Goal: Task Accomplishment & Management: Complete application form

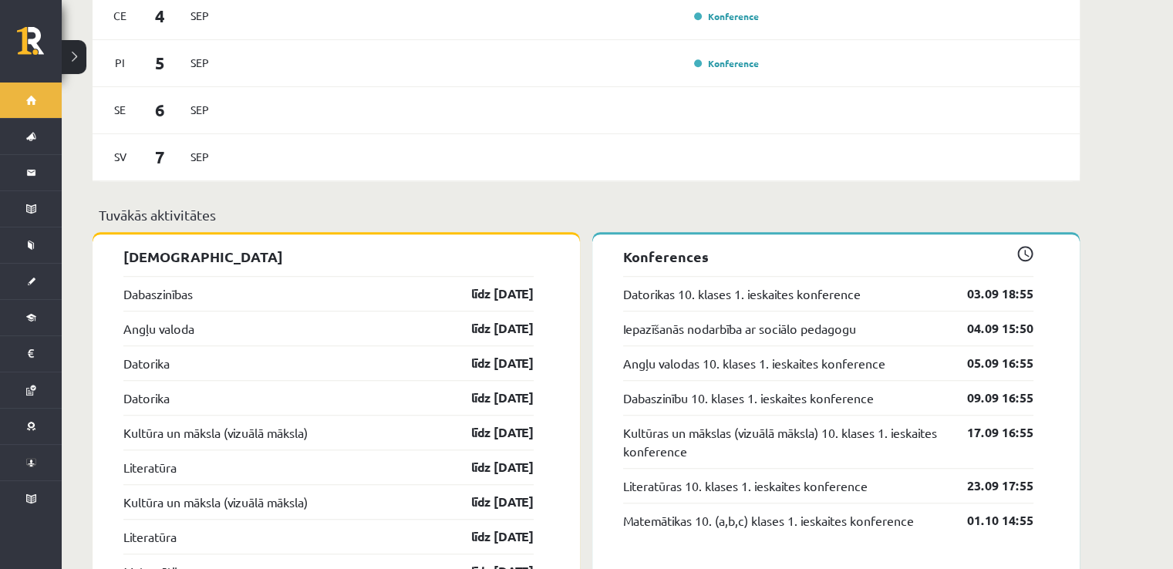
scroll to position [1183, 0]
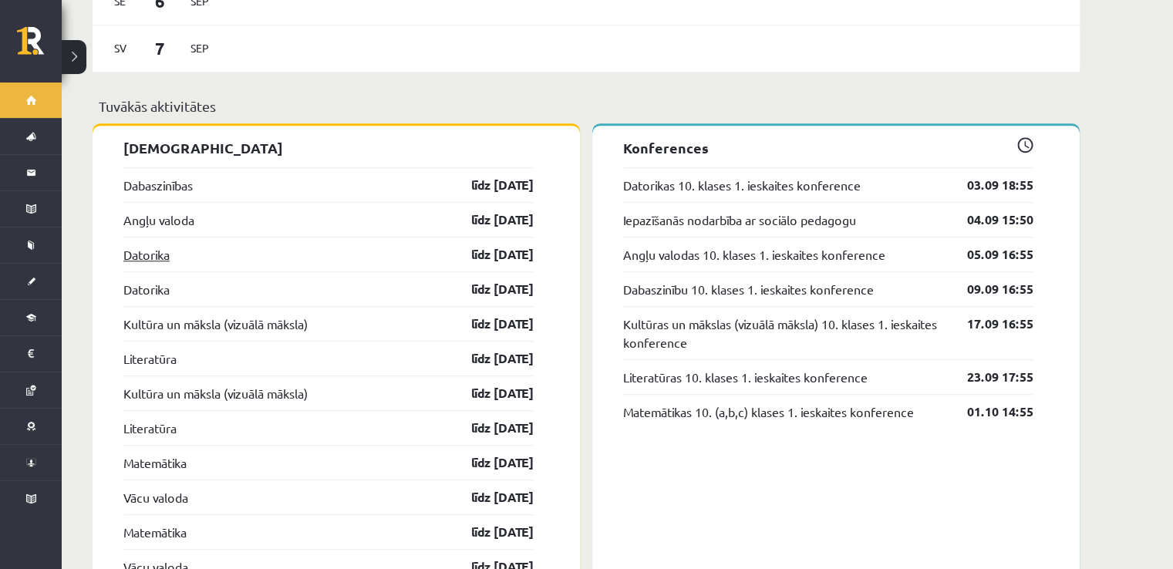
click at [161, 245] on link "Datorika" at bounding box center [146, 254] width 46 height 19
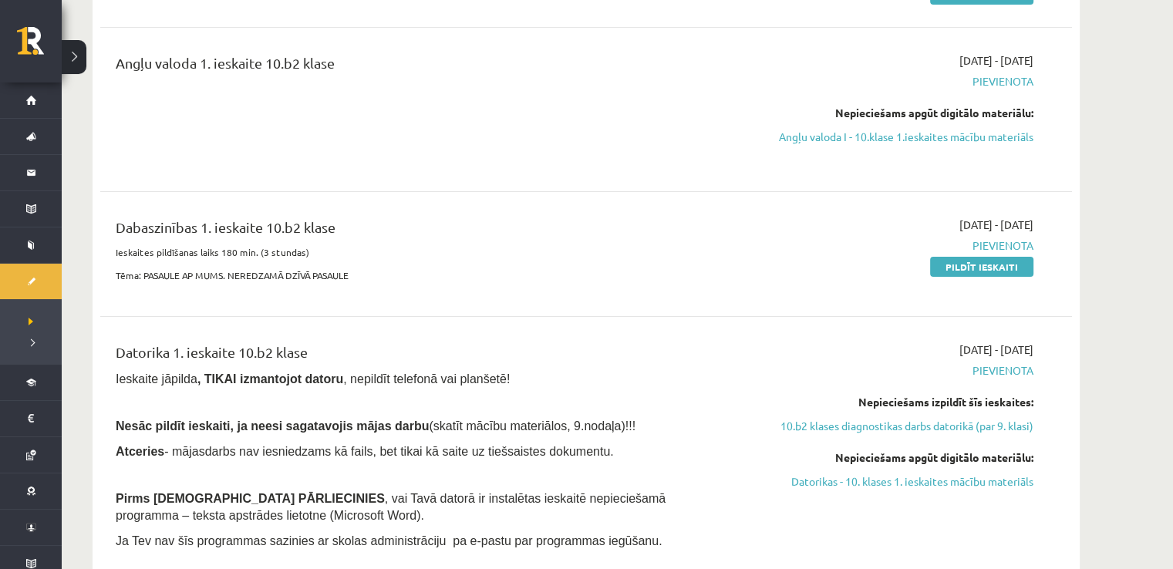
scroll to position [360, 0]
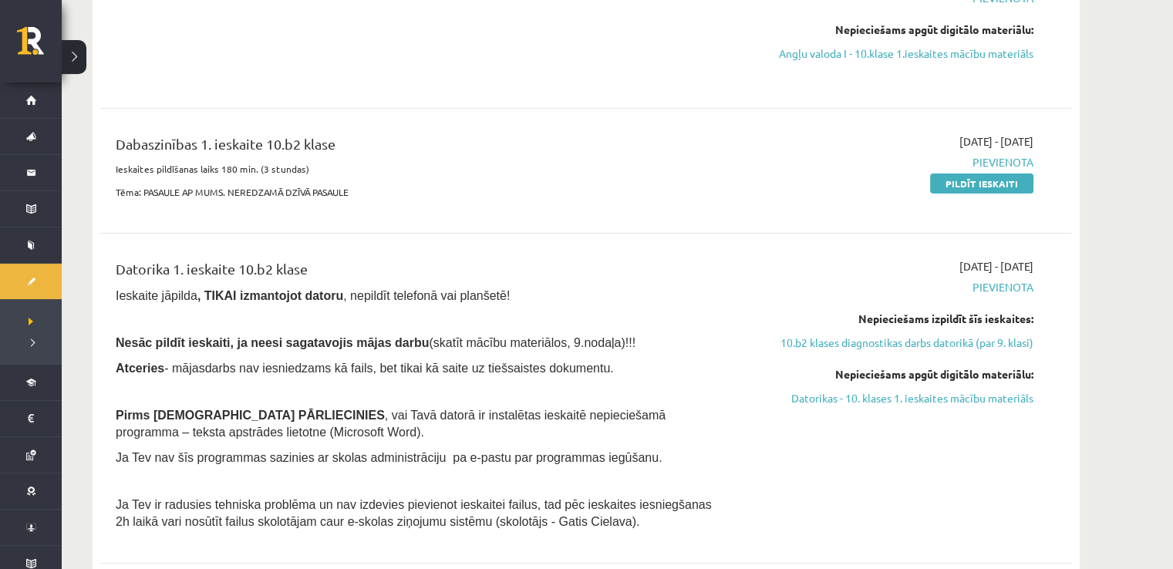
drag, startPoint x: 873, startPoint y: 399, endPoint x: 663, endPoint y: 77, distance: 383.7
click at [873, 399] on link "Datorikas - 10. klases 1. ieskaites mācību materiāls" at bounding box center [888, 398] width 291 height 16
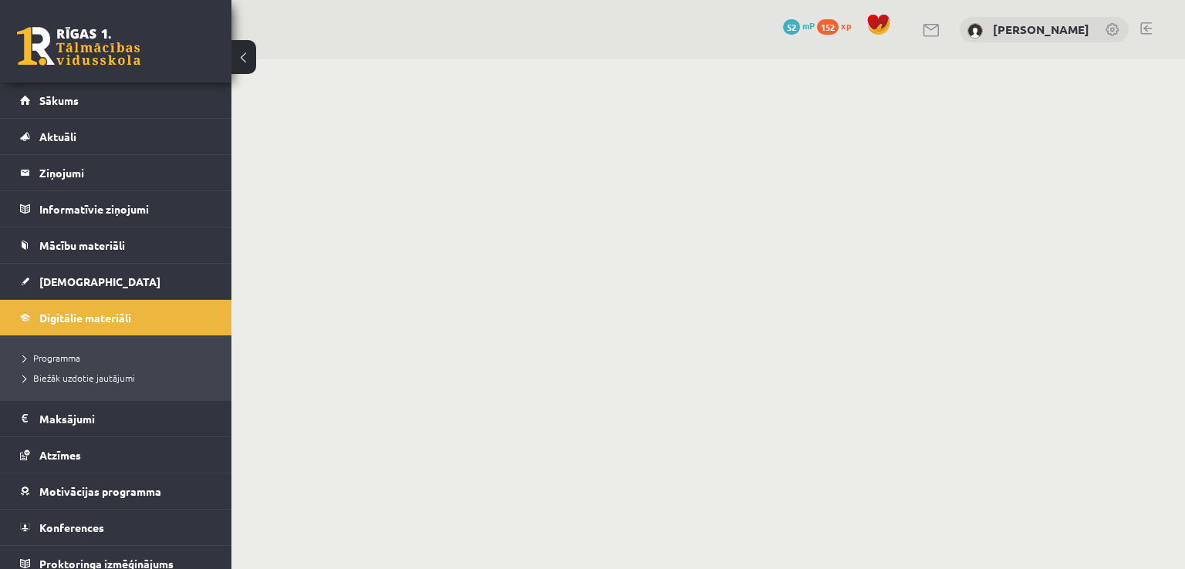
click at [1114, 84] on body "0 Dāvanas 52 mP 152 xp Artūrs Reinis Valters Sākums Aktuāli Kā mācīties eSKOLĀ …" at bounding box center [592, 284] width 1185 height 569
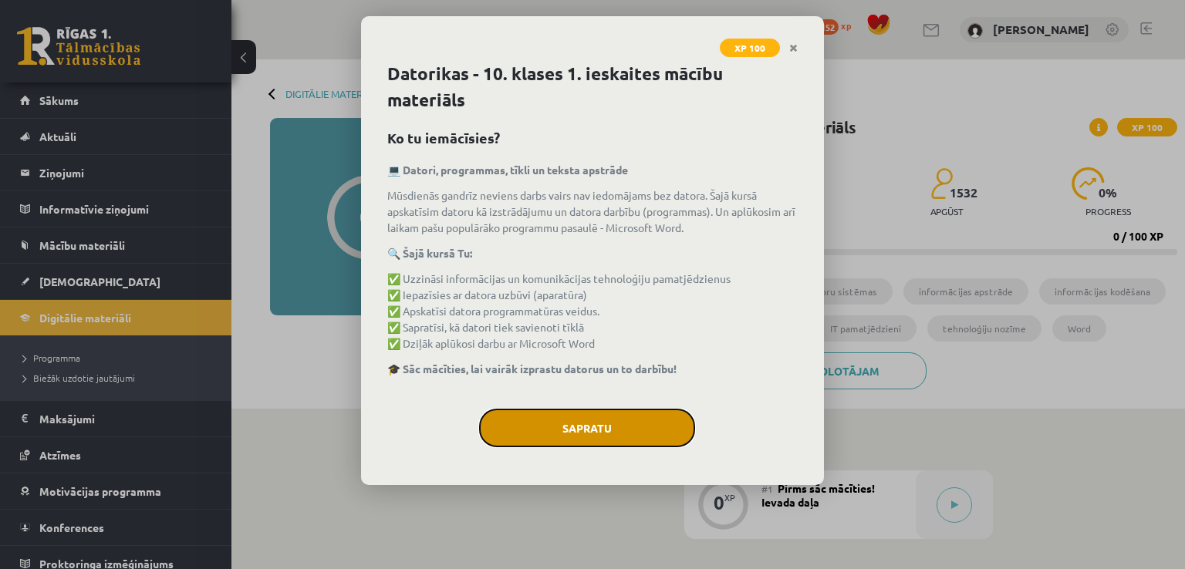
click at [592, 426] on button "Sapratu" at bounding box center [587, 428] width 216 height 39
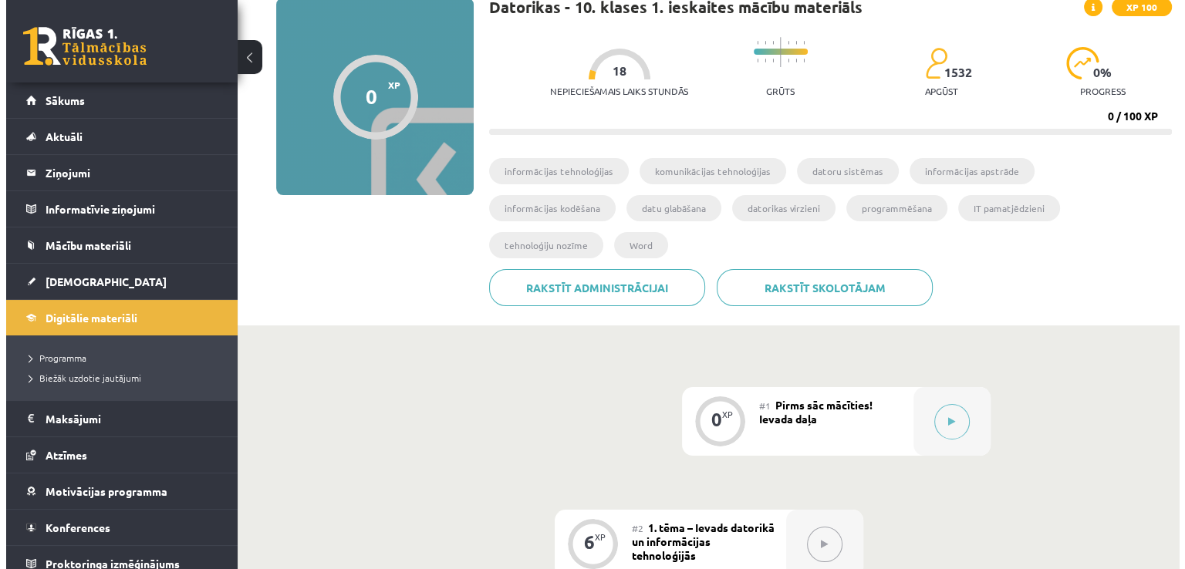
scroll to position [154, 0]
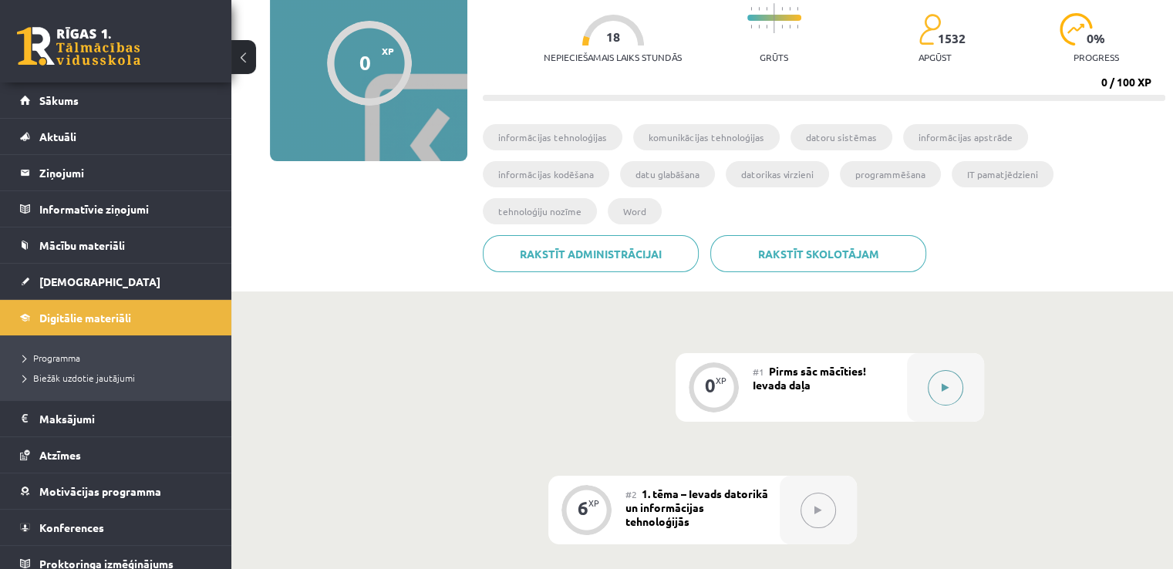
click at [960, 370] on button at bounding box center [945, 387] width 35 height 35
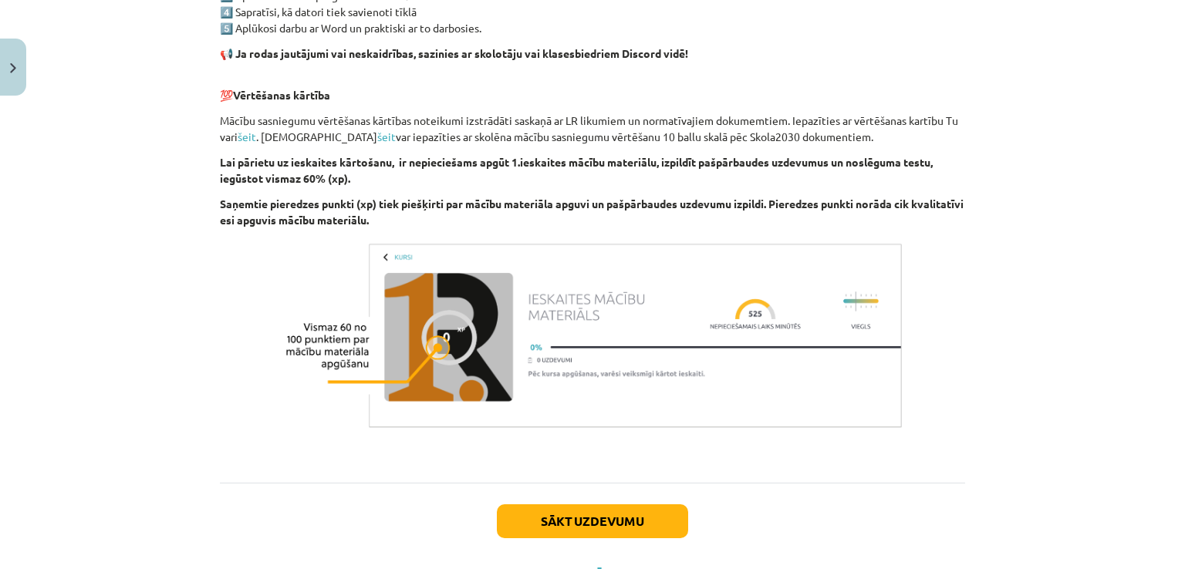
scroll to position [1015, 0]
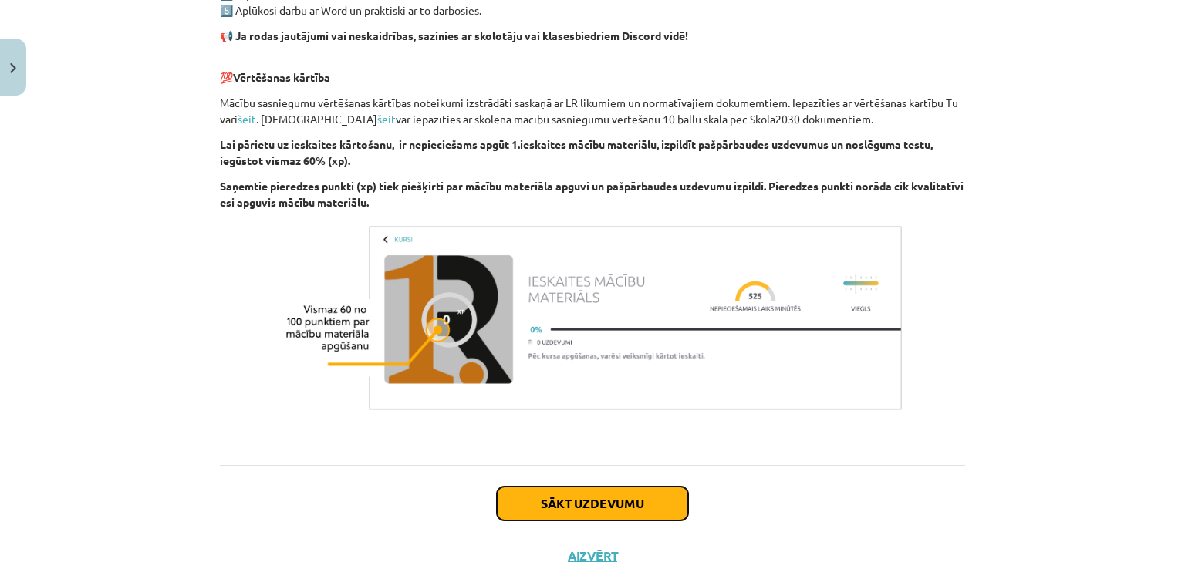
click at [571, 491] on button "Sākt uzdevumu" at bounding box center [592, 504] width 191 height 34
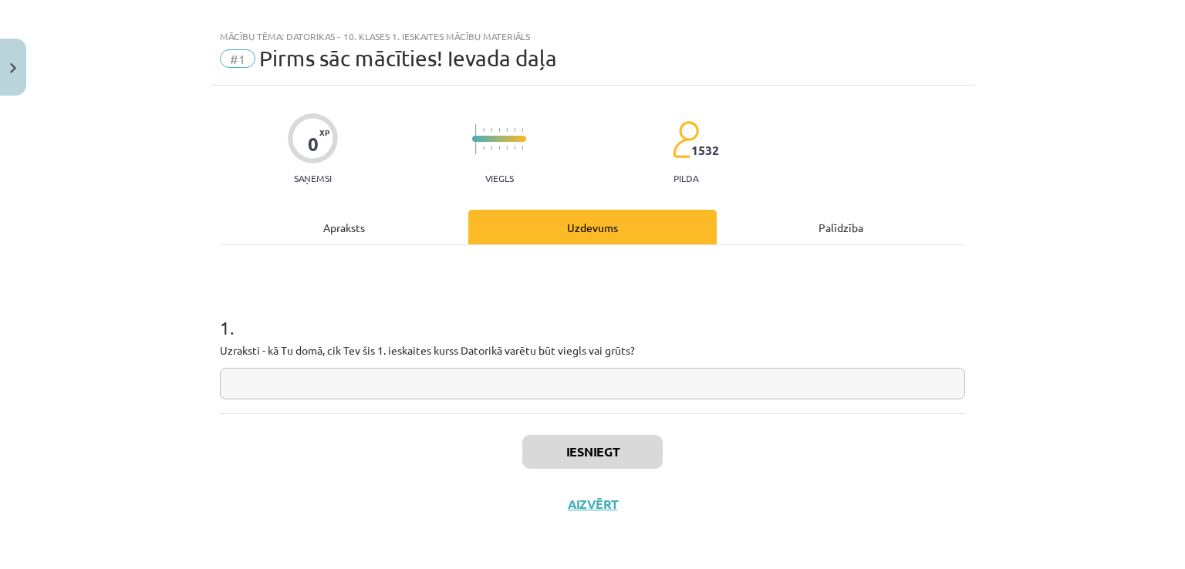
scroll to position [16, 0]
click at [369, 383] on input "text" at bounding box center [592, 385] width 745 height 32
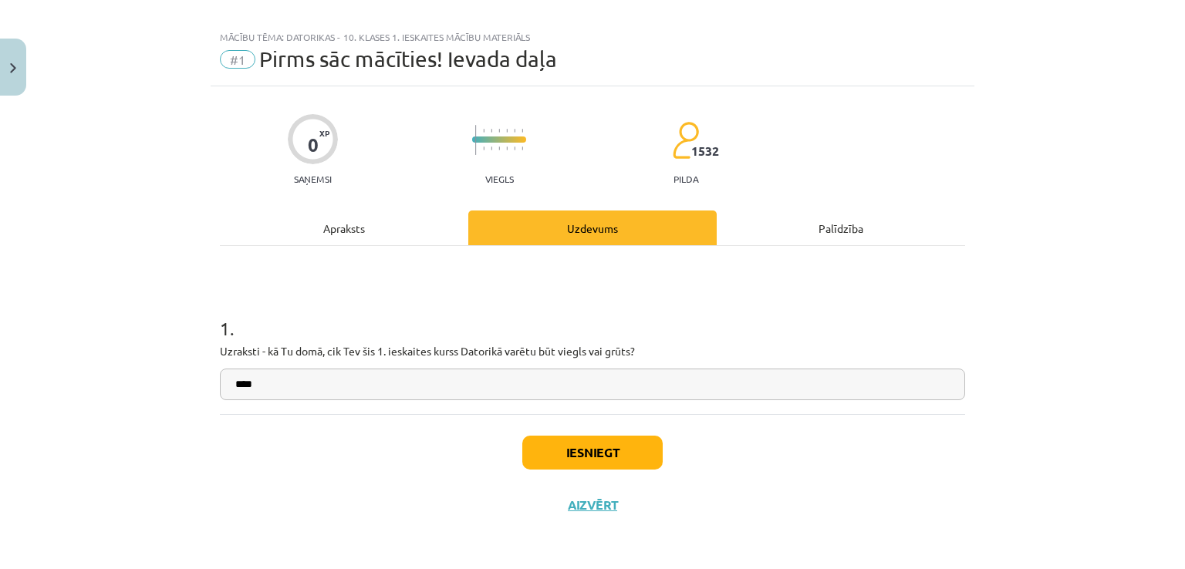
click at [505, 378] on input "***" at bounding box center [592, 385] width 745 height 32
type input "**********"
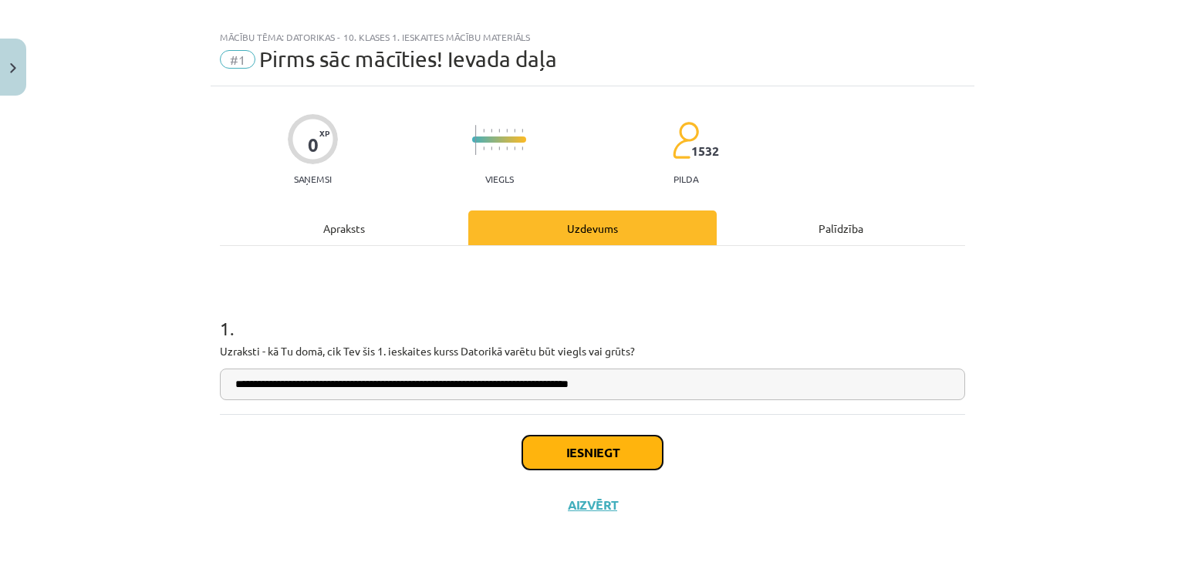
click at [588, 445] on button "Iesniegt" at bounding box center [592, 453] width 140 height 34
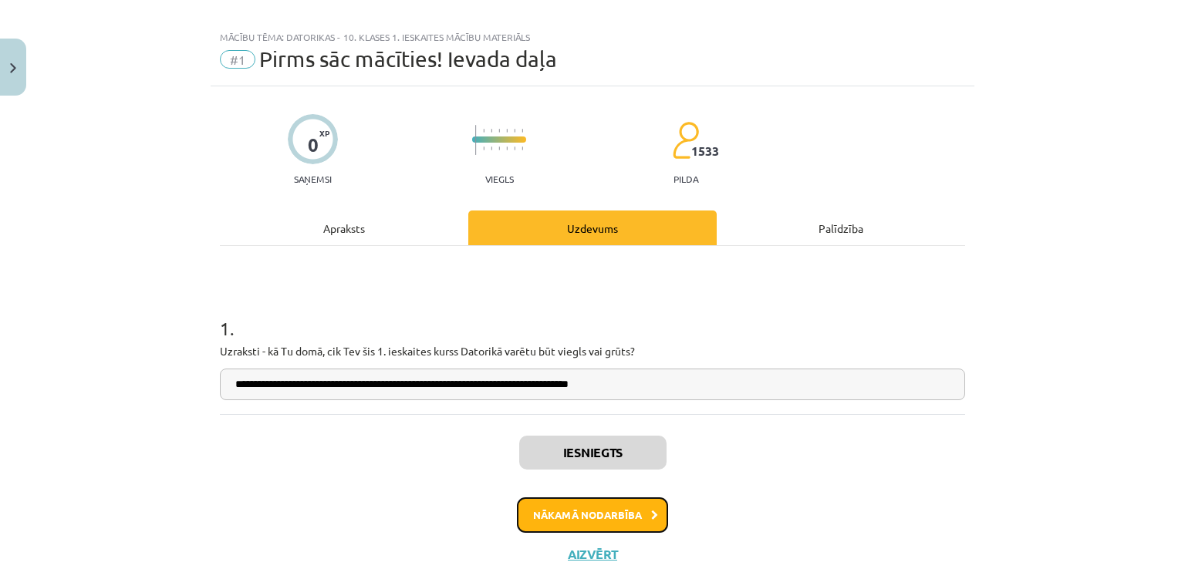
click at [626, 501] on button "Nākamā nodarbība" at bounding box center [592, 515] width 151 height 35
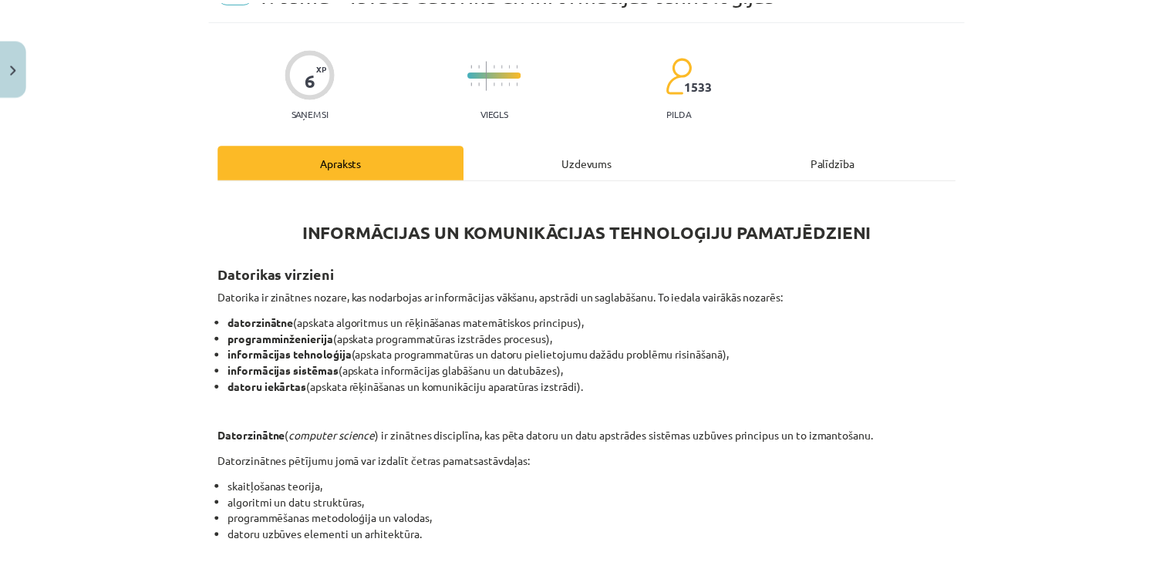
scroll to position [81, 0]
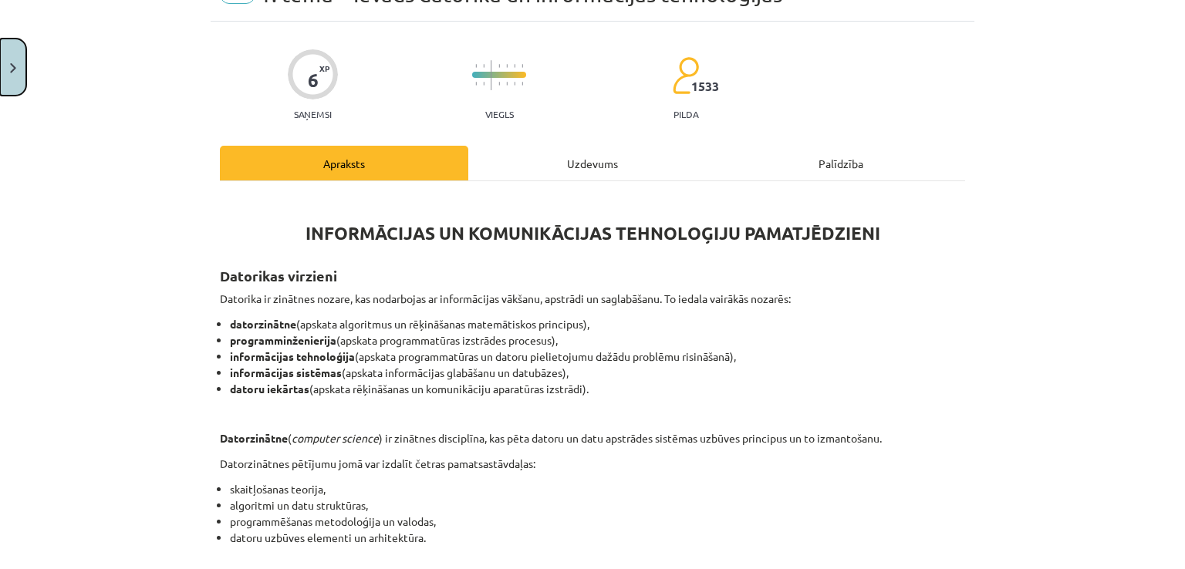
click at [16, 69] on button "Close" at bounding box center [13, 67] width 26 height 57
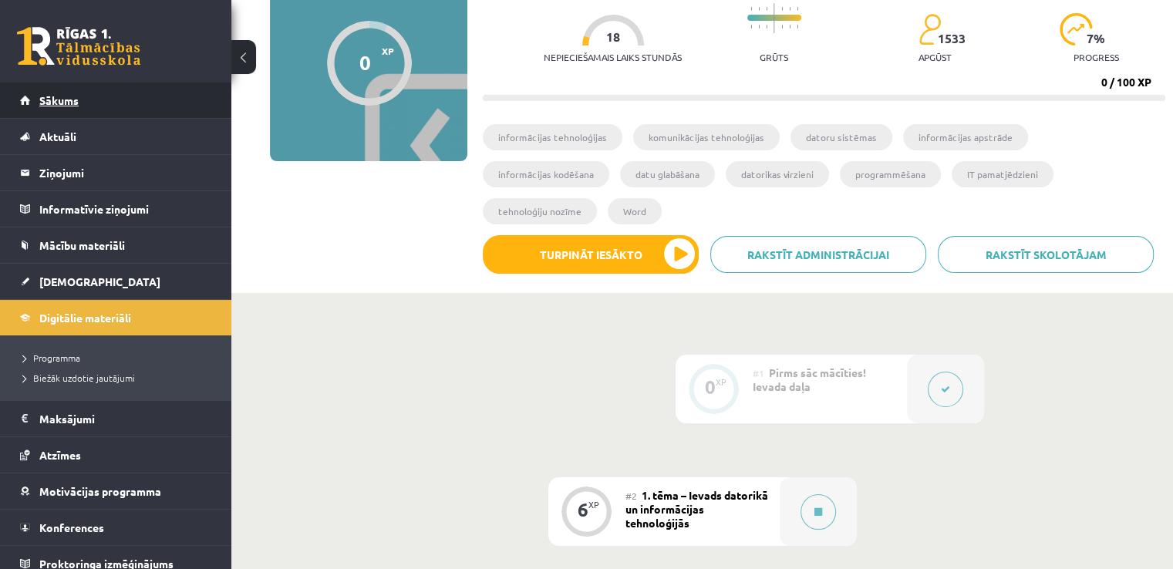
click at [88, 111] on link "Sākums" at bounding box center [116, 100] width 192 height 35
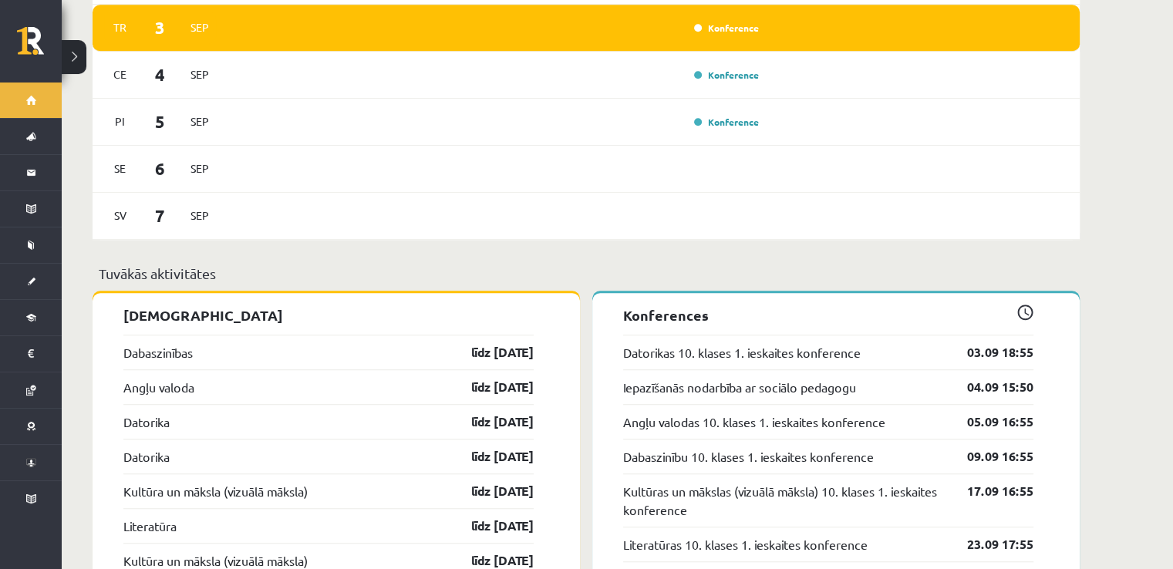
scroll to position [1131, 0]
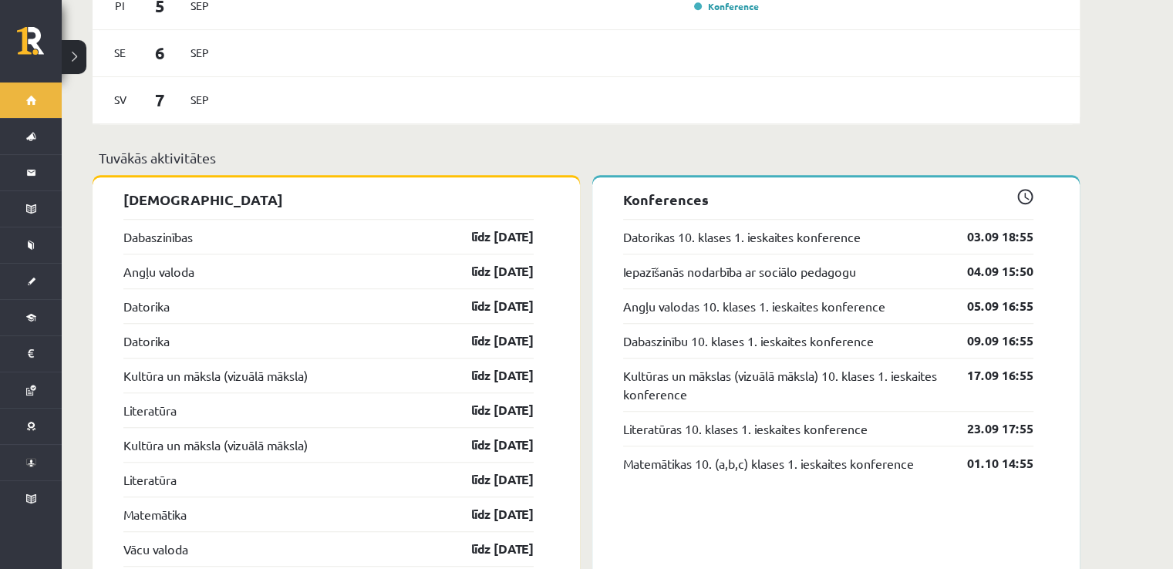
click at [160, 254] on div "Angļu valoda līdz [DATE]" at bounding box center [328, 271] width 410 height 35
click at [156, 262] on link "Angļu valoda" at bounding box center [158, 271] width 71 height 19
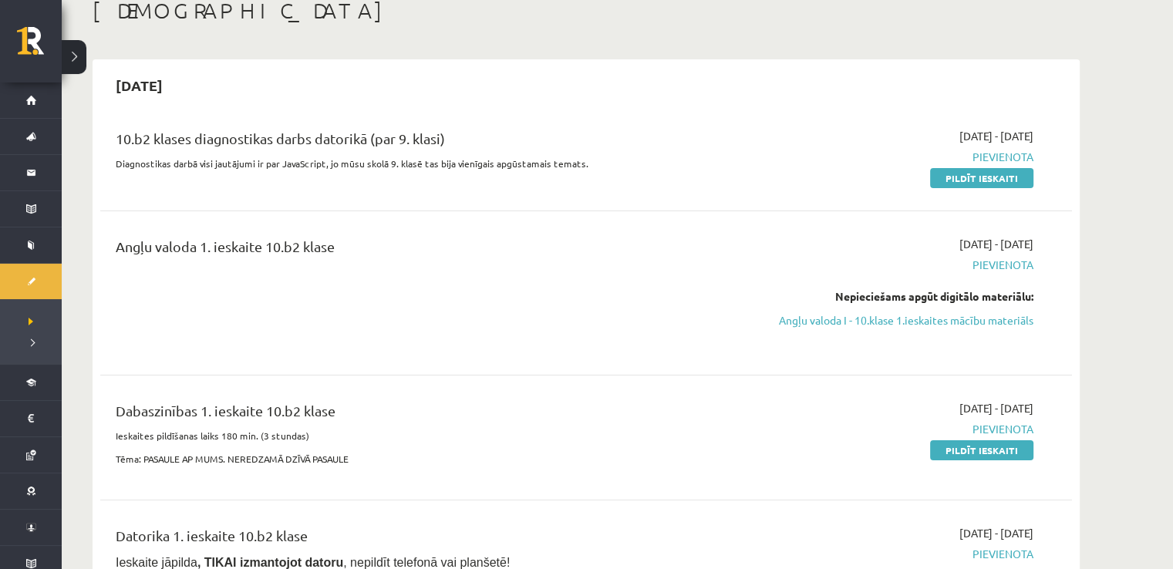
scroll to position [103, 0]
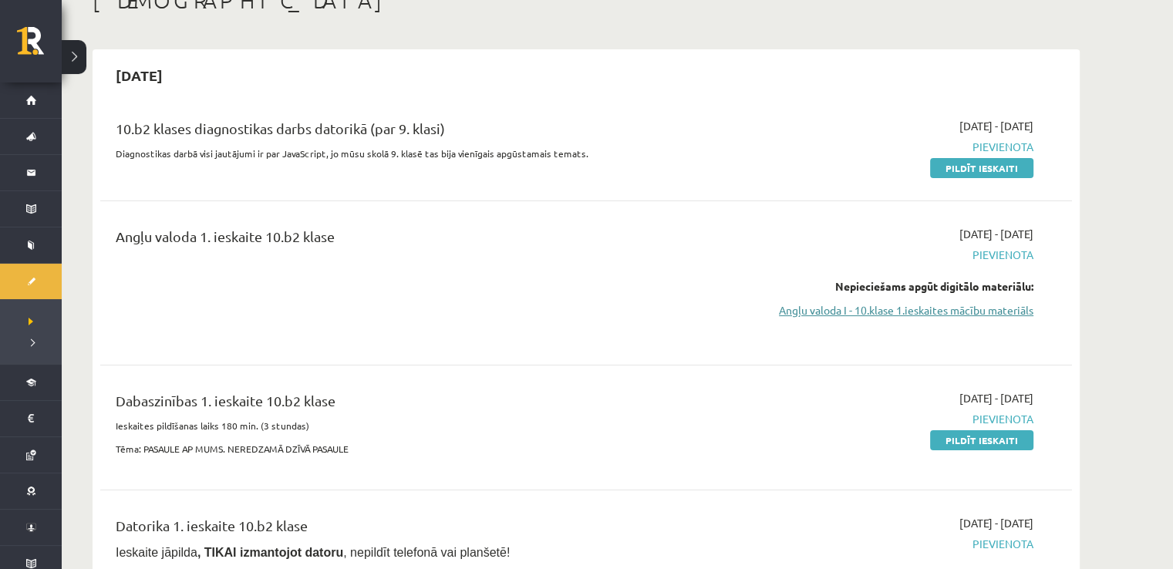
click at [786, 303] on link "Angļu valoda I - 10.klase 1.ieskaites mācību materiāls" at bounding box center [888, 310] width 291 height 16
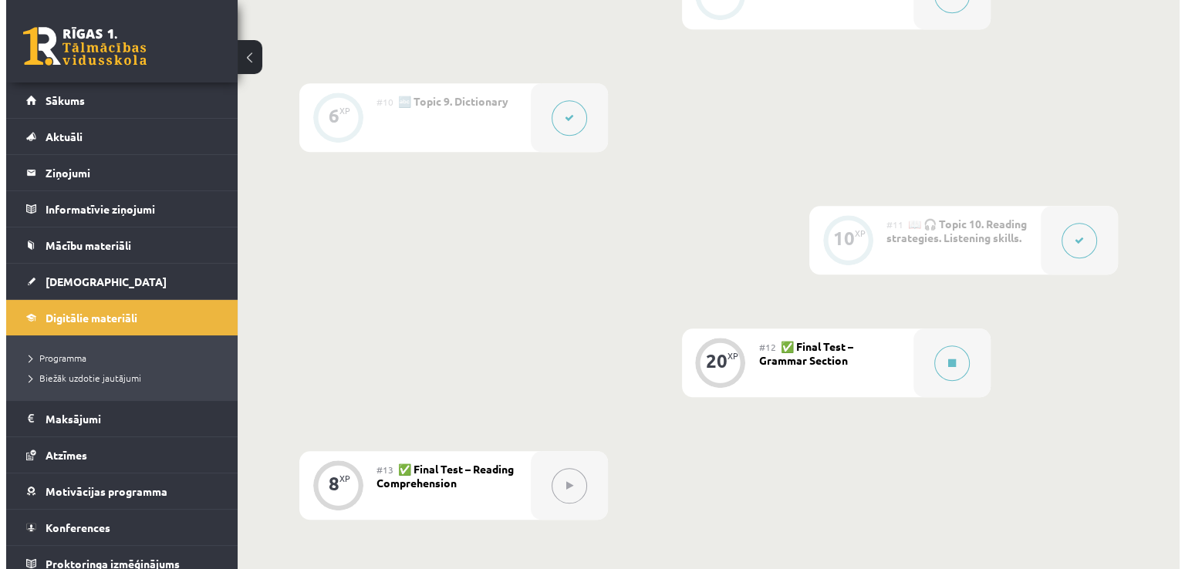
scroll to position [1543, 0]
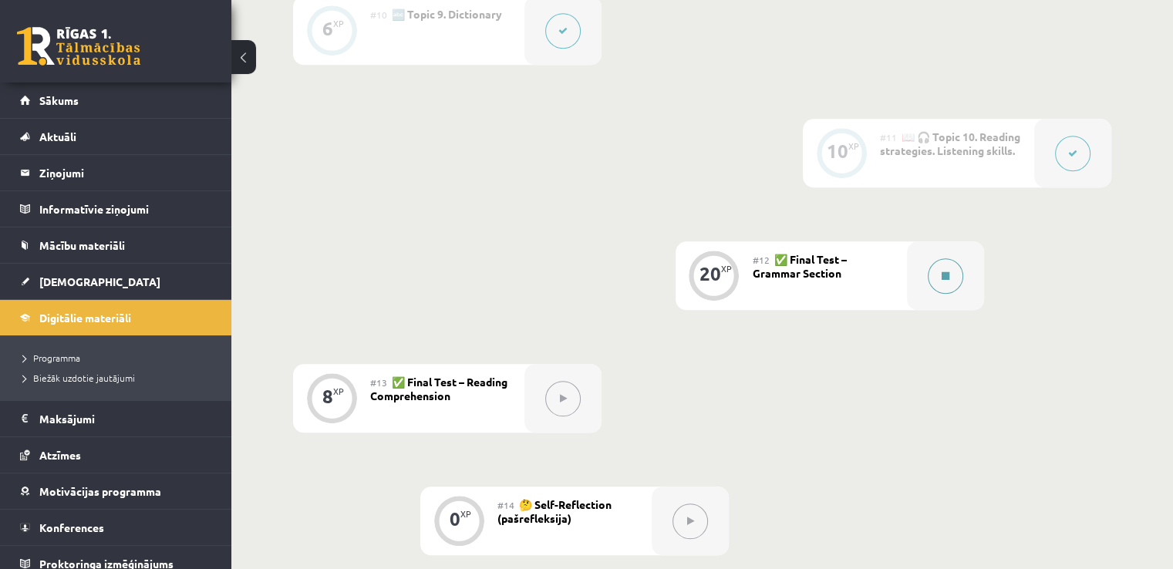
click at [928, 275] on button at bounding box center [945, 275] width 35 height 35
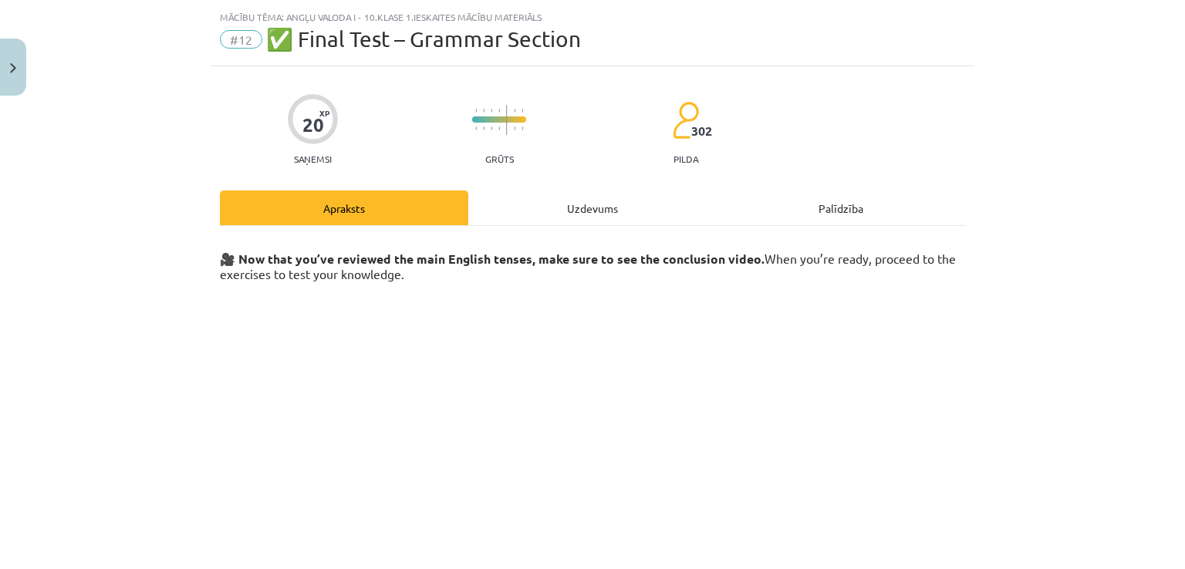
scroll to position [51, 0]
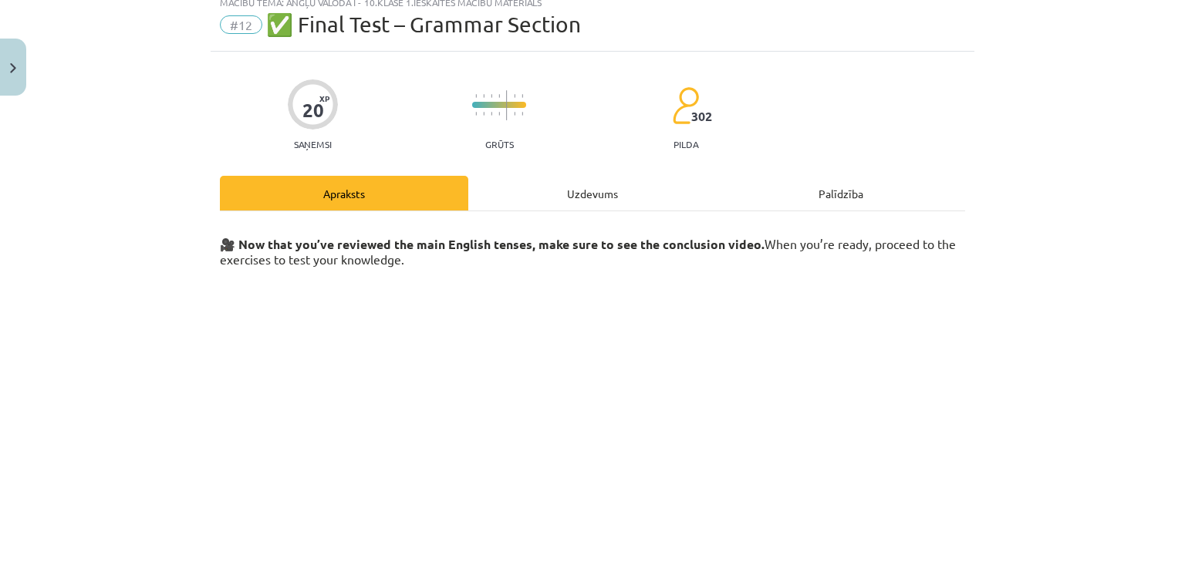
click at [544, 183] on div "Uzdevums" at bounding box center [592, 193] width 248 height 35
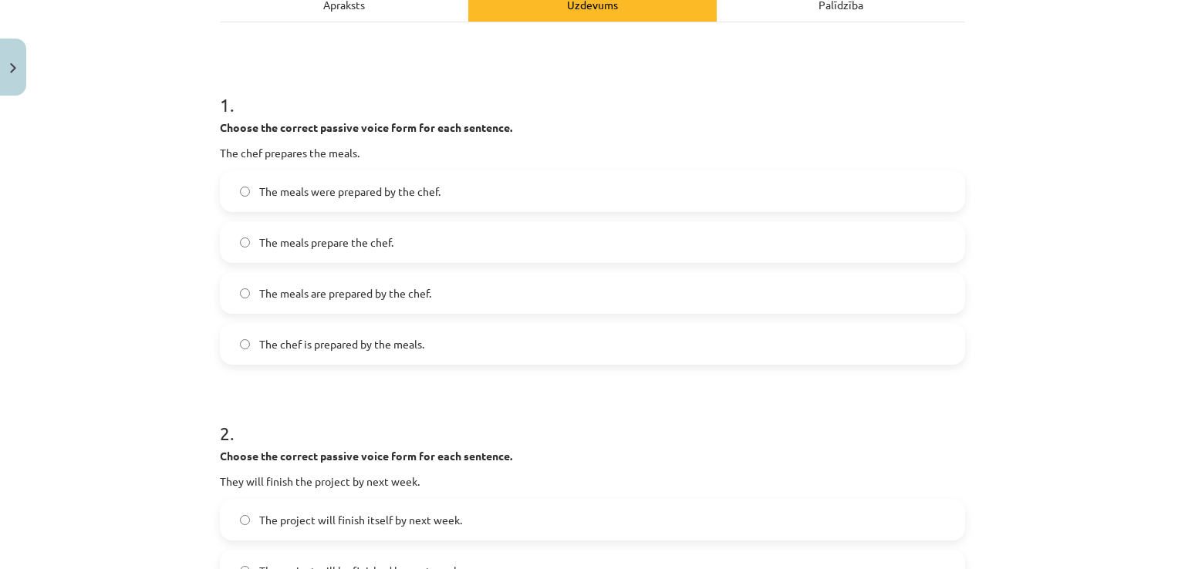
scroll to position [244, 0]
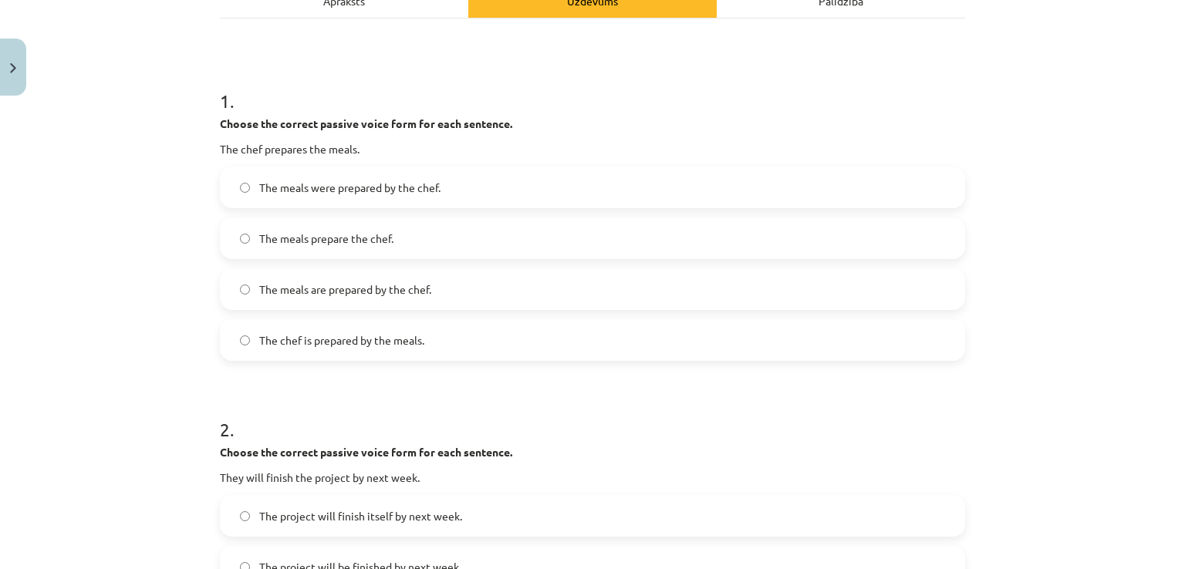
click at [427, 193] on span "The meals were prepared by the chef." at bounding box center [349, 188] width 181 height 16
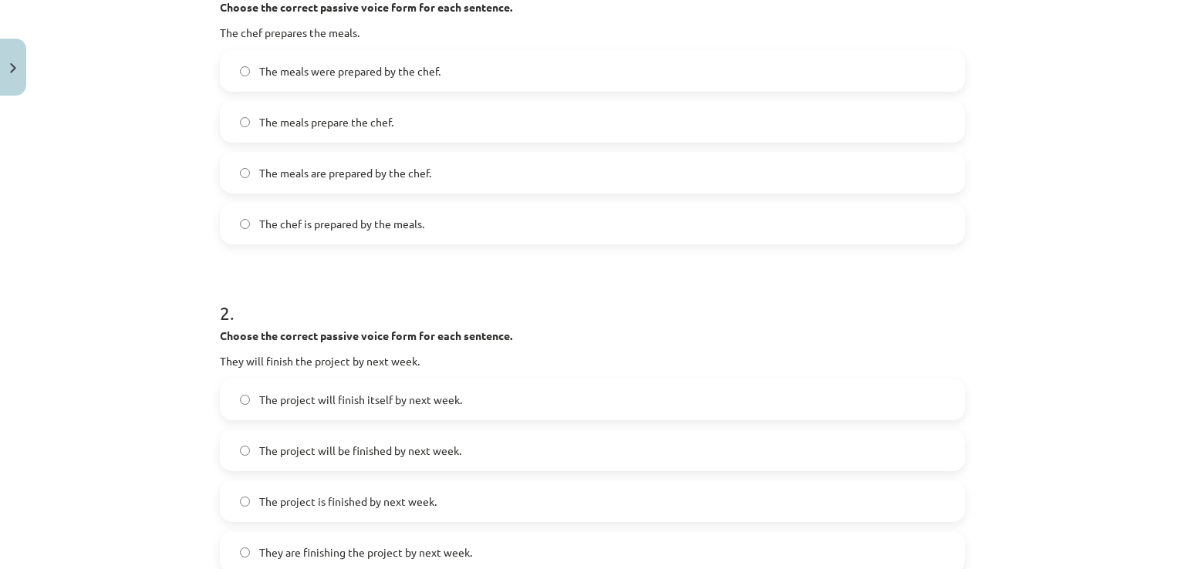
scroll to position [398, 0]
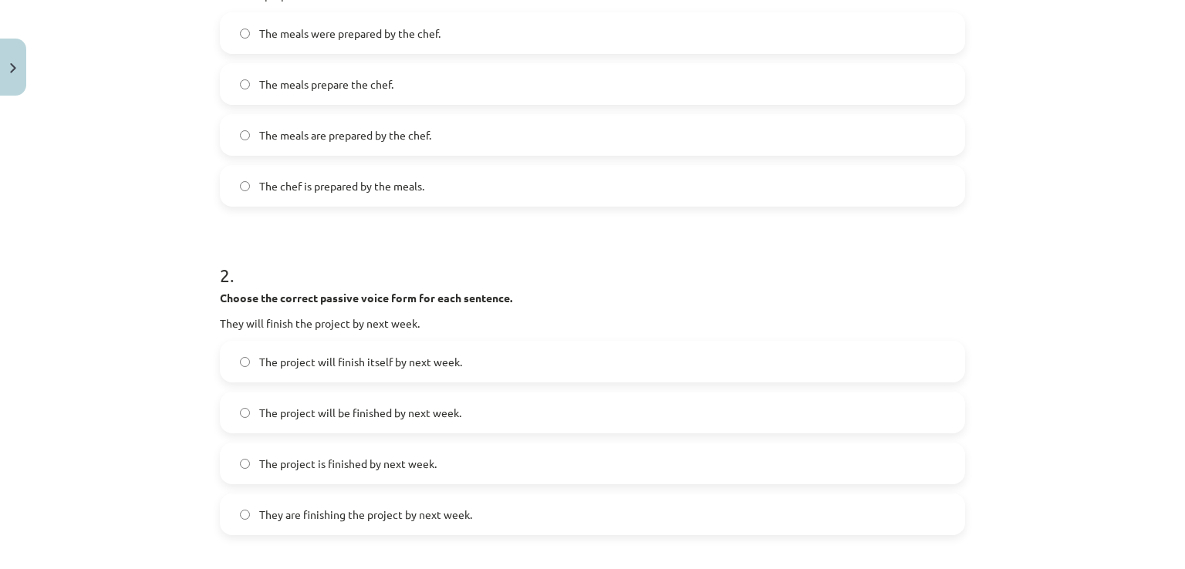
click at [331, 418] on span "The project will be finished by next week." at bounding box center [360, 413] width 202 height 16
click at [410, 124] on label "The meals are prepared by the chef." at bounding box center [592, 135] width 742 height 39
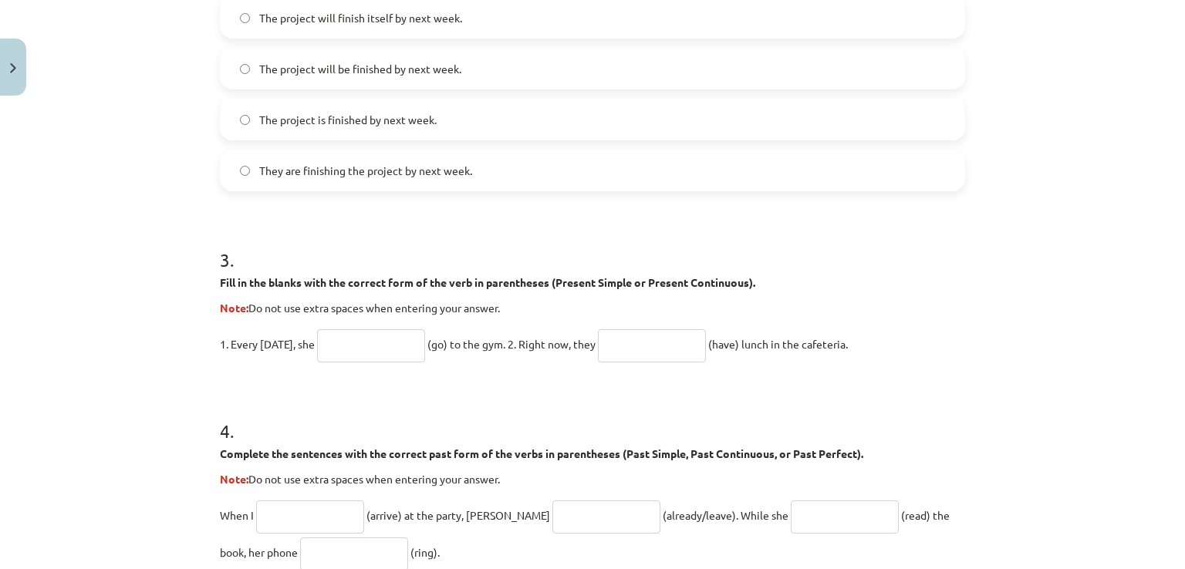
scroll to position [759, 0]
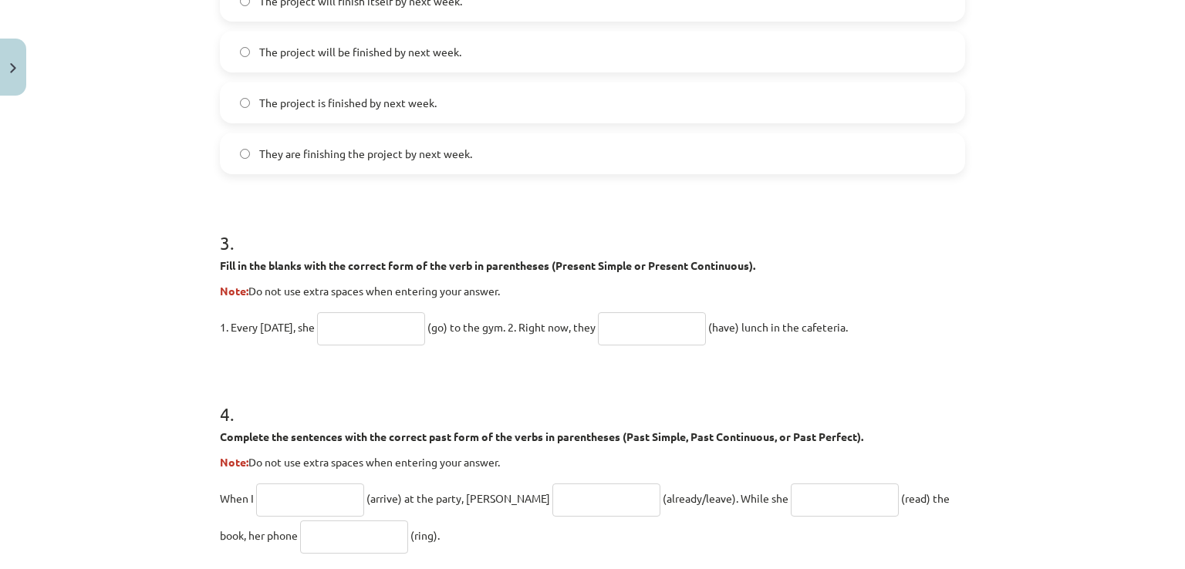
click at [383, 334] on input "text" at bounding box center [371, 328] width 108 height 33
type input "****"
click at [630, 337] on input "text" at bounding box center [652, 328] width 108 height 33
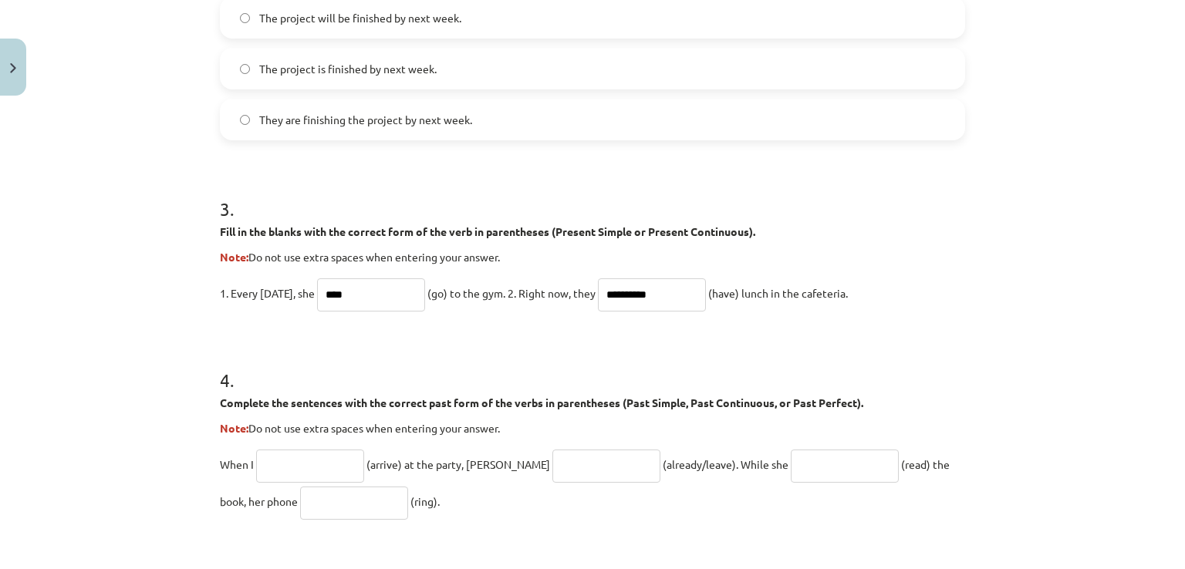
scroll to position [810, 0]
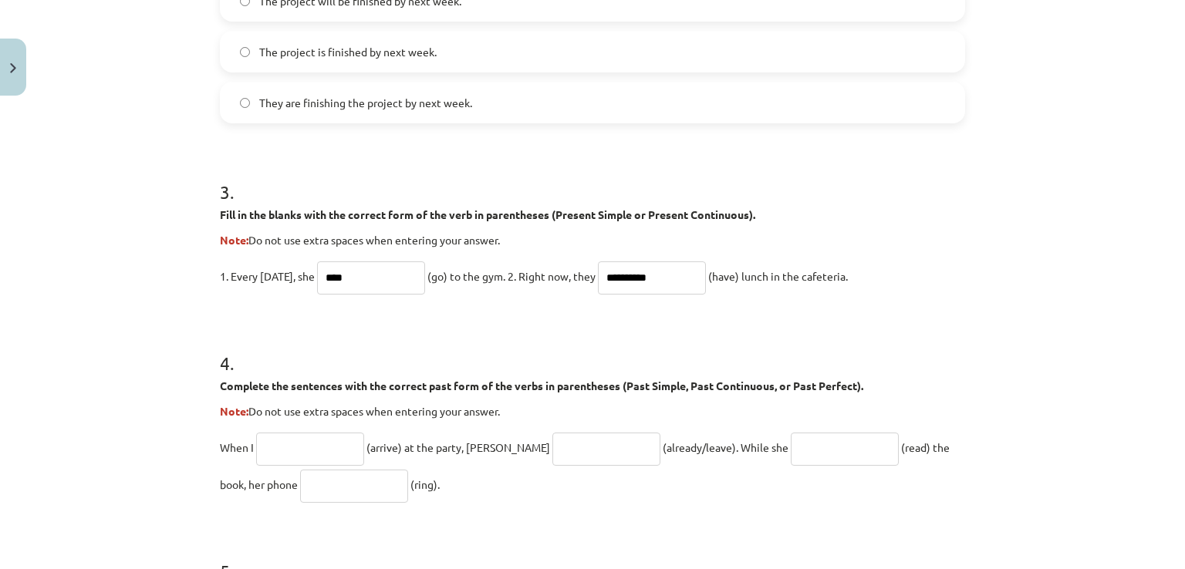
type input "**********"
click at [310, 439] on input "text" at bounding box center [310, 449] width 108 height 33
type input "*******"
click at [586, 446] on input "text" at bounding box center [606, 449] width 108 height 33
type input "**********"
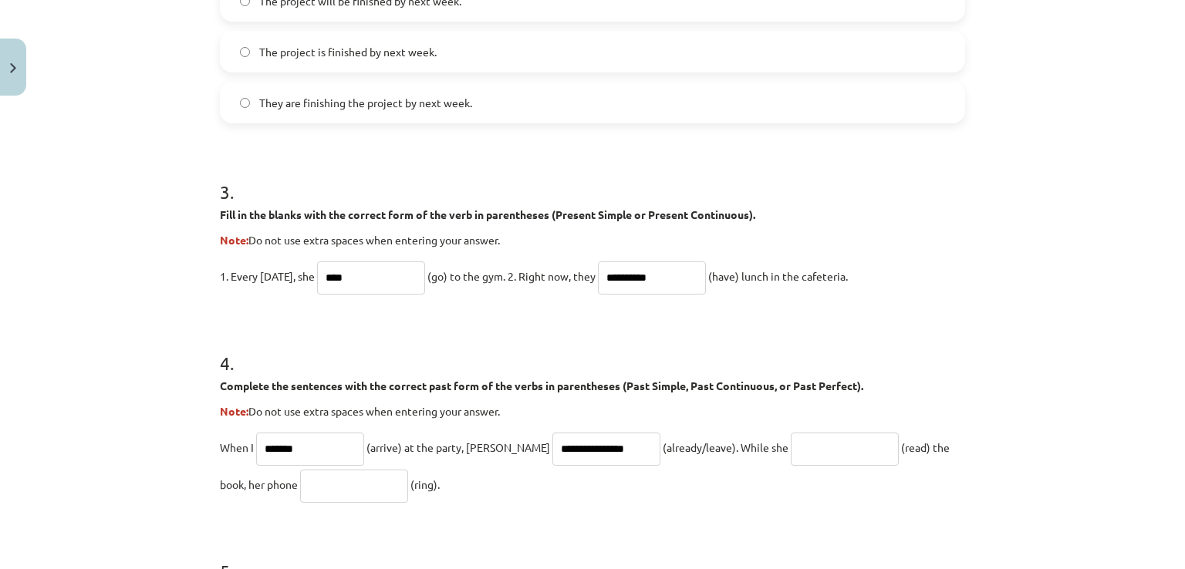
click at [791, 442] on input "text" at bounding box center [845, 449] width 108 height 33
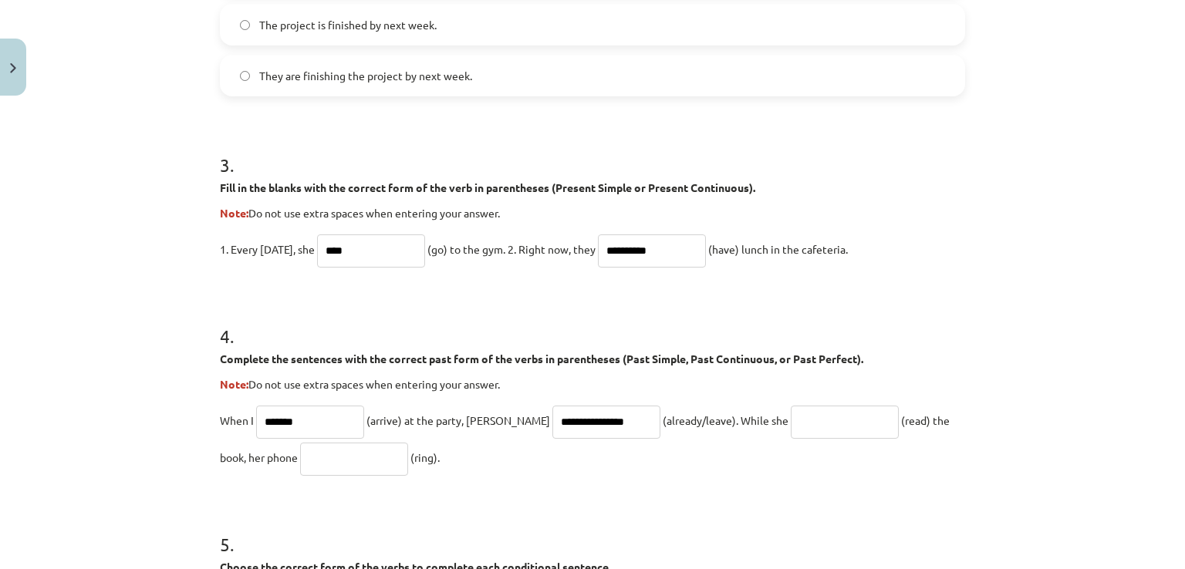
scroll to position [861, 0]
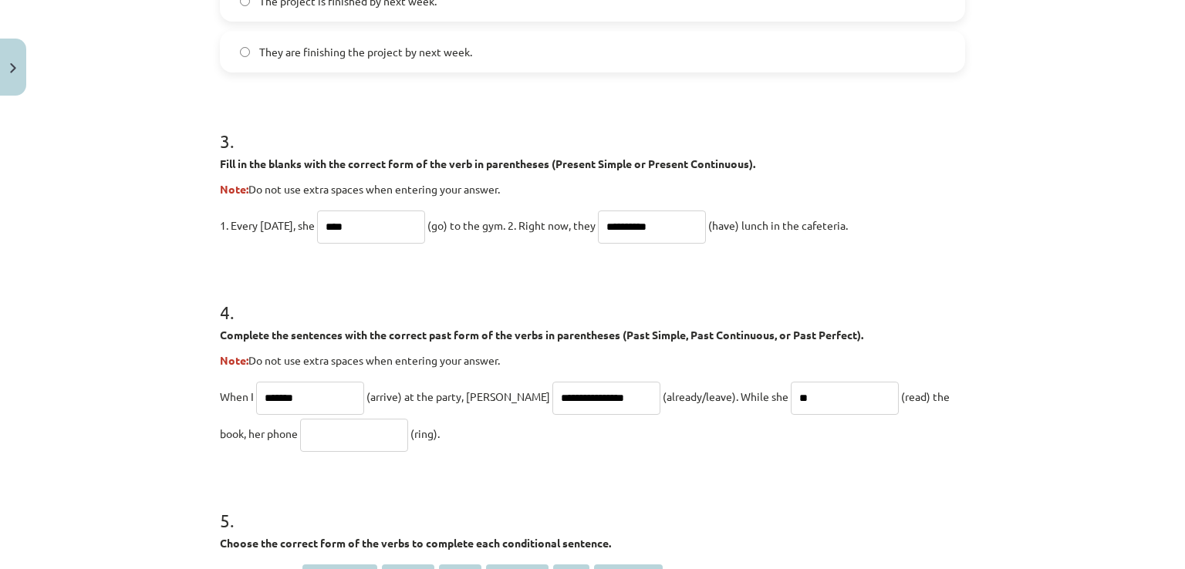
type input "*"
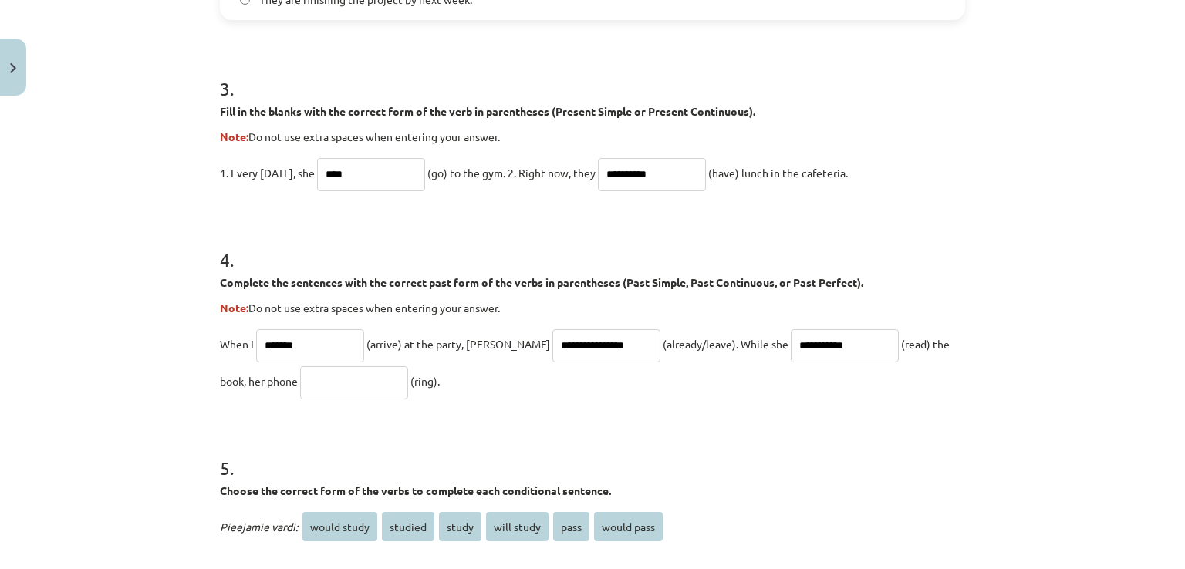
type input "**********"
click at [300, 390] on input "text" at bounding box center [354, 382] width 108 height 33
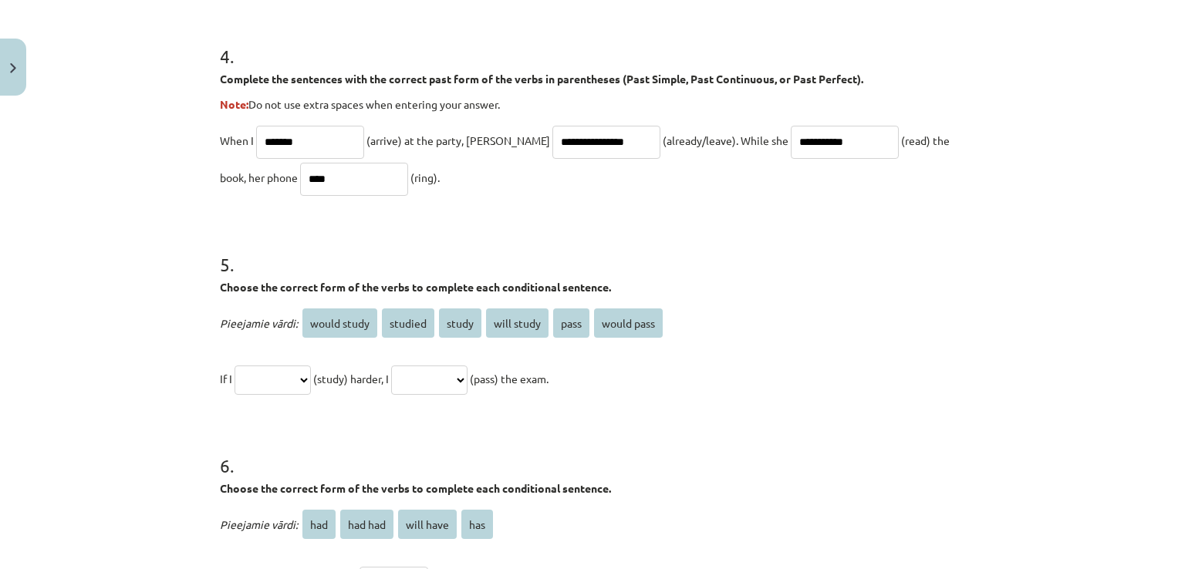
scroll to position [1170, 0]
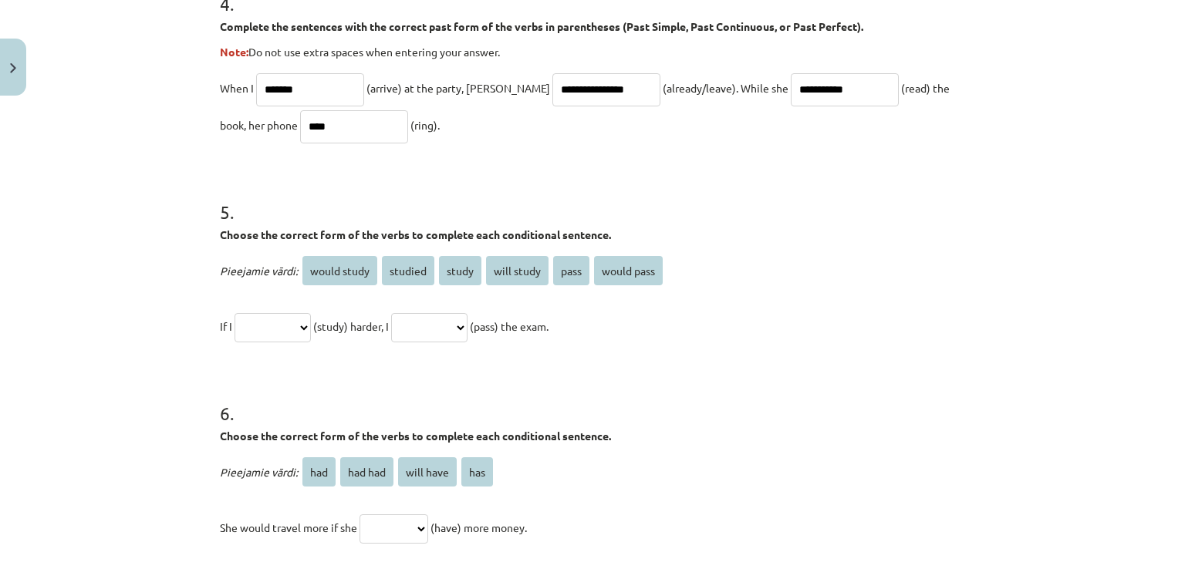
type input "****"
click at [311, 320] on select "**********" at bounding box center [273, 327] width 76 height 29
select select "*******"
click at [235, 313] on select "**********" at bounding box center [273, 327] width 76 height 29
click at [464, 329] on select "**********" at bounding box center [429, 327] width 76 height 29
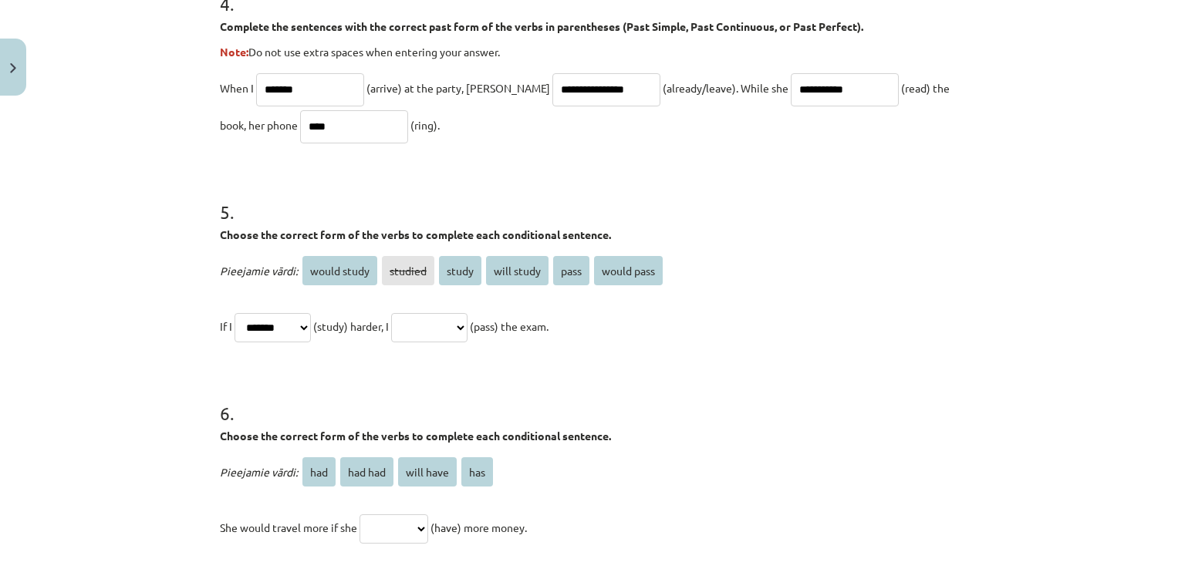
select select "**********"
click at [409, 313] on select "**********" at bounding box center [429, 327] width 76 height 29
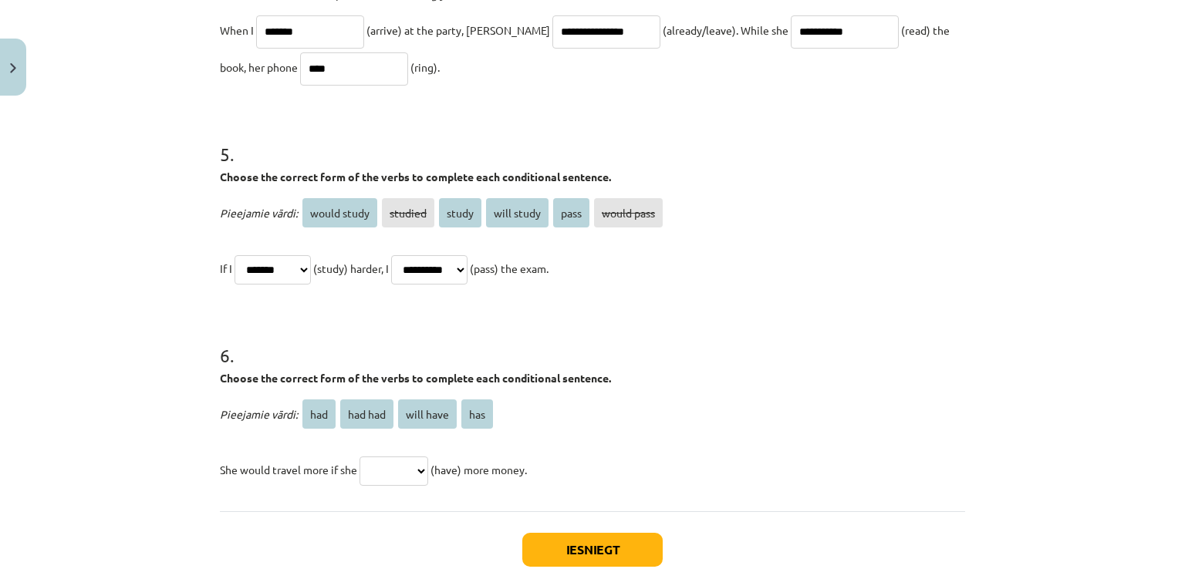
scroll to position [1325, 0]
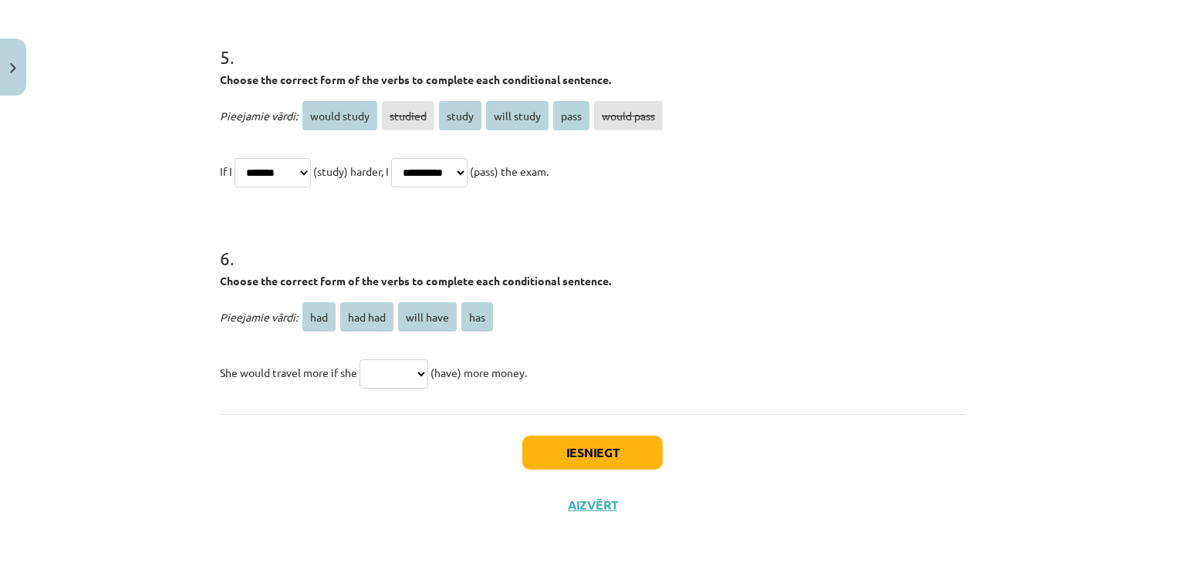
click at [410, 373] on select "*** ******* ********* ***" at bounding box center [394, 374] width 69 height 29
select select "***"
click at [360, 360] on select "*** ******* ********* ***" at bounding box center [394, 374] width 69 height 29
click at [559, 446] on button "Iesniegt" at bounding box center [592, 453] width 140 height 34
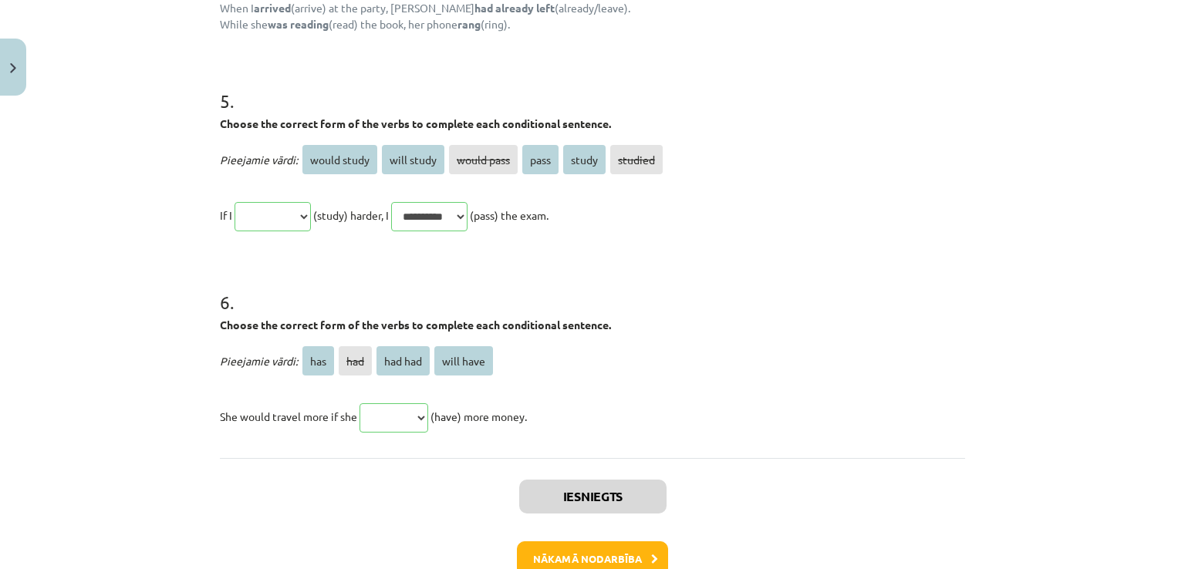
scroll to position [1600, 0]
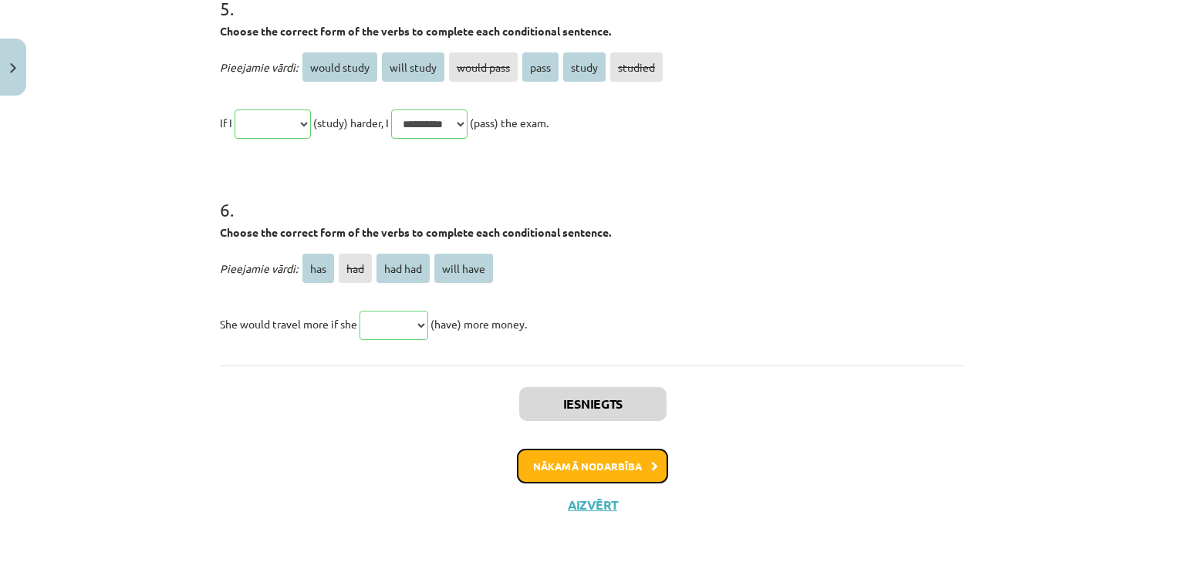
click at [586, 461] on button "Nākamā nodarbība" at bounding box center [592, 466] width 151 height 35
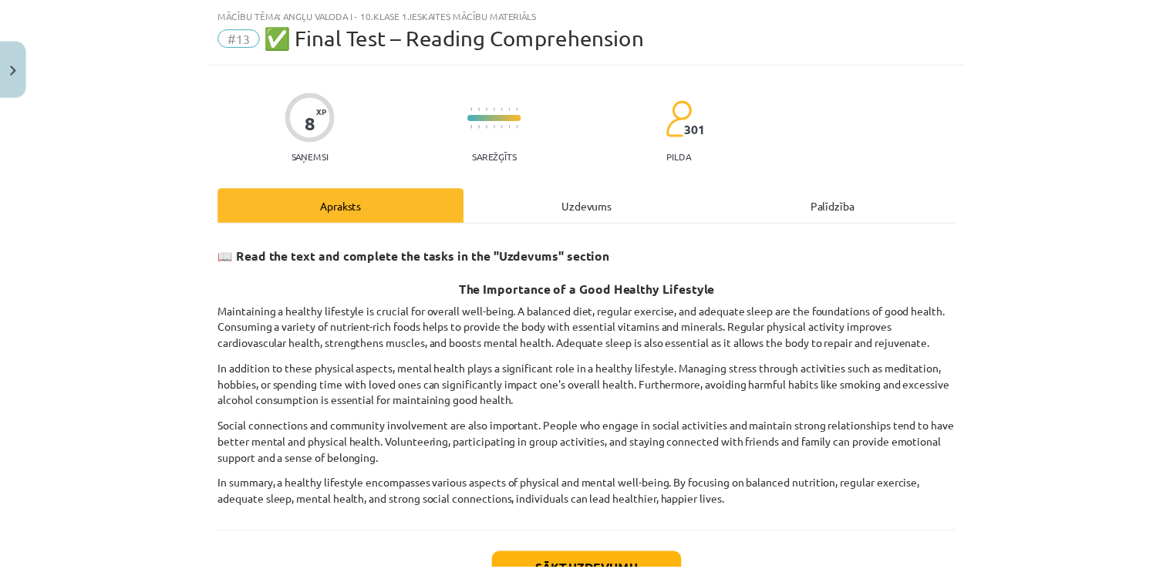
scroll to position [39, 0]
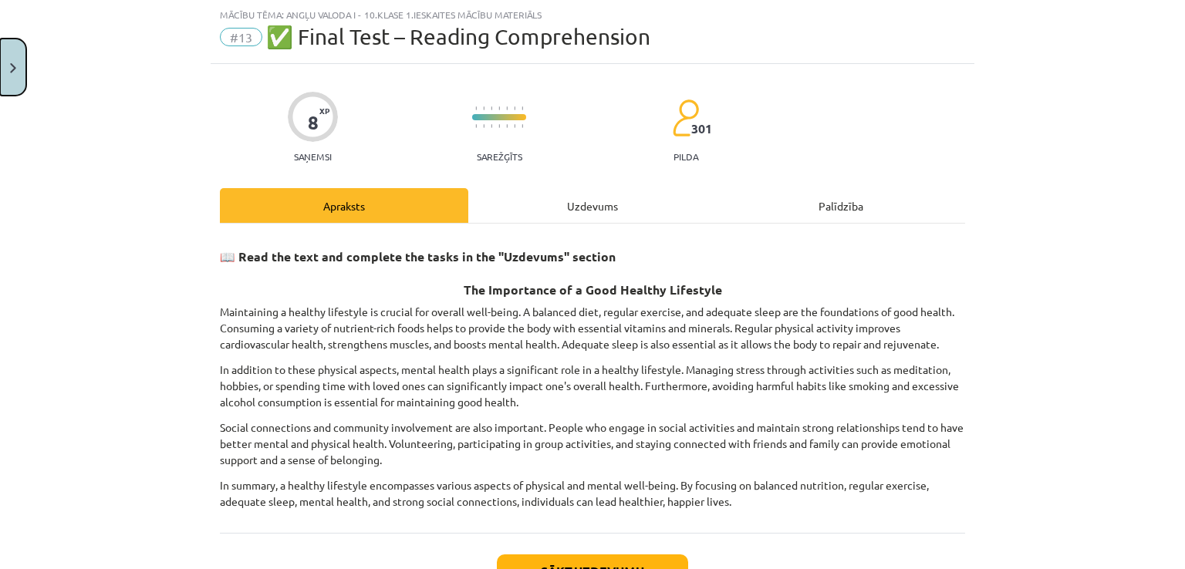
click at [7, 59] on button "Close" at bounding box center [13, 67] width 26 height 57
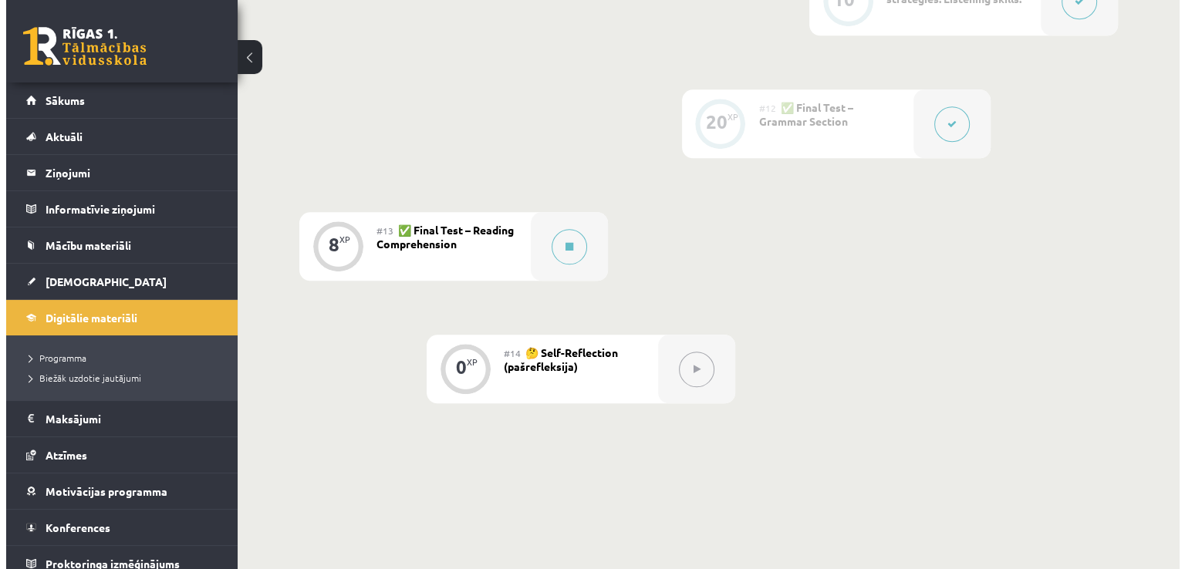
scroll to position [1697, 0]
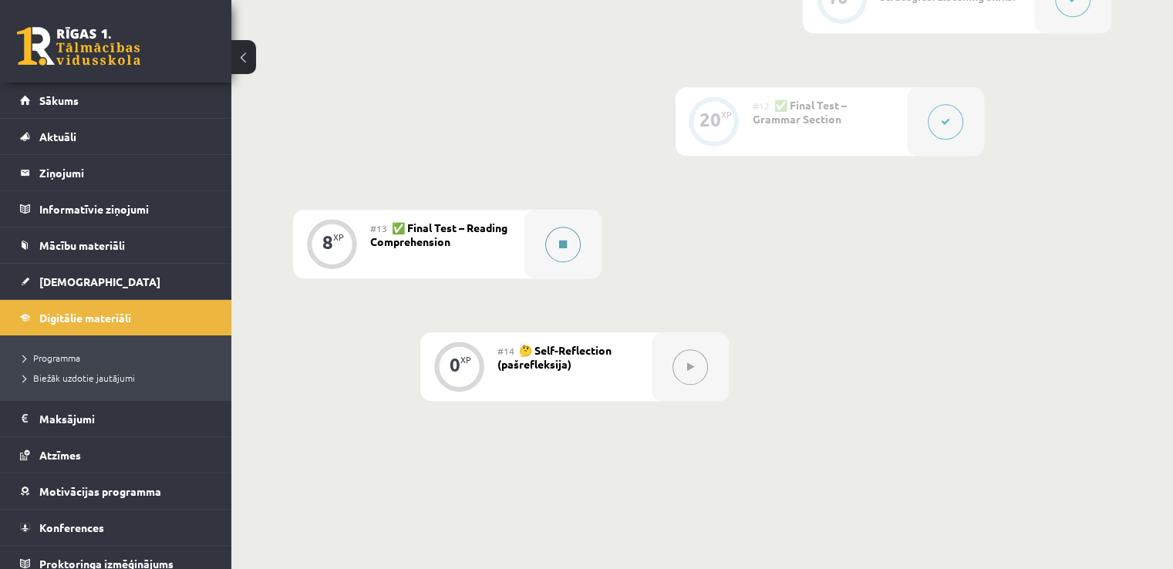
click at [562, 244] on icon at bounding box center [563, 244] width 8 height 9
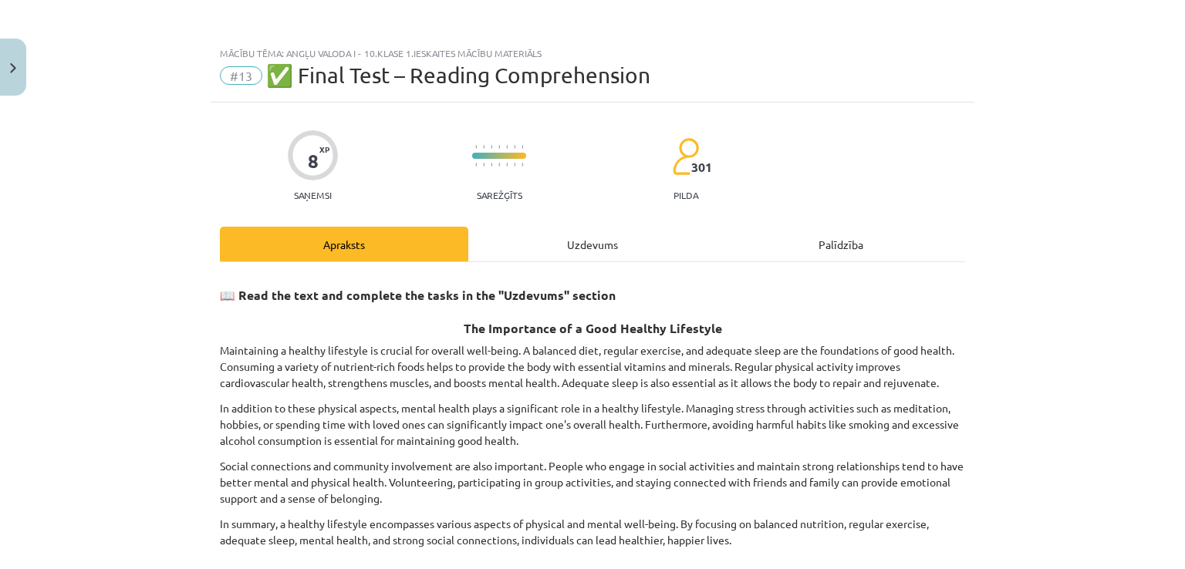
click at [595, 247] on div "Uzdevums" at bounding box center [592, 244] width 248 height 35
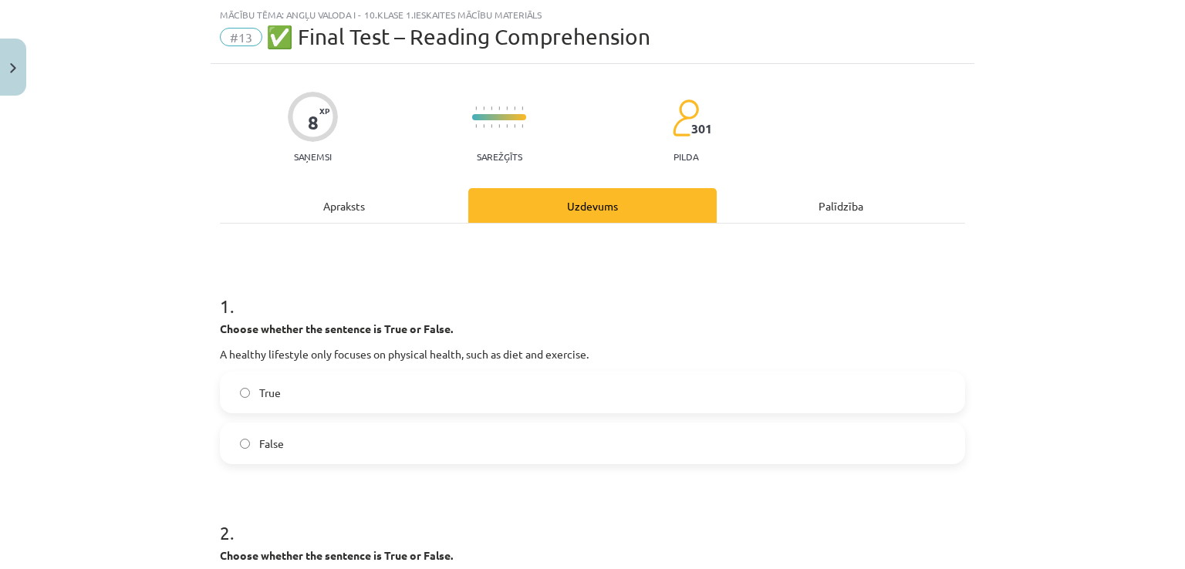
click at [355, 210] on div "Apraksts" at bounding box center [344, 205] width 248 height 35
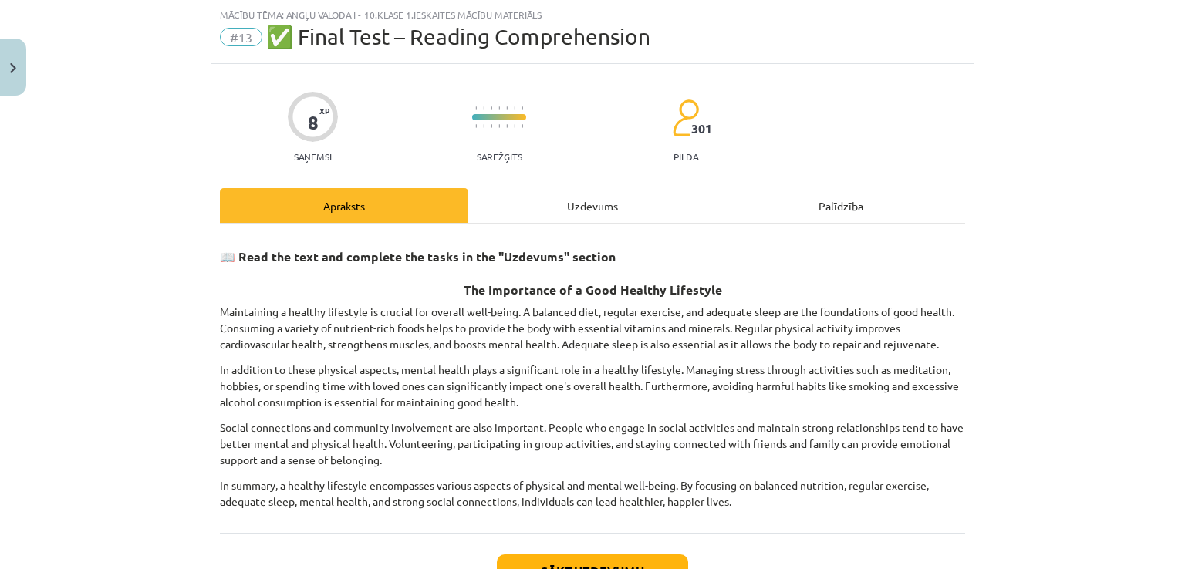
click at [646, 208] on div "Uzdevums" at bounding box center [592, 205] width 248 height 35
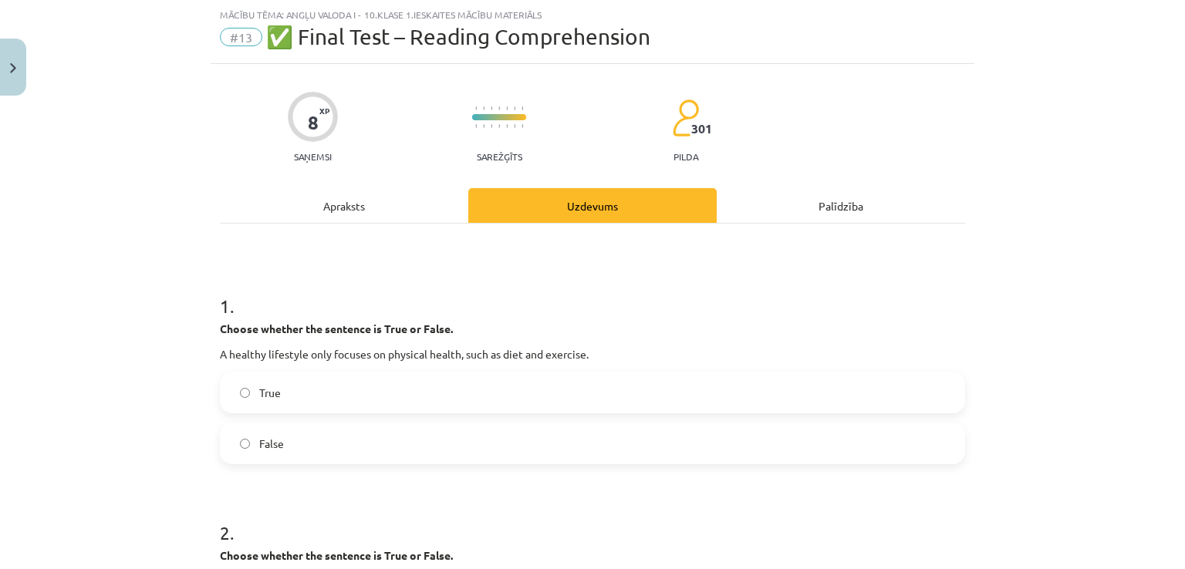
click at [370, 425] on label "False" at bounding box center [592, 443] width 742 height 39
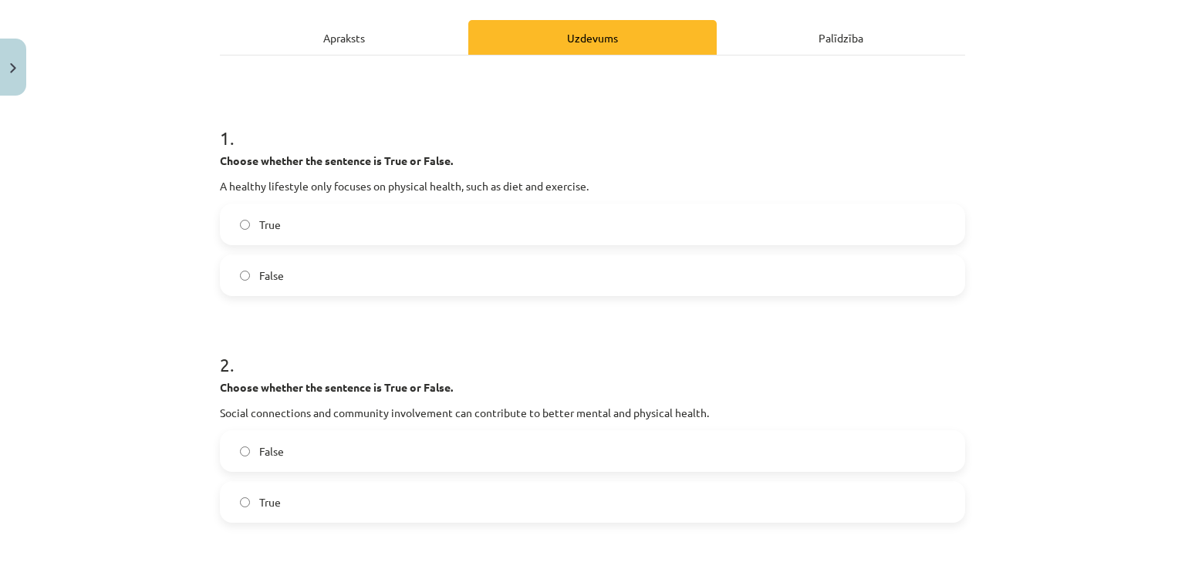
scroll to position [244, 0]
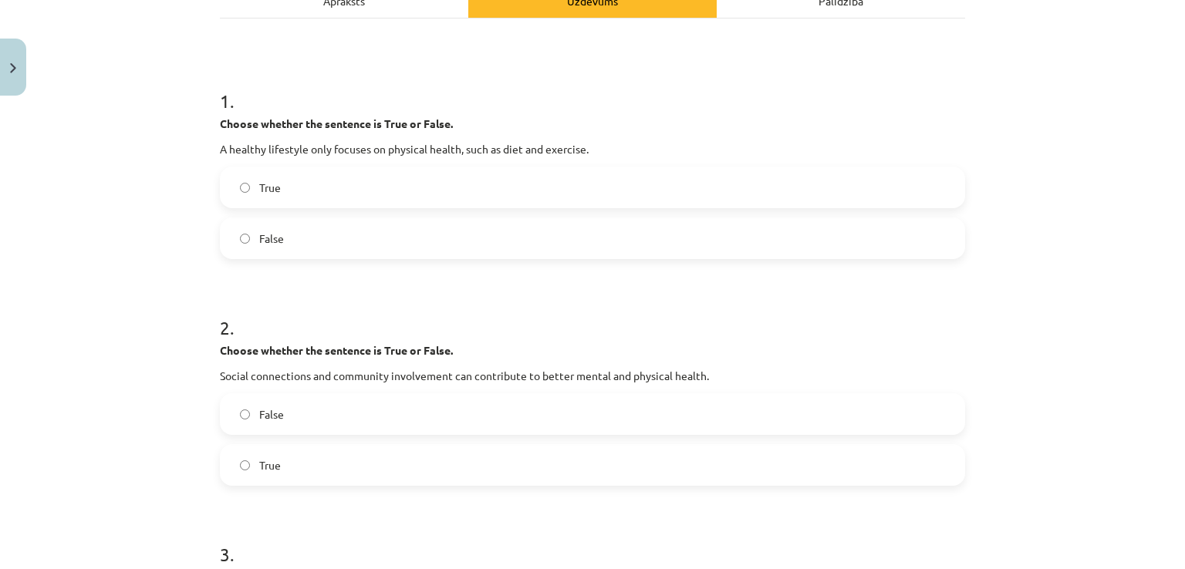
click at [438, 1] on div "Apraksts" at bounding box center [344, 0] width 248 height 35
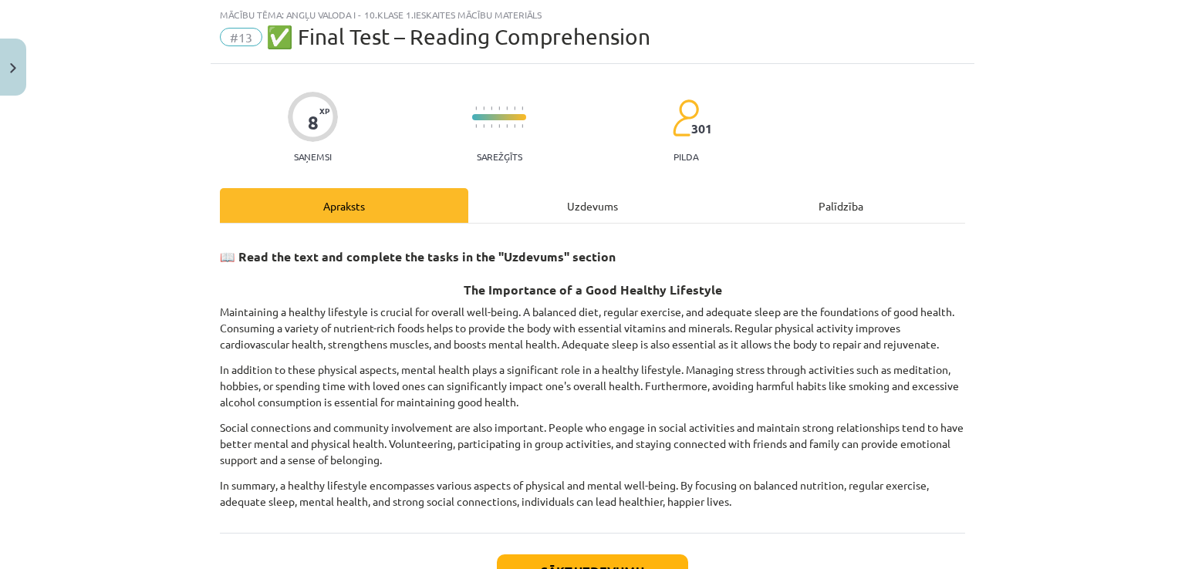
click at [596, 205] on div "Uzdevums" at bounding box center [592, 205] width 248 height 35
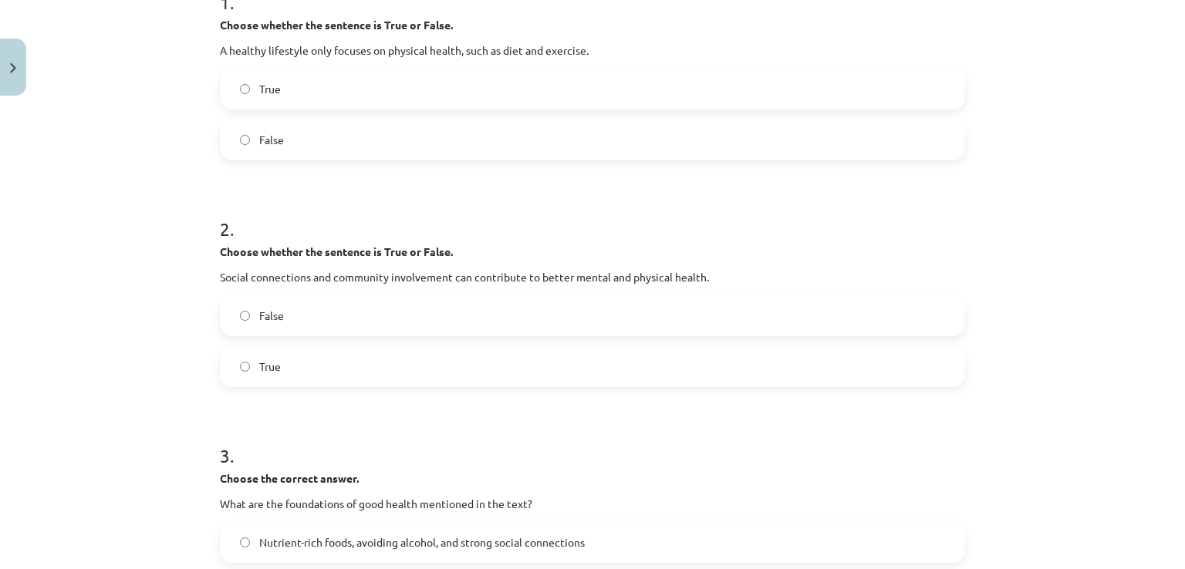
scroll to position [347, 0]
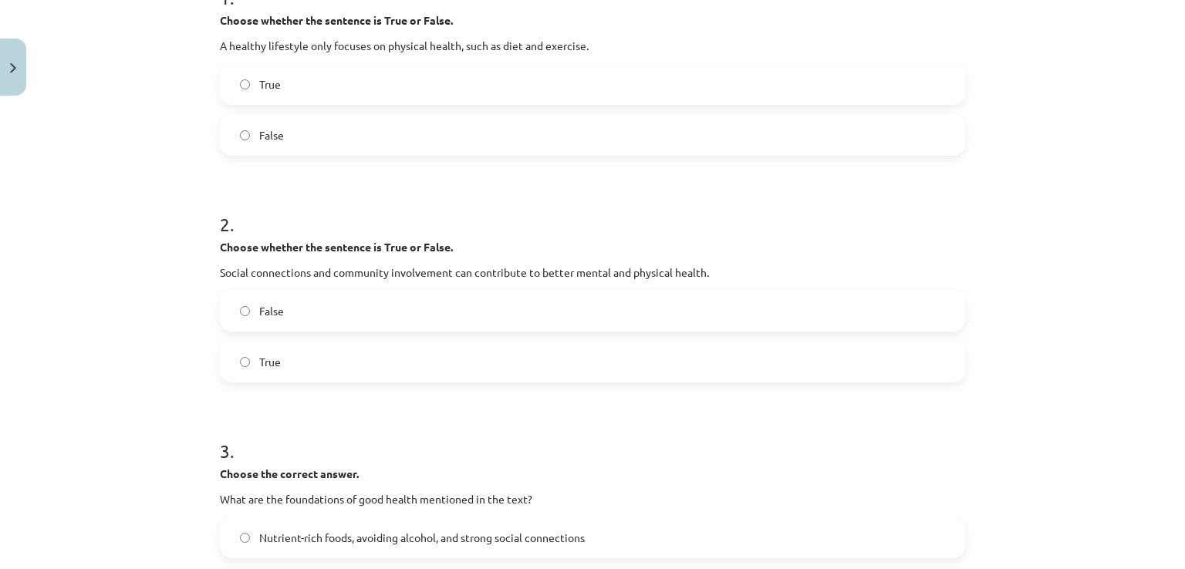
click at [407, 353] on label "True" at bounding box center [592, 362] width 742 height 39
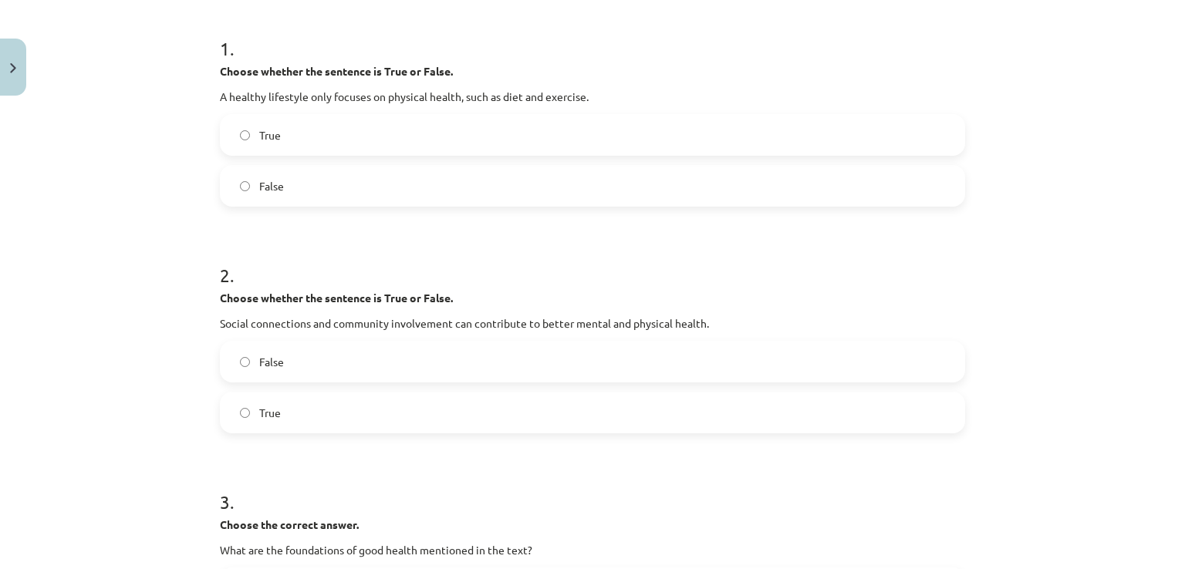
scroll to position [39, 0]
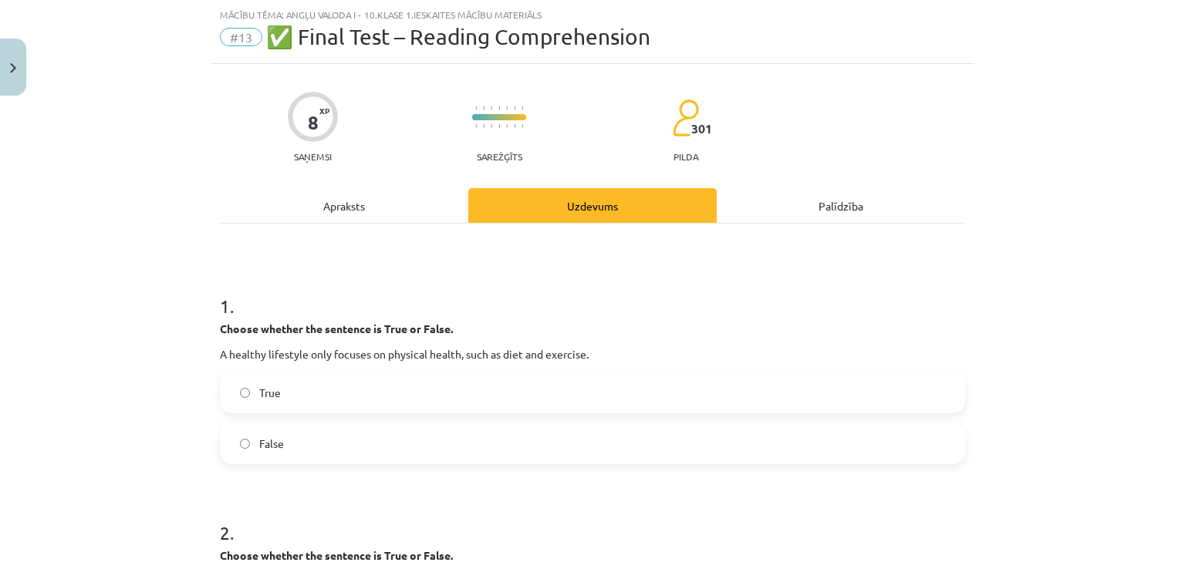
click at [420, 208] on div "Apraksts" at bounding box center [344, 205] width 248 height 35
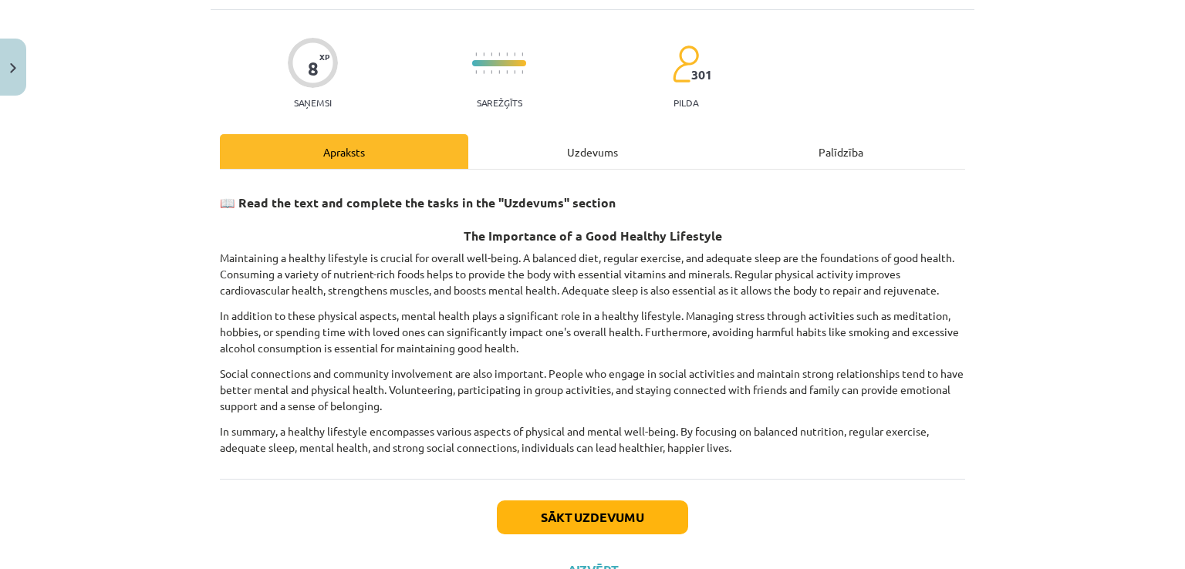
scroll to position [156, 0]
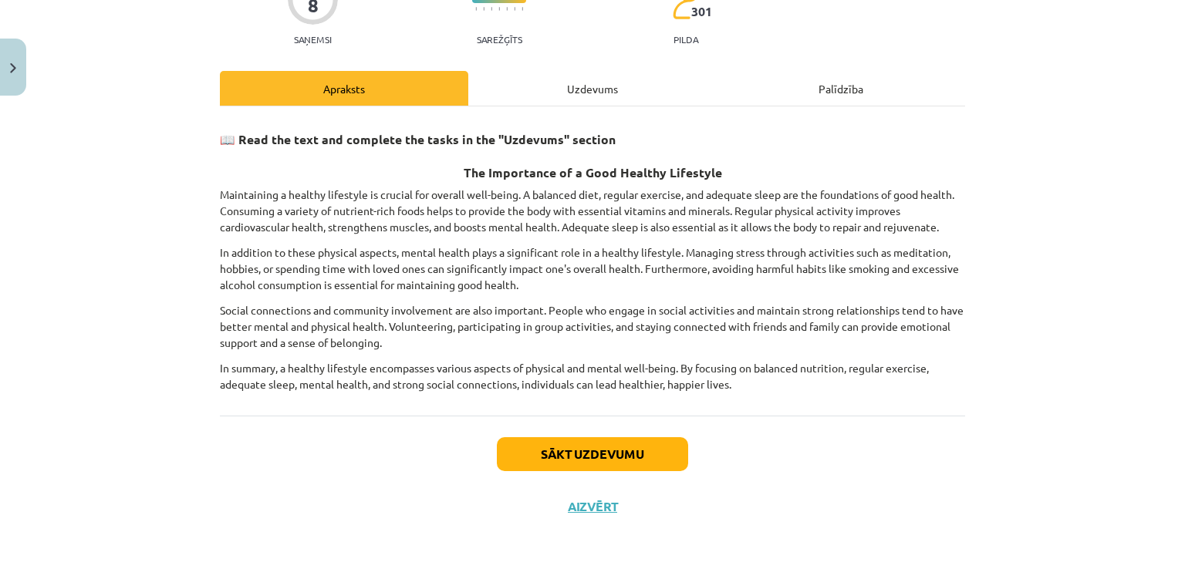
click at [552, 89] on div "Uzdevums" at bounding box center [592, 88] width 248 height 35
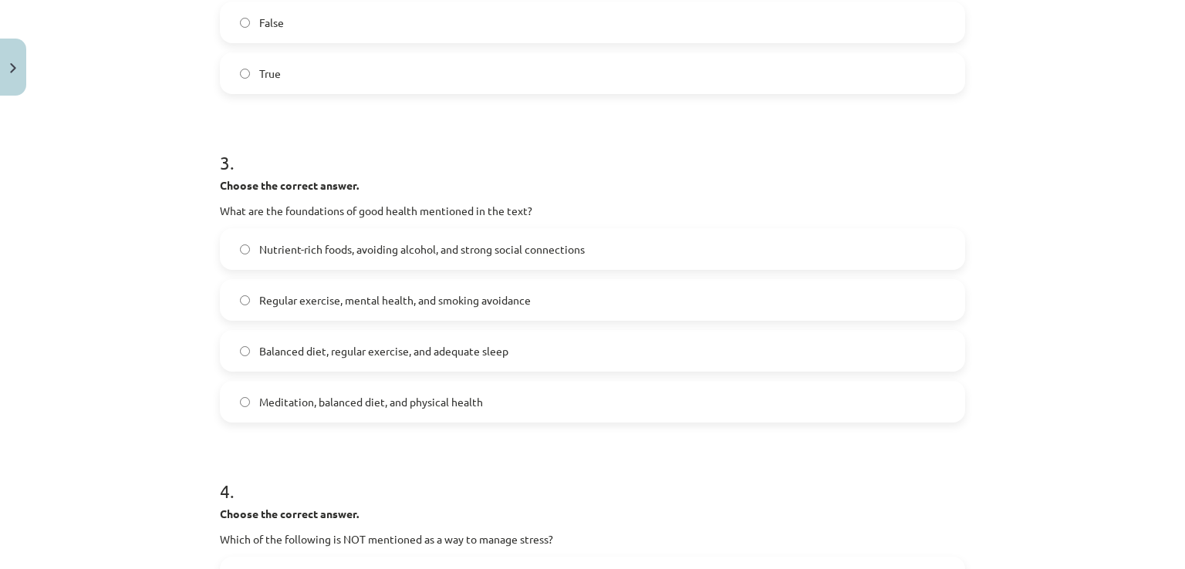
scroll to position [656, 0]
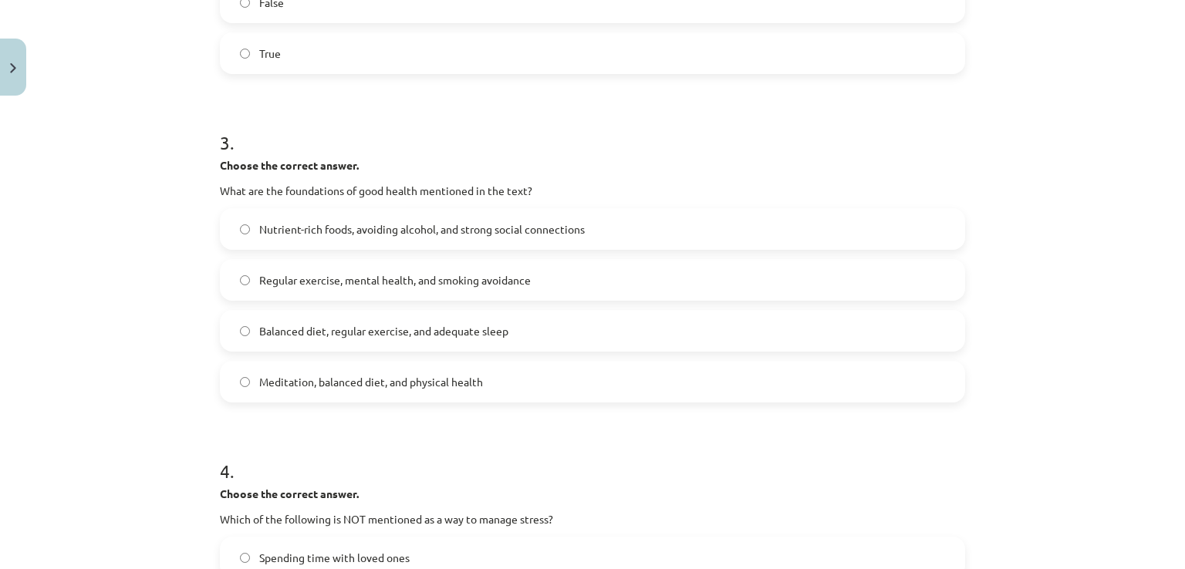
click at [461, 229] on span "Nutrient-rich foods, avoiding alcohol, and strong social connections" at bounding box center [422, 229] width 326 height 16
click at [365, 343] on label "Balanced diet, regular exercise, and adequate sleep" at bounding box center [592, 331] width 742 height 39
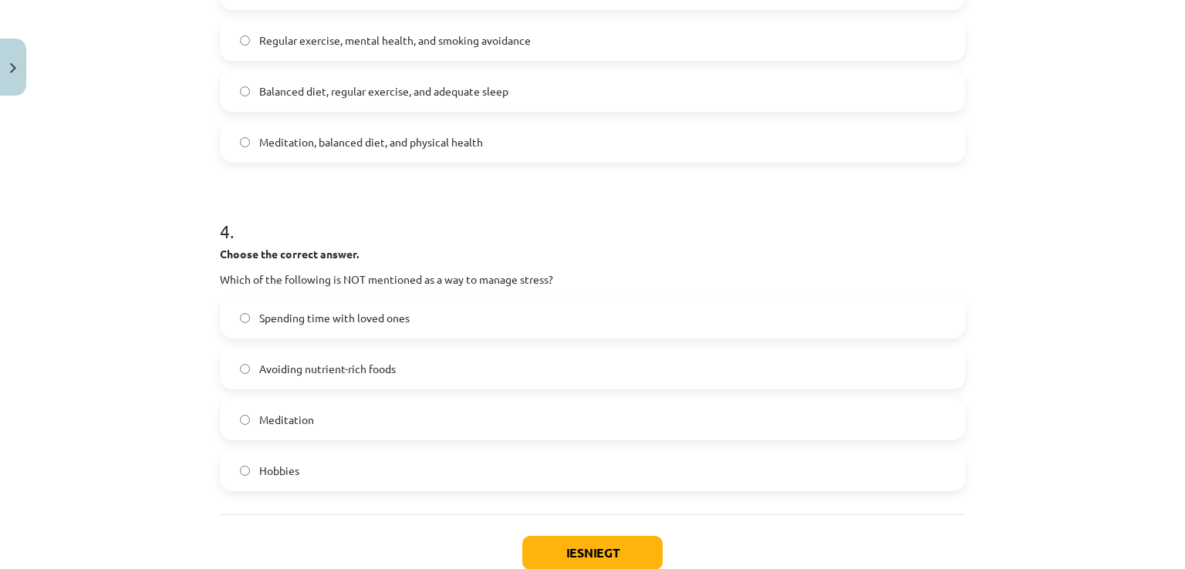
scroll to position [913, 0]
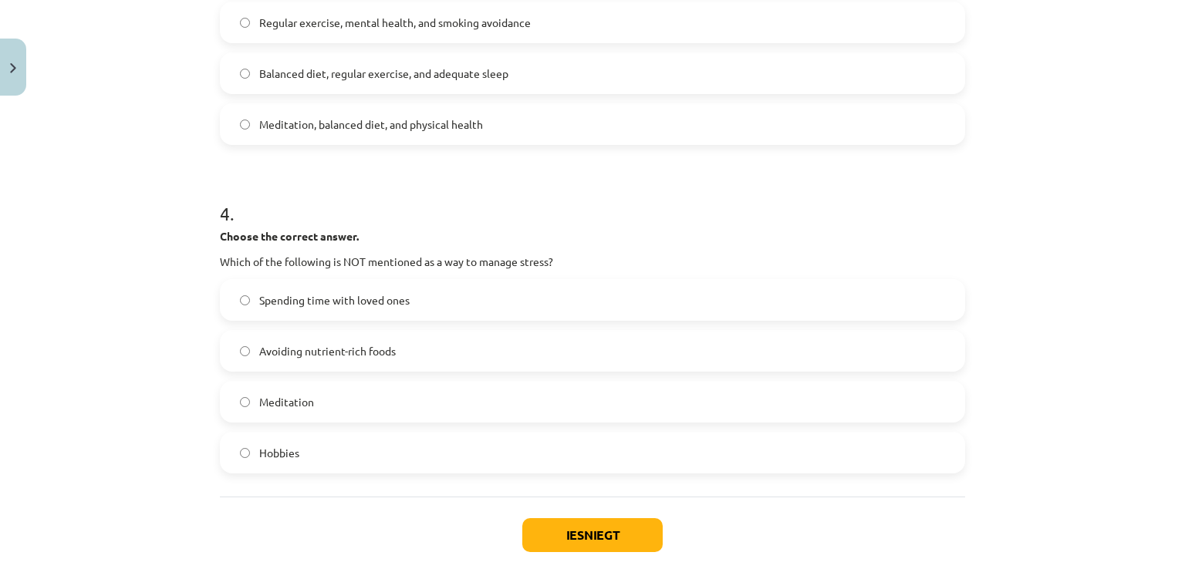
click at [360, 347] on span "Avoiding nutrient-rich foods" at bounding box center [327, 351] width 137 height 16
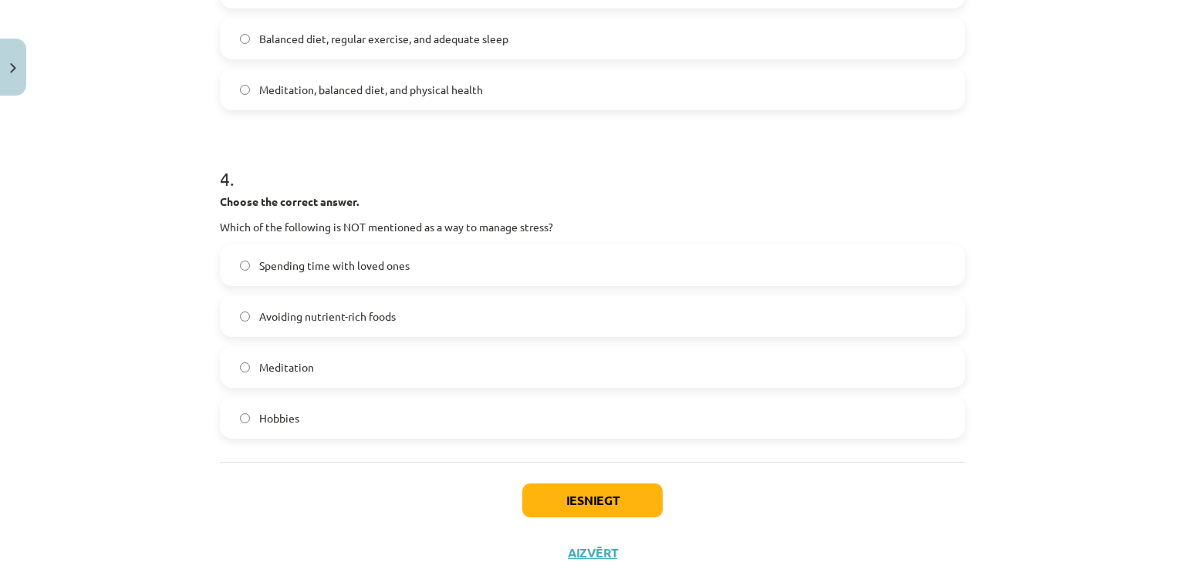
scroll to position [964, 0]
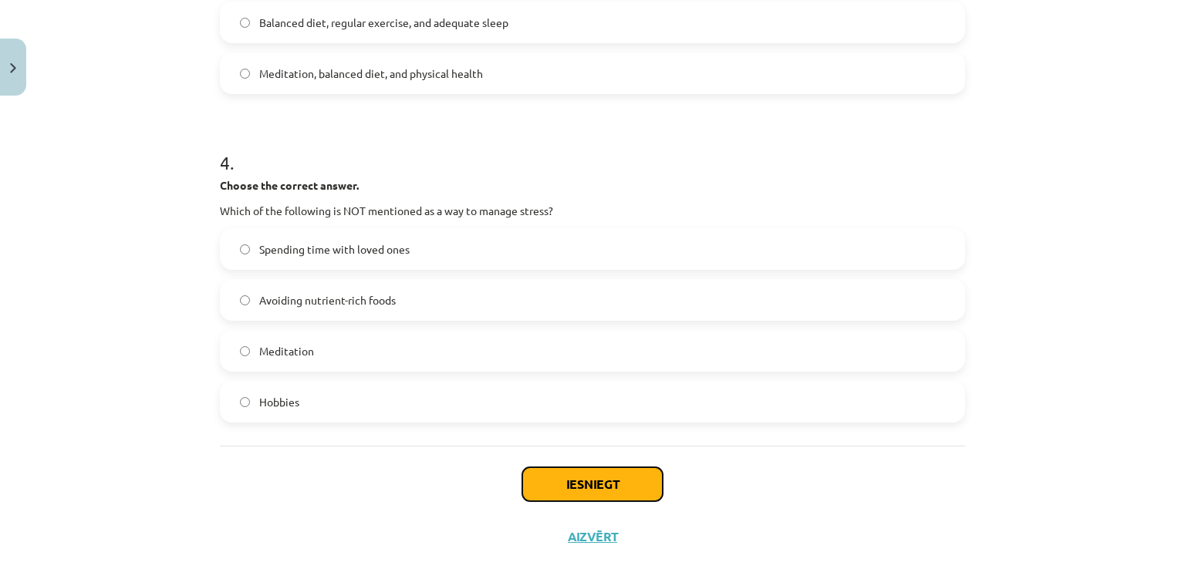
click at [537, 478] on button "Iesniegt" at bounding box center [592, 485] width 140 height 34
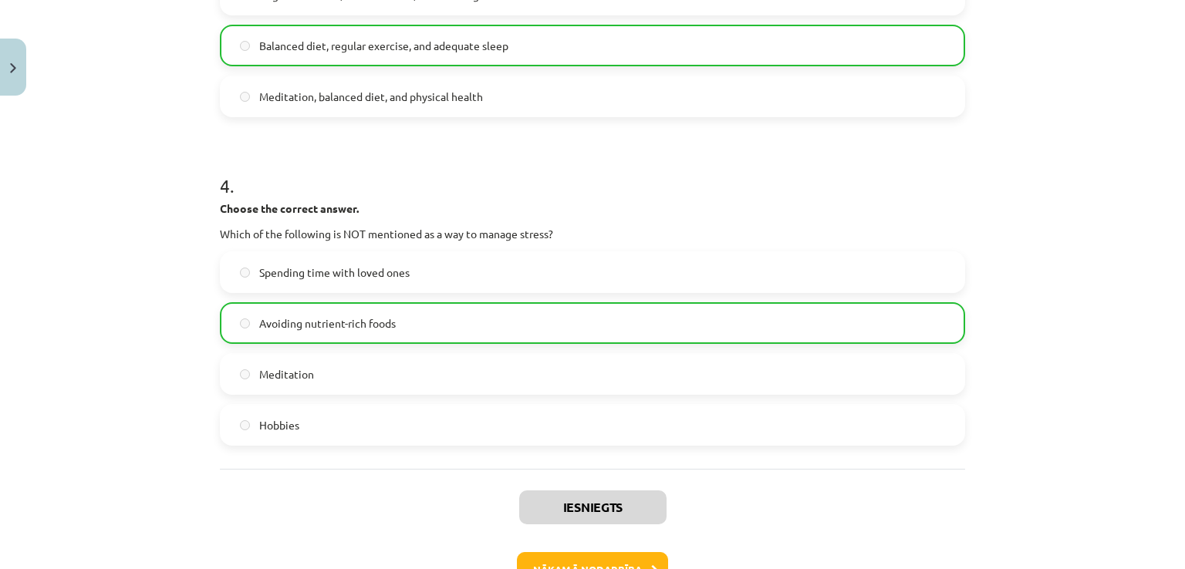
scroll to position [1045, 0]
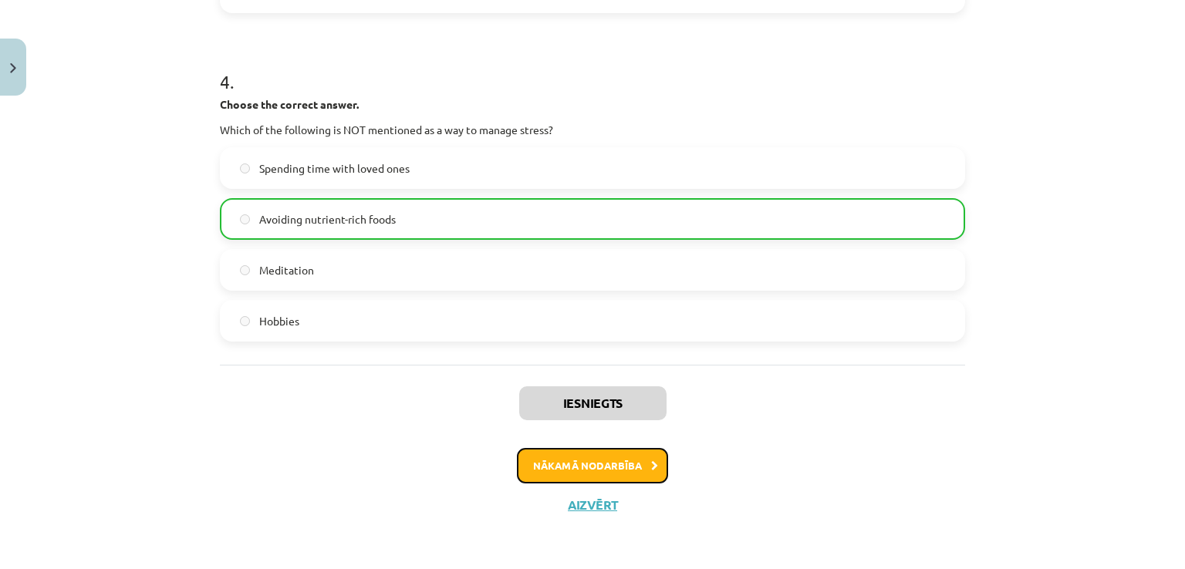
click at [532, 457] on button "Nākamā nodarbība" at bounding box center [592, 465] width 151 height 35
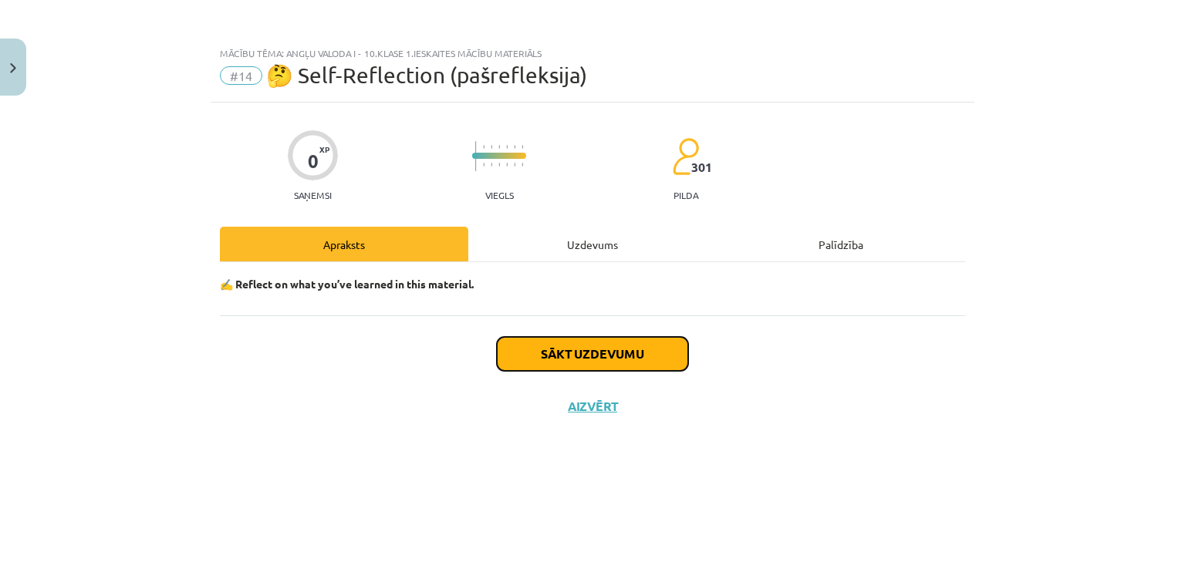
click at [534, 353] on button "Sākt uzdevumu" at bounding box center [592, 354] width 191 height 34
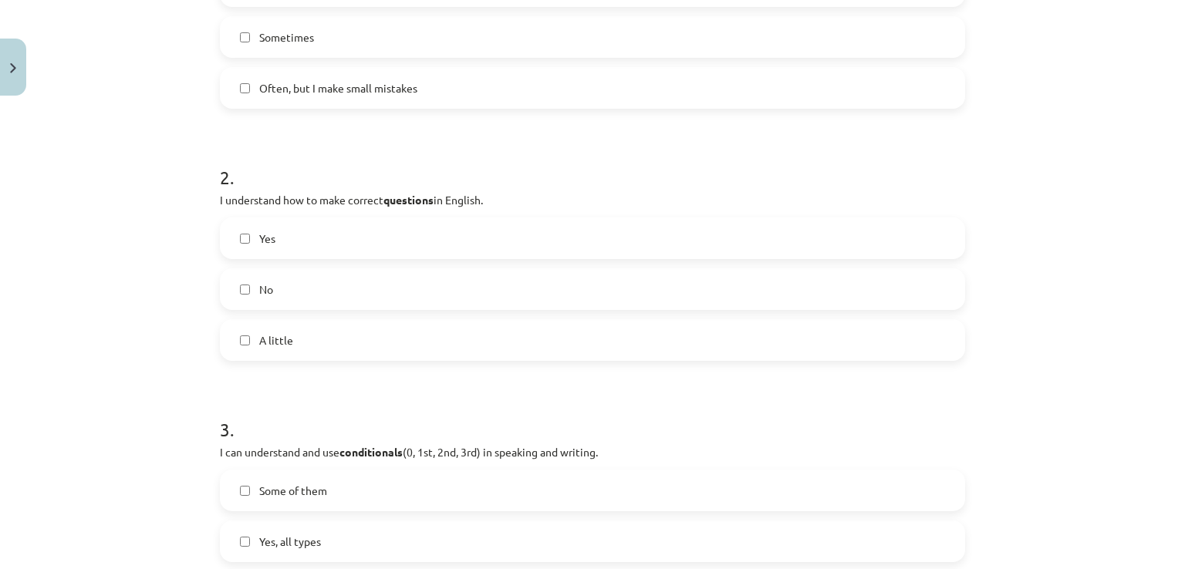
scroll to position [162, 0]
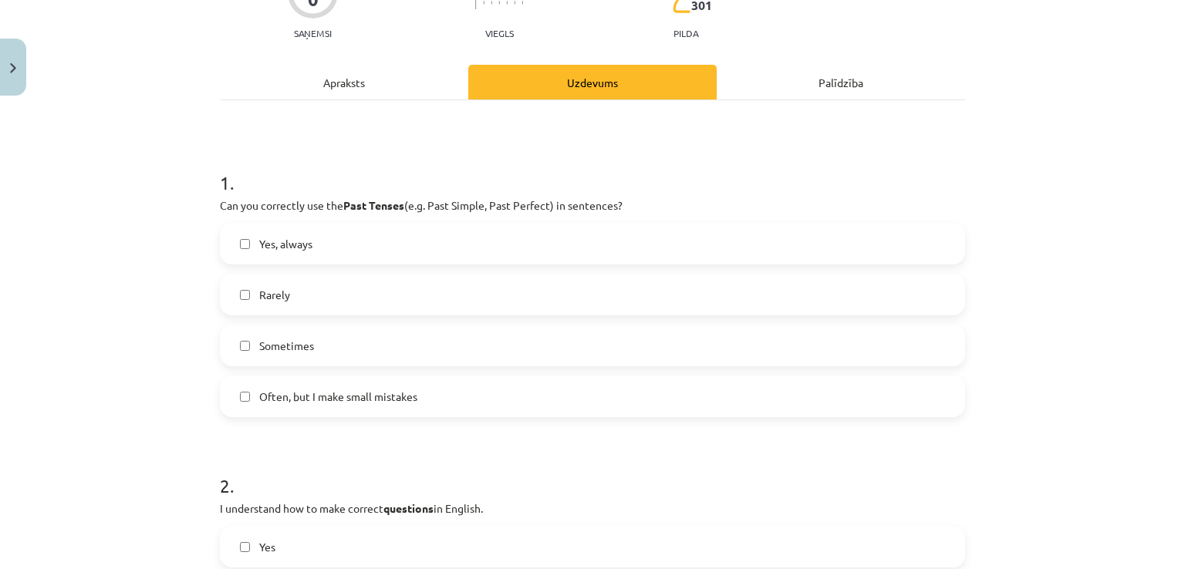
click at [333, 395] on span "Often, but I make small mistakes" at bounding box center [338, 397] width 158 height 16
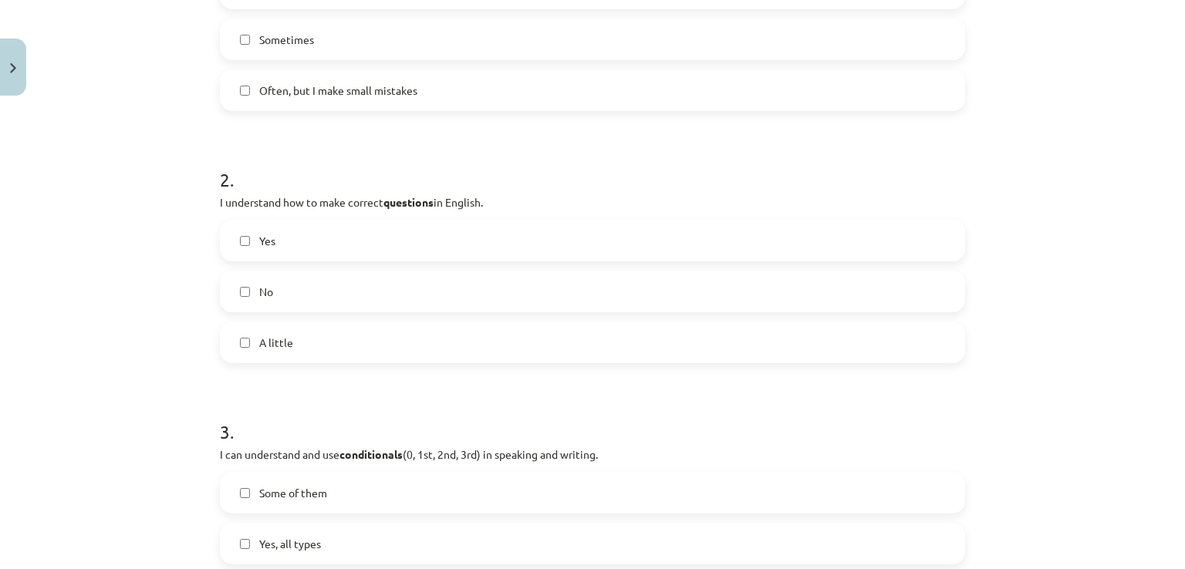
scroll to position [471, 0]
click at [339, 244] on label "Yes" at bounding box center [592, 238] width 742 height 39
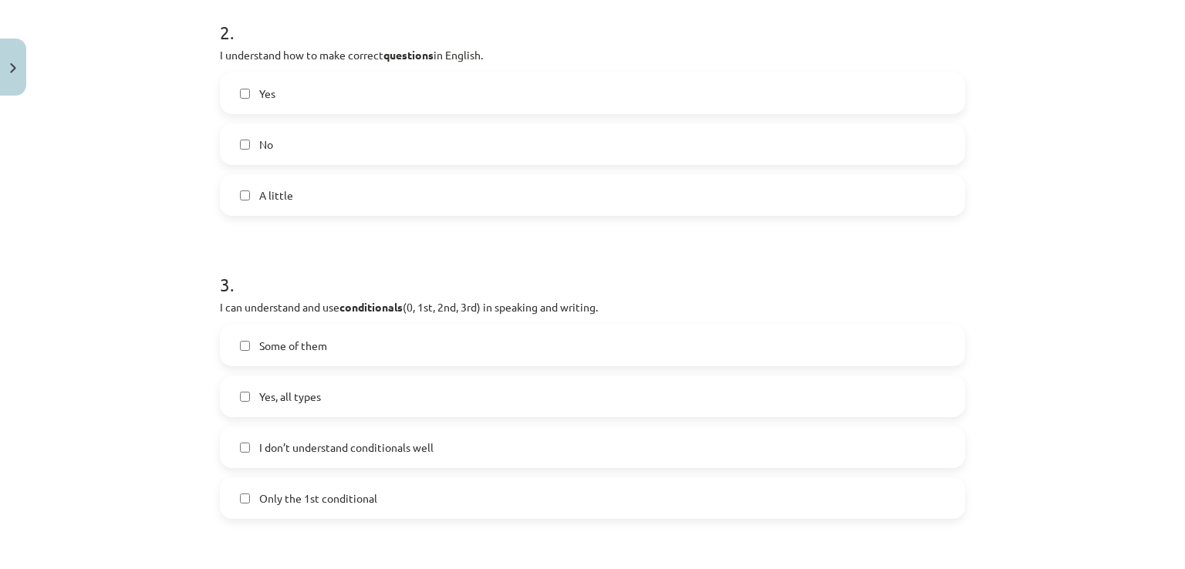
scroll to position [677, 0]
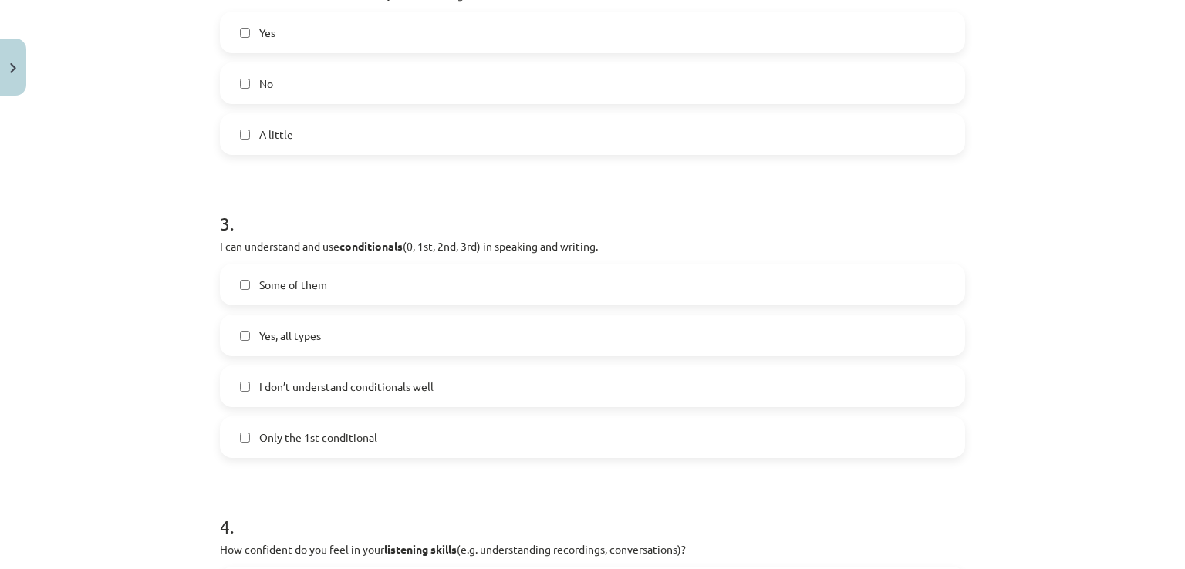
click at [357, 278] on label "Some of them" at bounding box center [592, 284] width 742 height 39
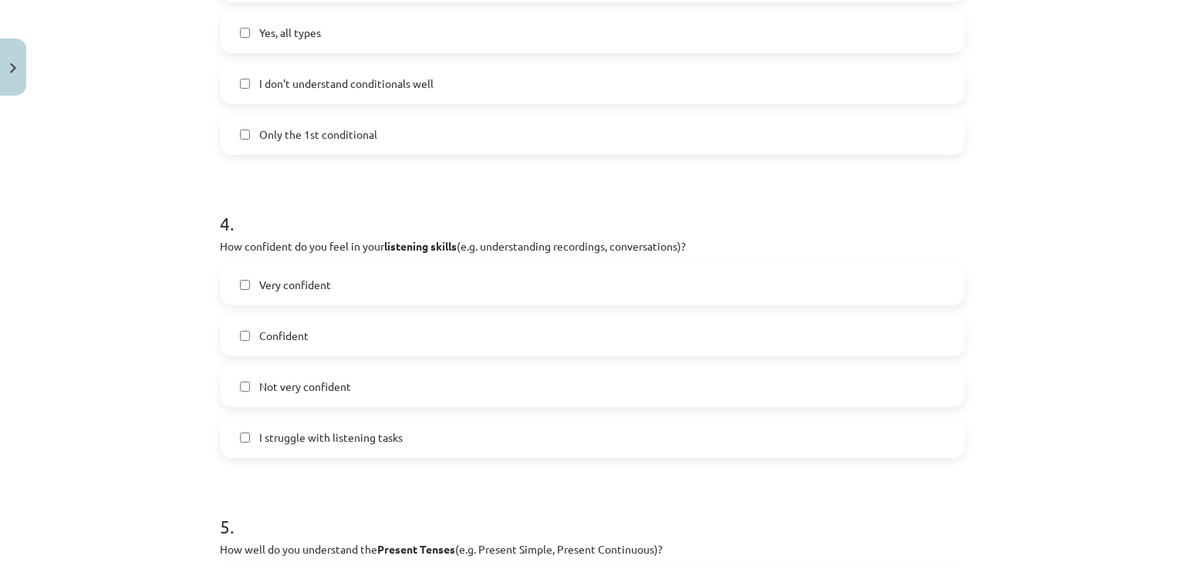
scroll to position [985, 0]
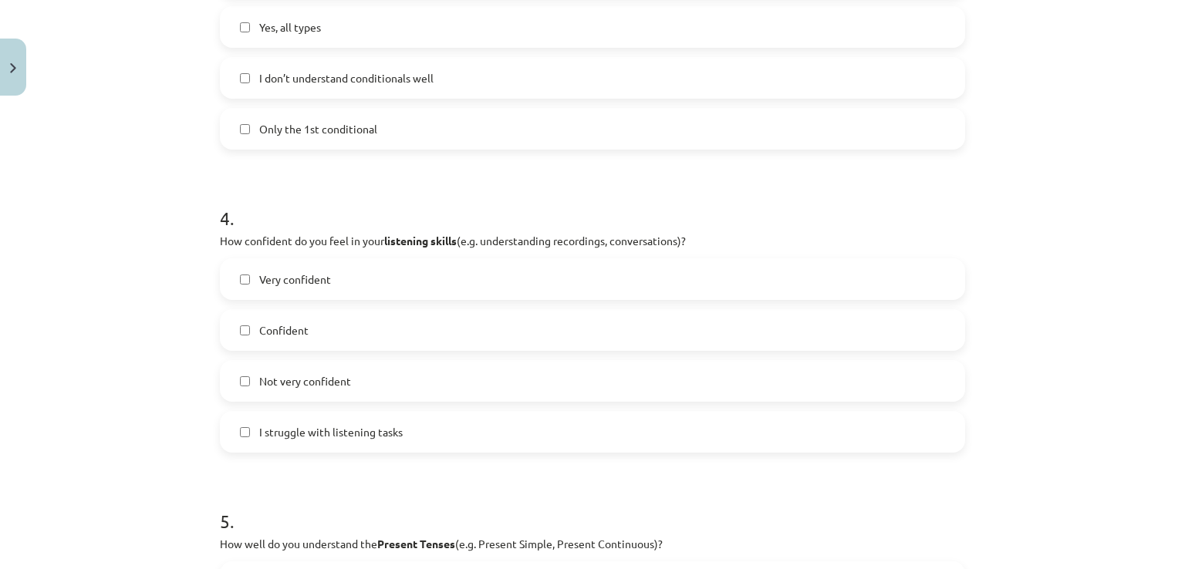
click at [365, 292] on label "Very confident" at bounding box center [592, 279] width 742 height 39
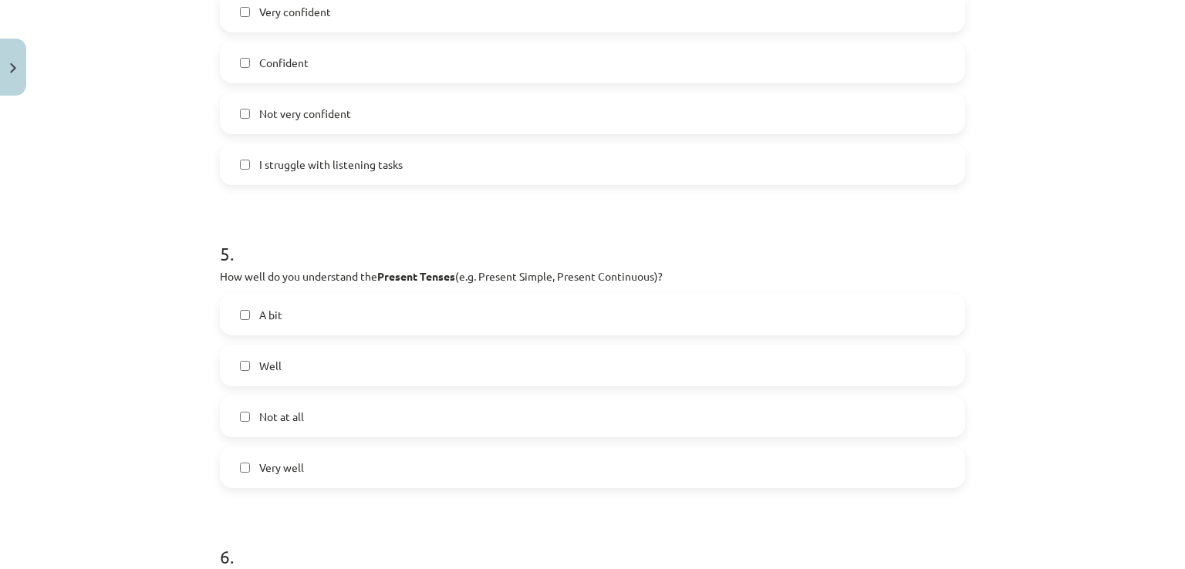
scroll to position [1345, 0]
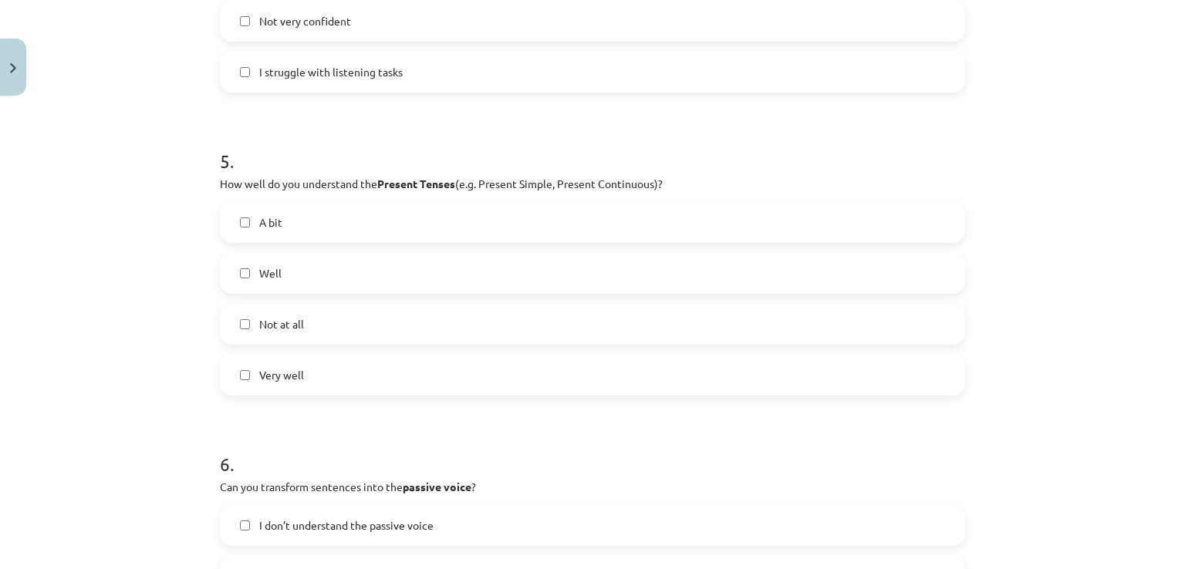
click at [370, 231] on label "A bit" at bounding box center [592, 222] width 742 height 39
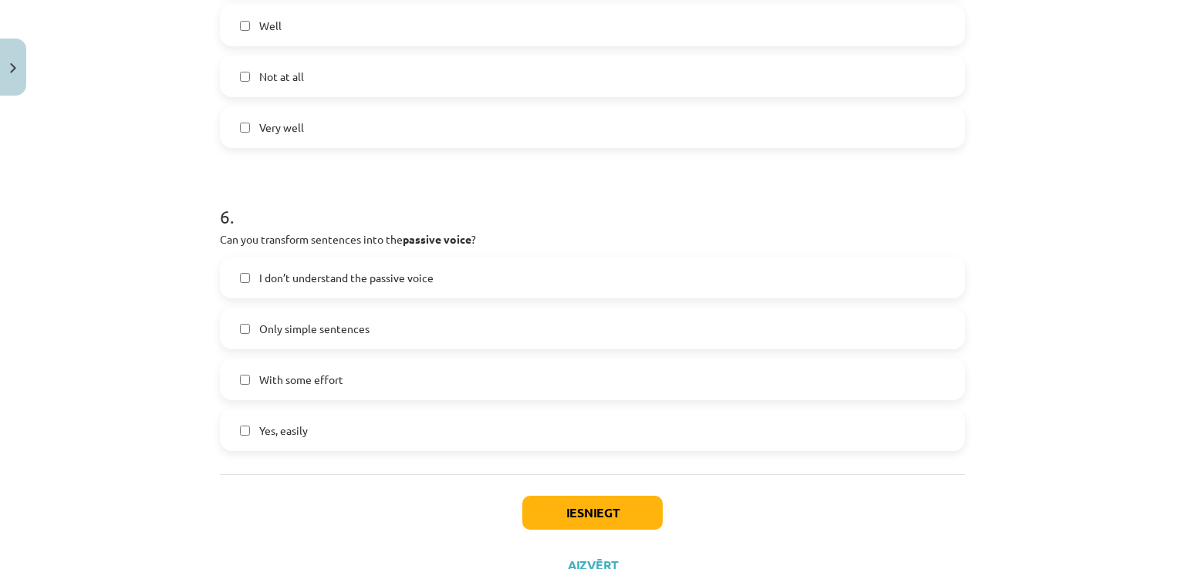
scroll to position [1654, 0]
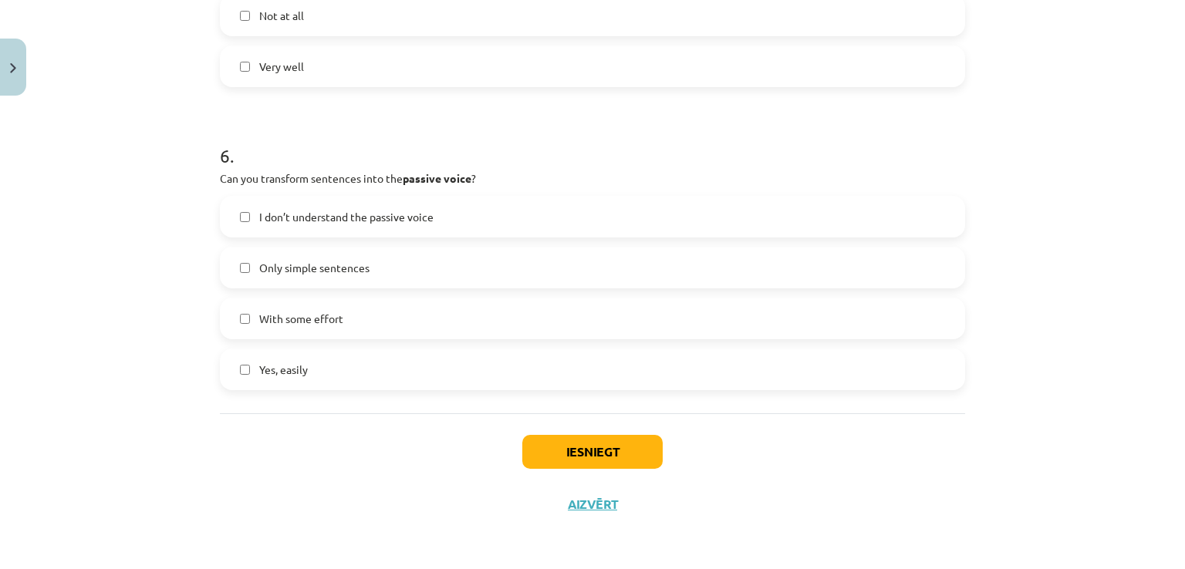
click at [350, 310] on label "With some effort" at bounding box center [592, 318] width 742 height 39
click at [542, 455] on button "Iesniegt" at bounding box center [592, 452] width 140 height 34
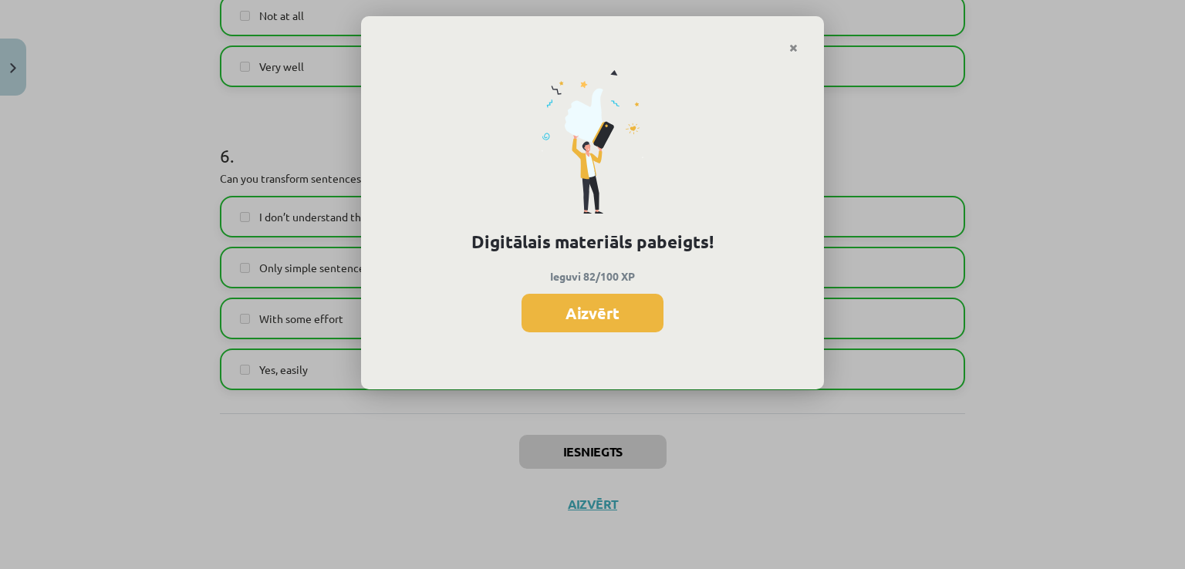
click at [628, 316] on button "Aizvērt" at bounding box center [593, 313] width 142 height 39
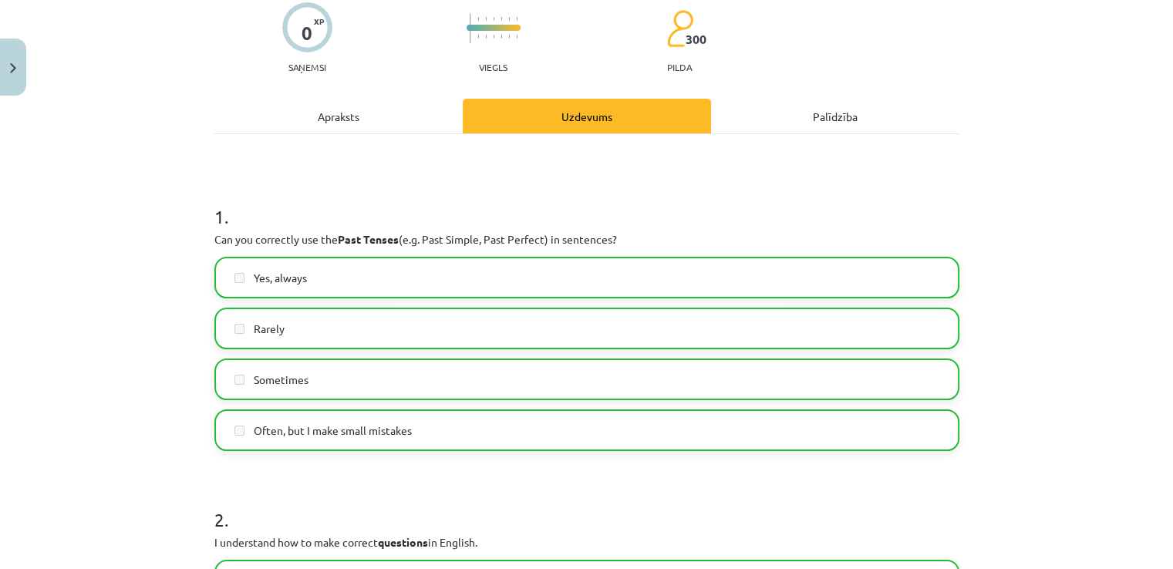
scroll to position [8, 0]
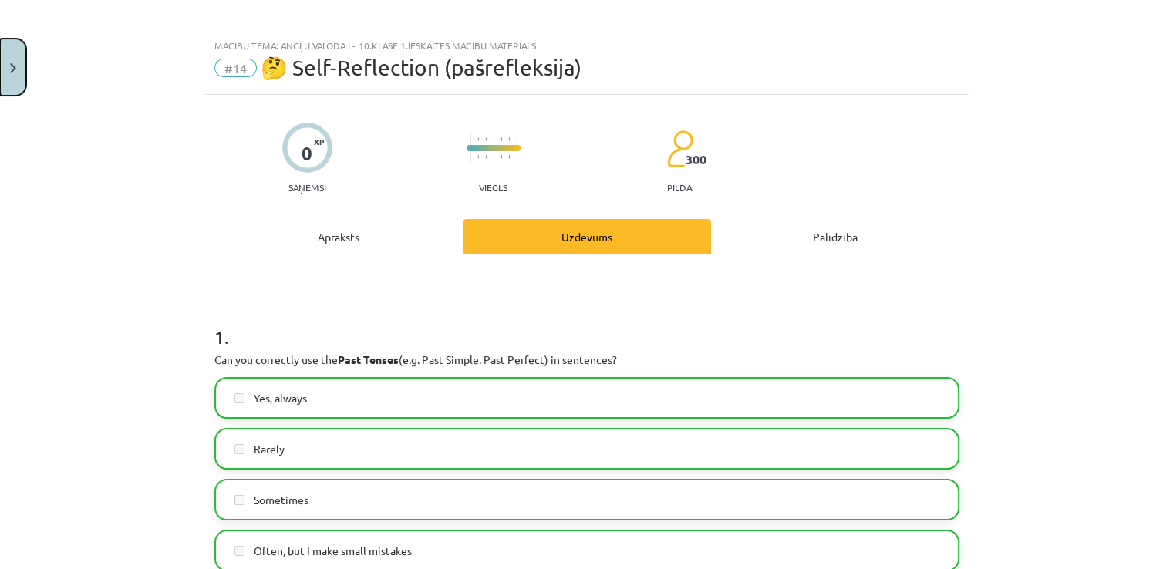
click at [17, 50] on button "Close" at bounding box center [13, 67] width 26 height 57
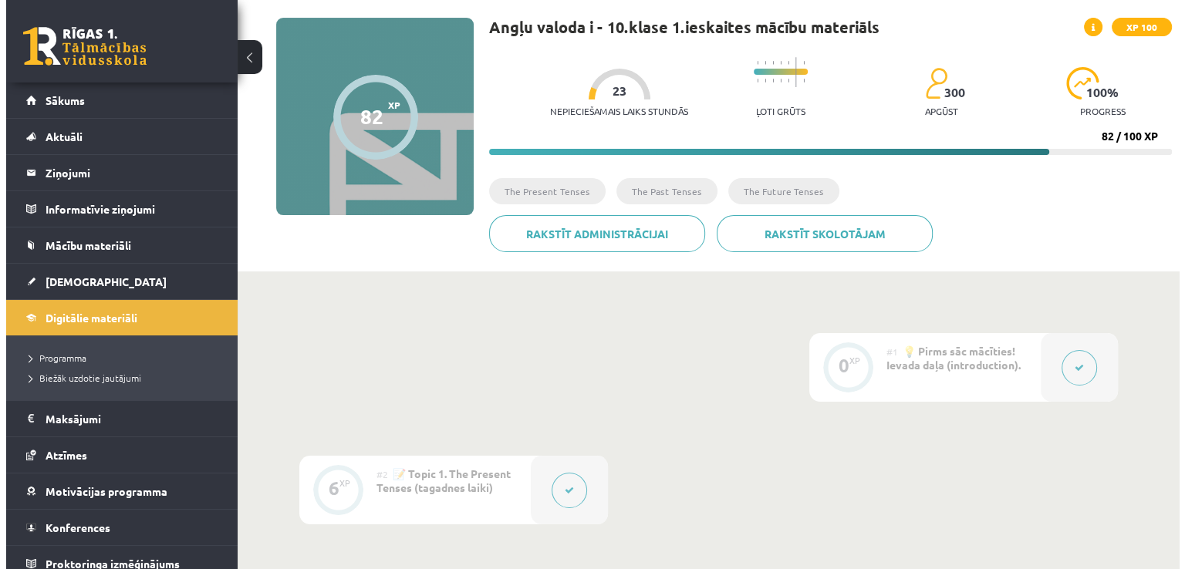
scroll to position [0, 0]
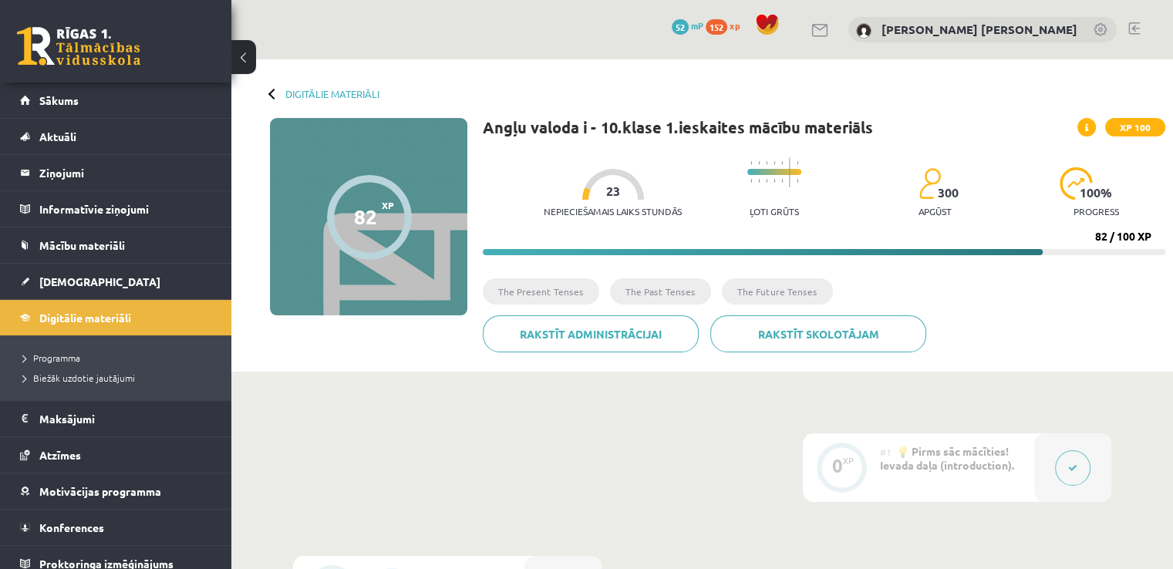
click at [606, 192] on span "23" at bounding box center [613, 191] width 14 height 14
click at [603, 212] on p "Nepieciešamais laiks stundās" at bounding box center [613, 211] width 138 height 11
click at [118, 100] on link "Sākums" at bounding box center [116, 100] width 192 height 35
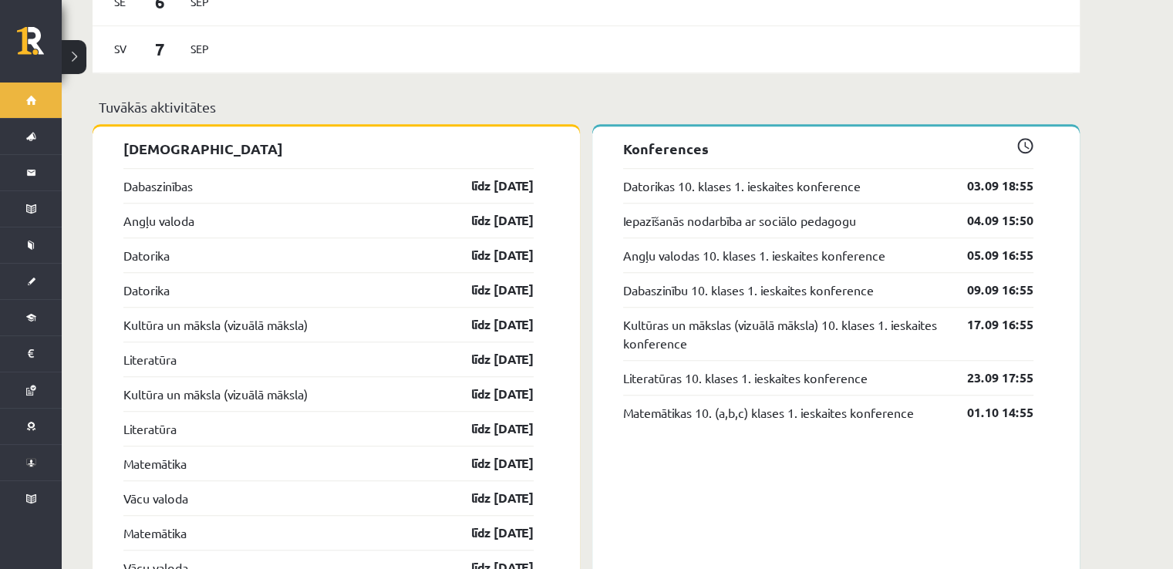
scroll to position [1183, 0]
click at [162, 245] on link "Datorika" at bounding box center [146, 254] width 46 height 19
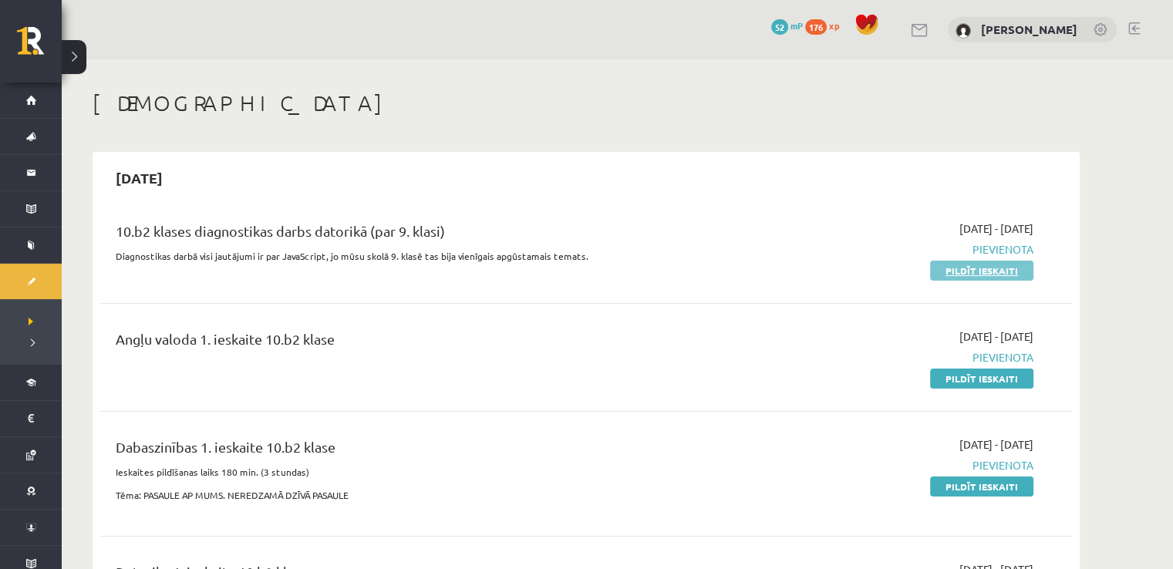
click at [960, 277] on link "Pildīt ieskaiti" at bounding box center [981, 271] width 103 height 20
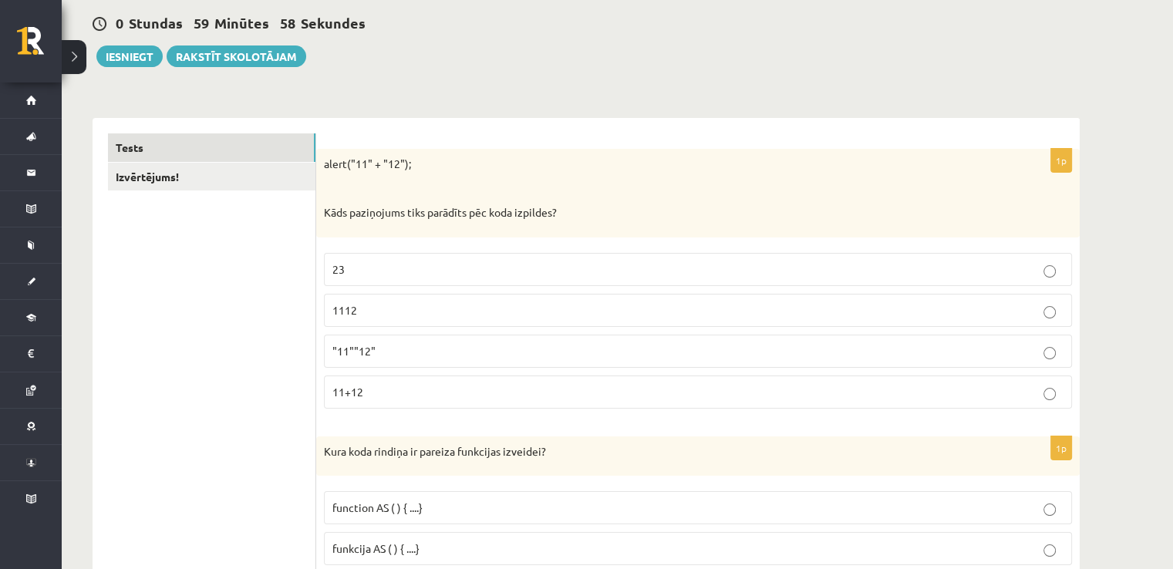
scroll to position [205, 0]
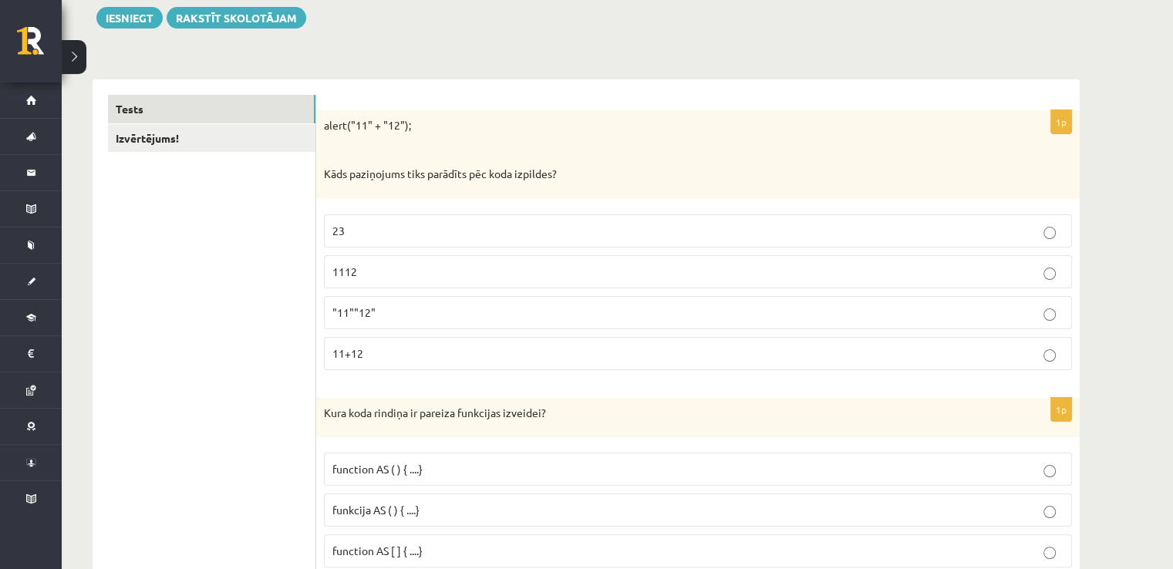
click at [466, 237] on p "23" at bounding box center [698, 231] width 731 height 16
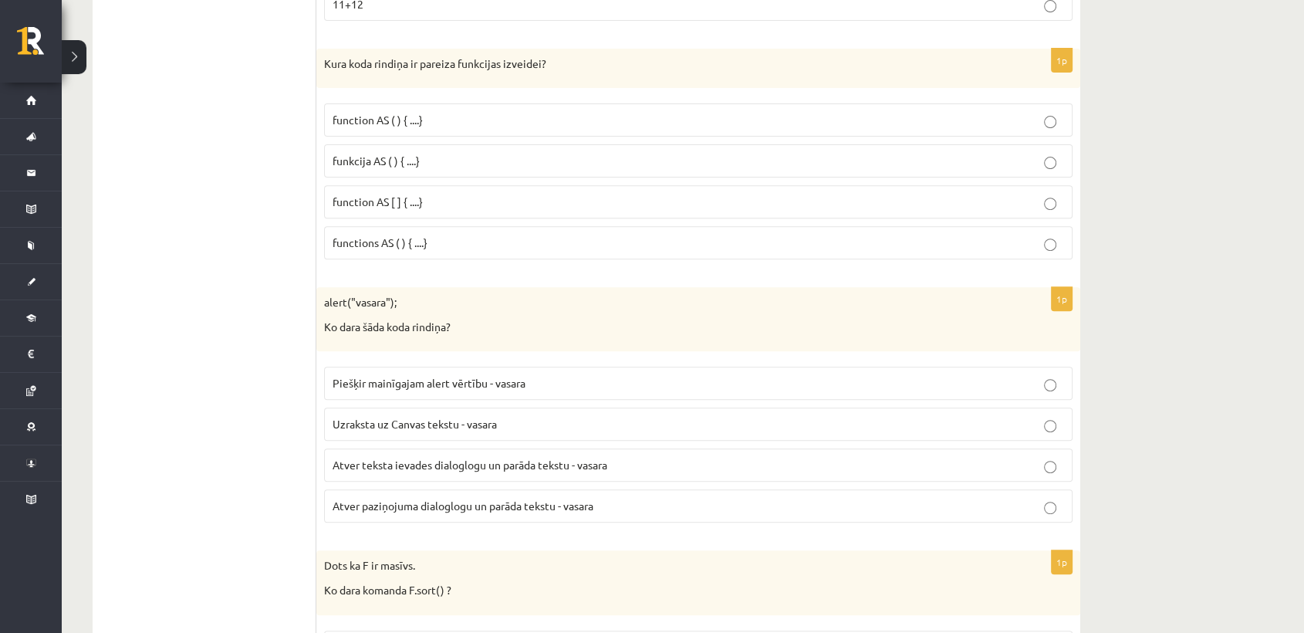
scroll to position [534, 0]
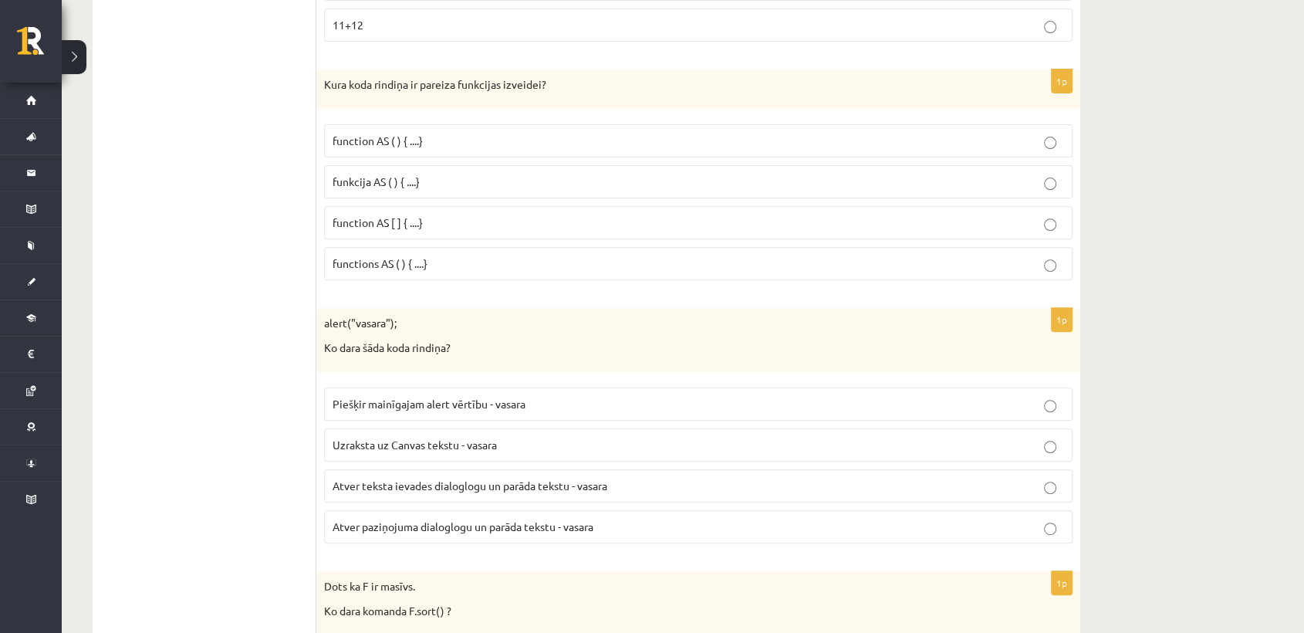
click at [488, 258] on p "functions AS ( ) { ....}" at bounding box center [698, 263] width 731 height 16
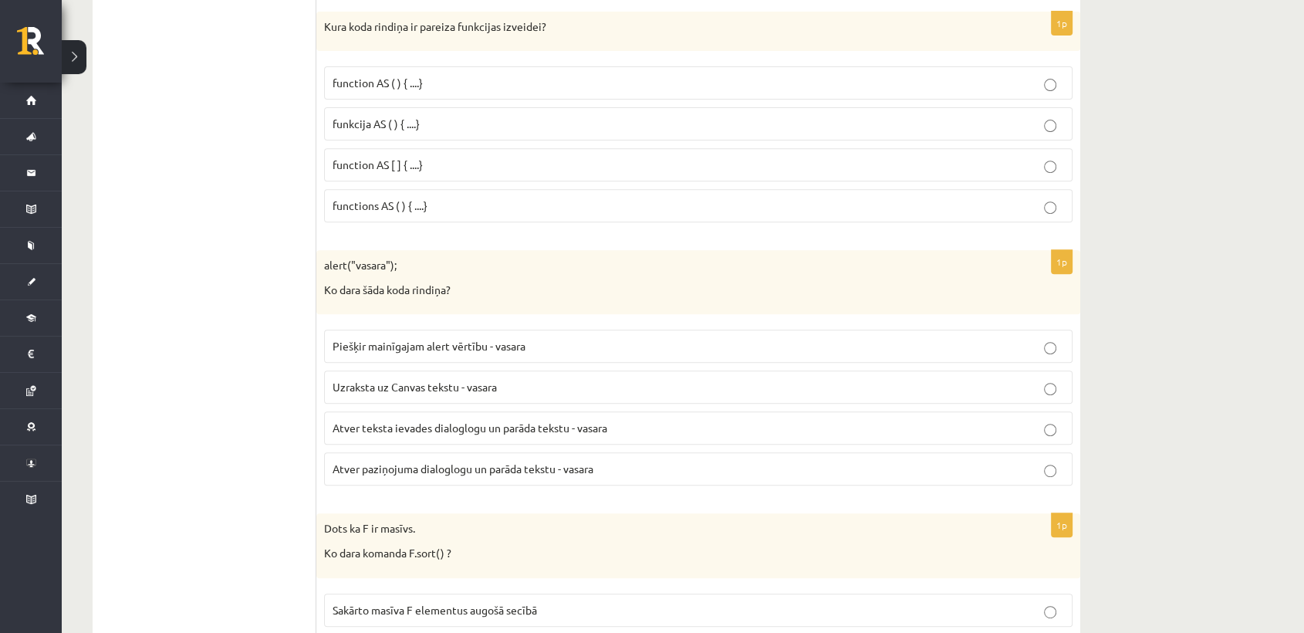
click at [500, 471] on span "Atver paziņojuma dialoglogu un parāda tekstu - vasara" at bounding box center [463, 468] width 261 height 14
click at [533, 457] on label "Atver paziņojuma dialoglogu un parāda tekstu - vasara" at bounding box center [698, 468] width 748 height 33
click at [530, 464] on span "Atver paziņojuma dialoglogu un parāda tekstu - vasara" at bounding box center [463, 468] width 261 height 14
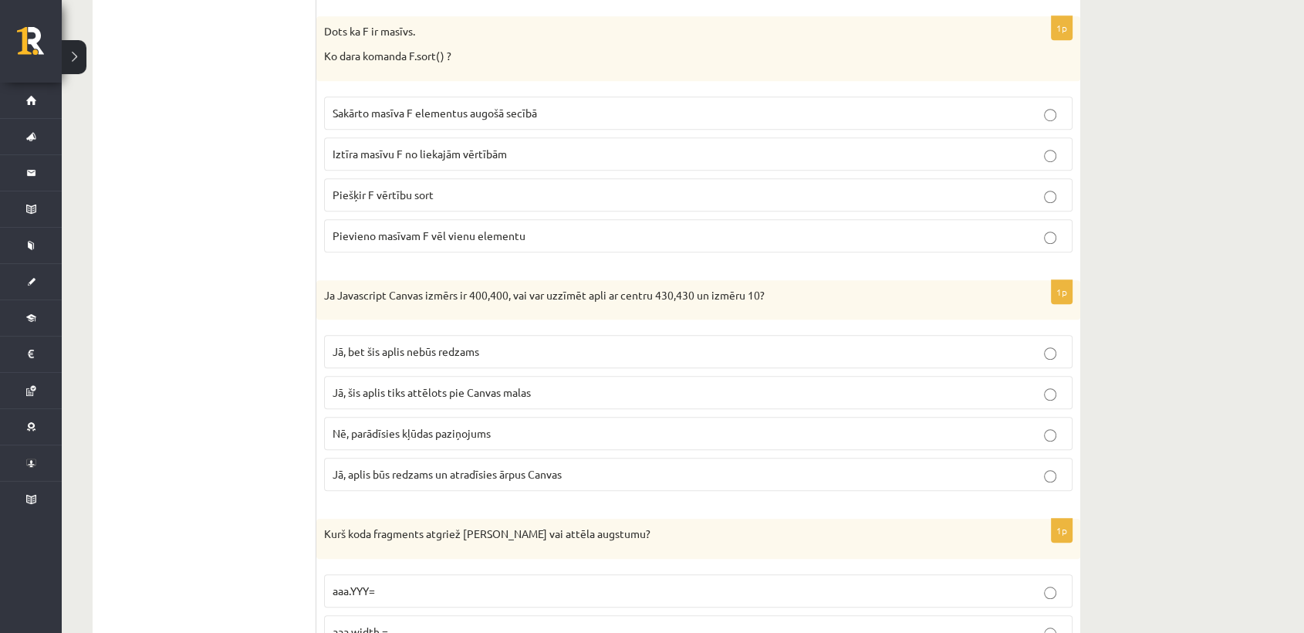
scroll to position [1106, 0]
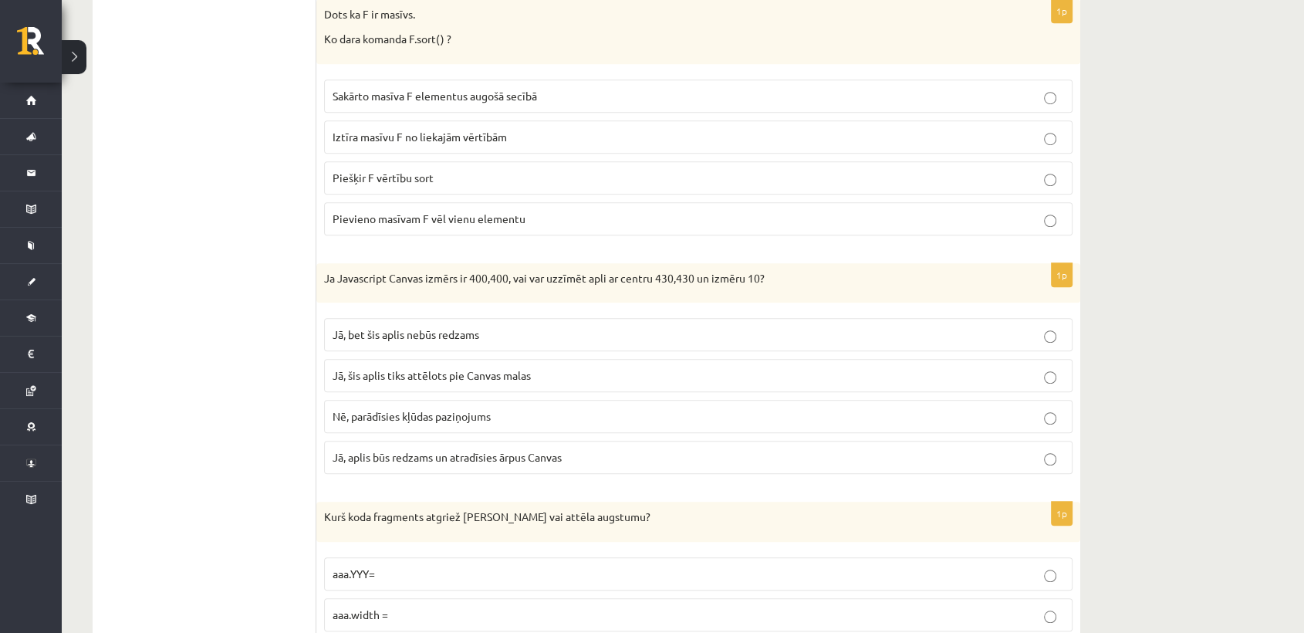
click at [479, 98] on span "Sakārto masīva F elementus augošā secībā" at bounding box center [435, 96] width 204 height 14
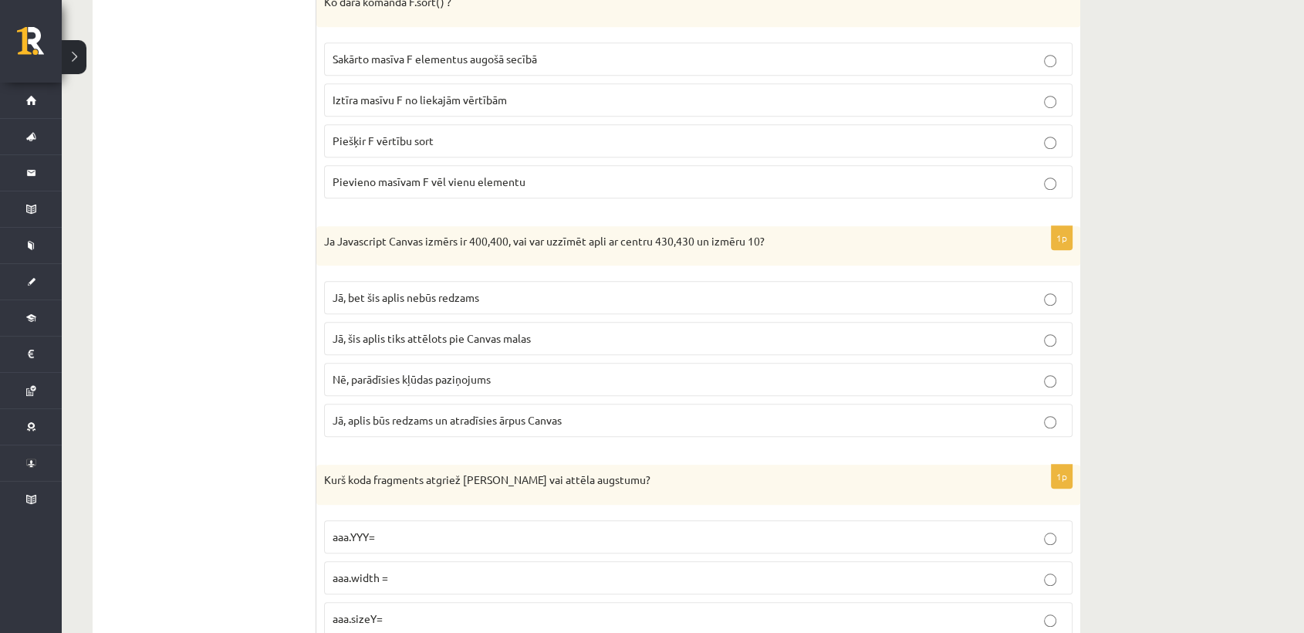
scroll to position [1163, 0]
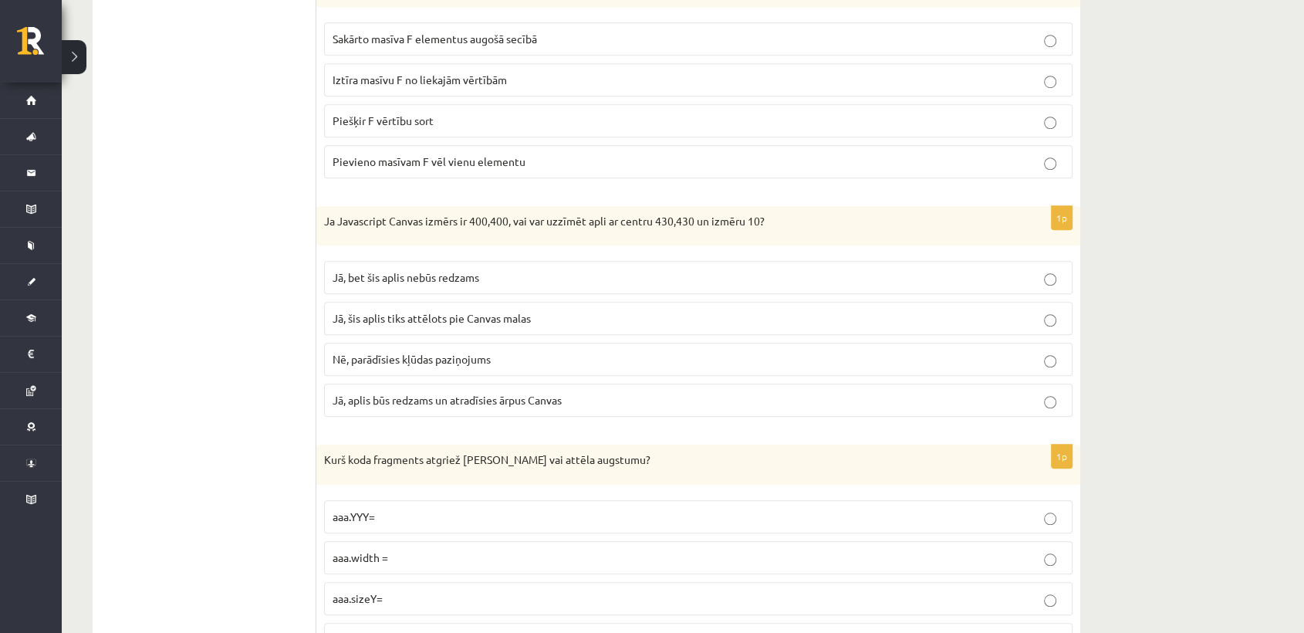
click at [532, 261] on label "Jā, bet šis aplis nebūs redzams" at bounding box center [698, 277] width 748 height 33
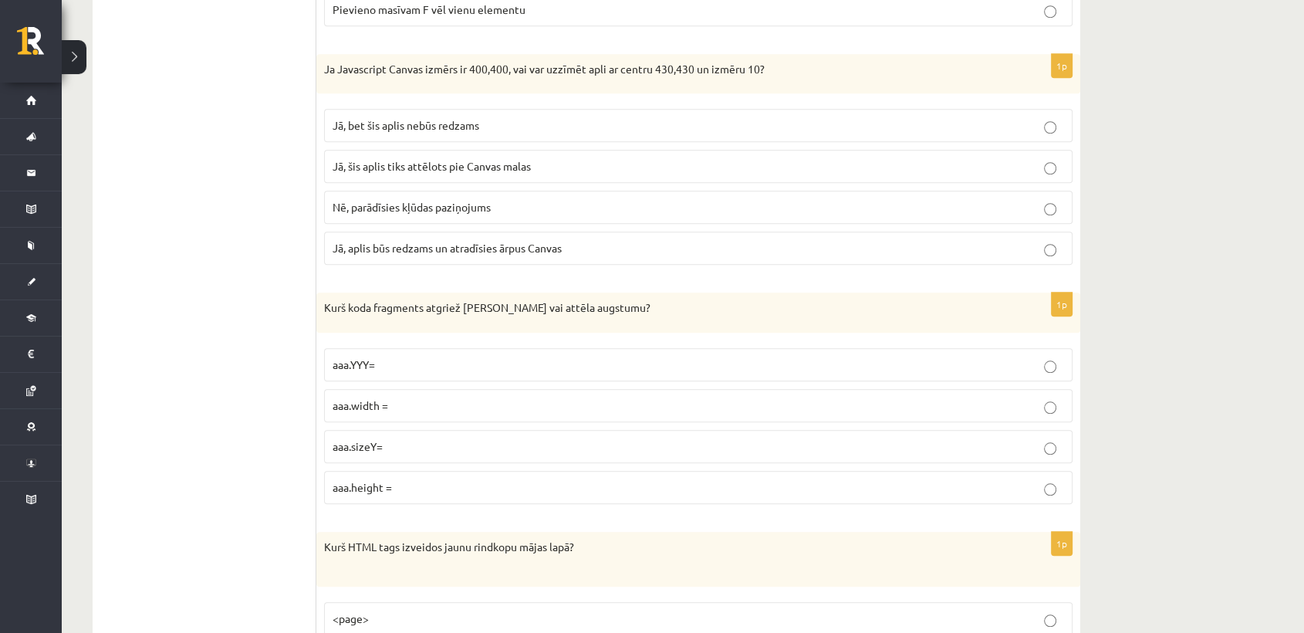
scroll to position [1334, 0]
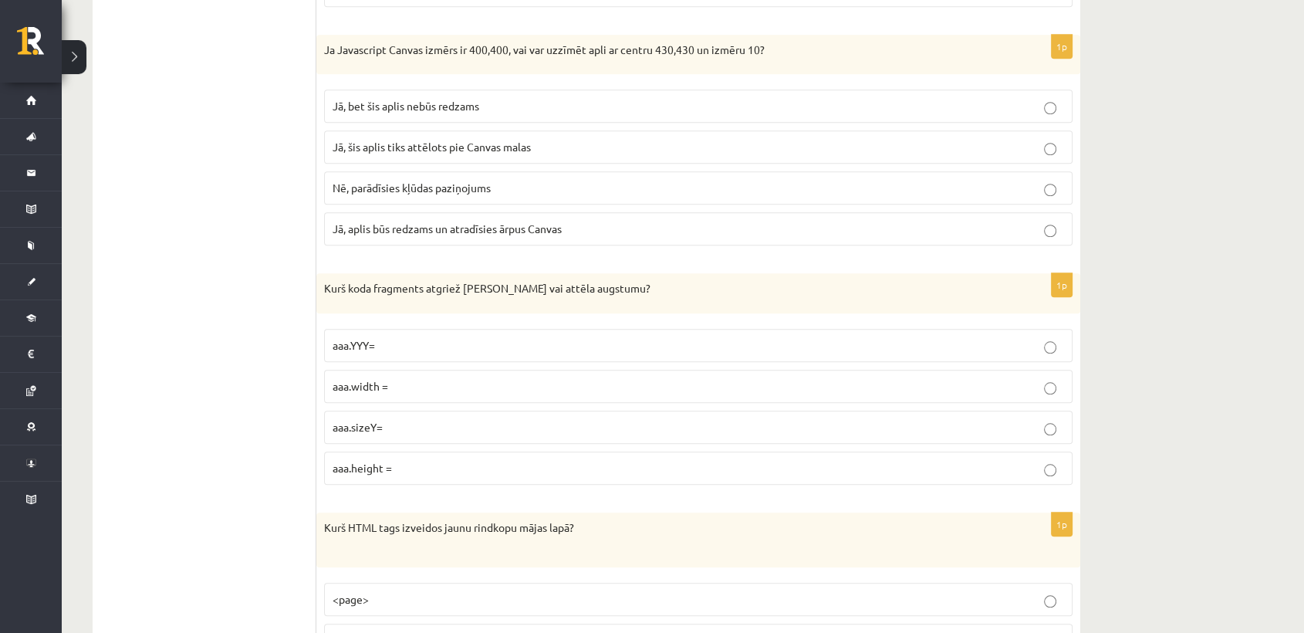
drag, startPoint x: 420, startPoint y: 430, endPoint x: 431, endPoint y: 430, distance: 10.8
click at [429, 430] on p "aaa.sizeY=" at bounding box center [698, 427] width 731 height 16
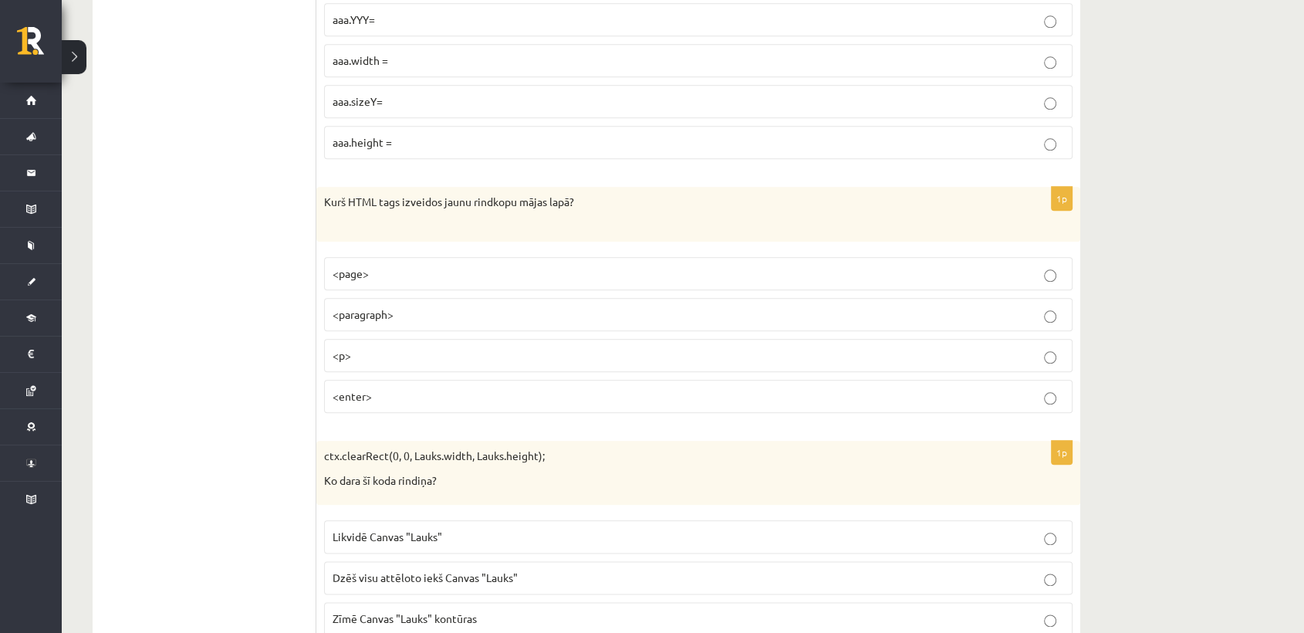
scroll to position [1677, 0]
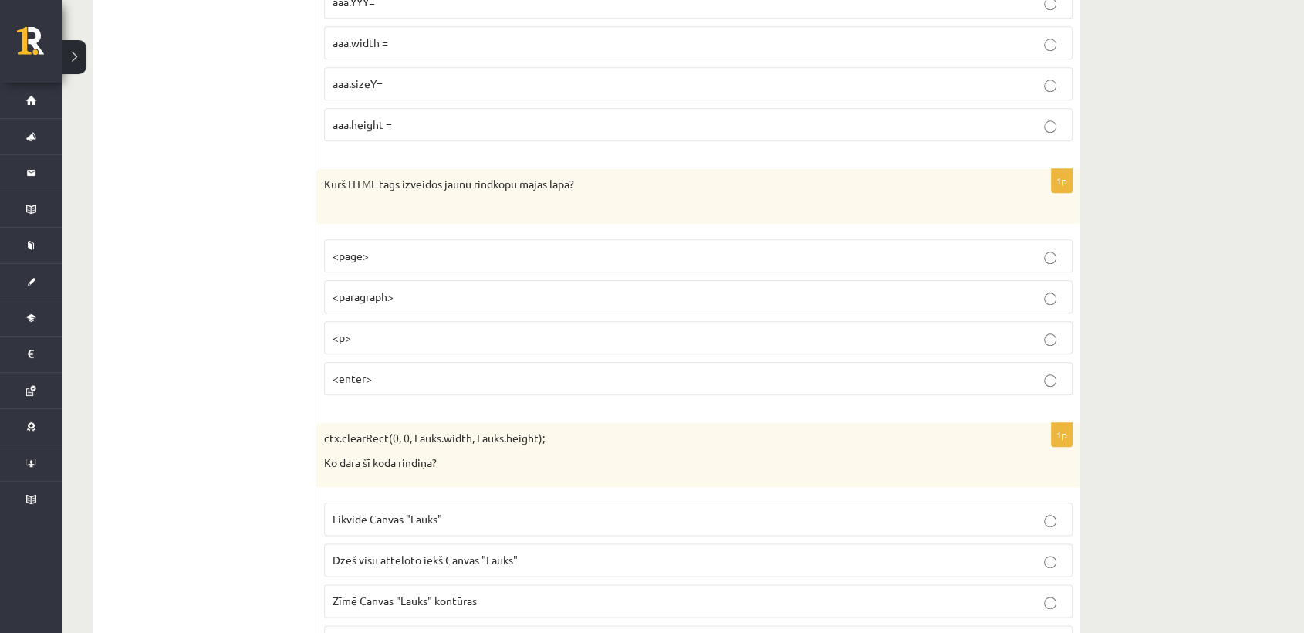
click at [384, 340] on p "<p>" at bounding box center [698, 337] width 731 height 16
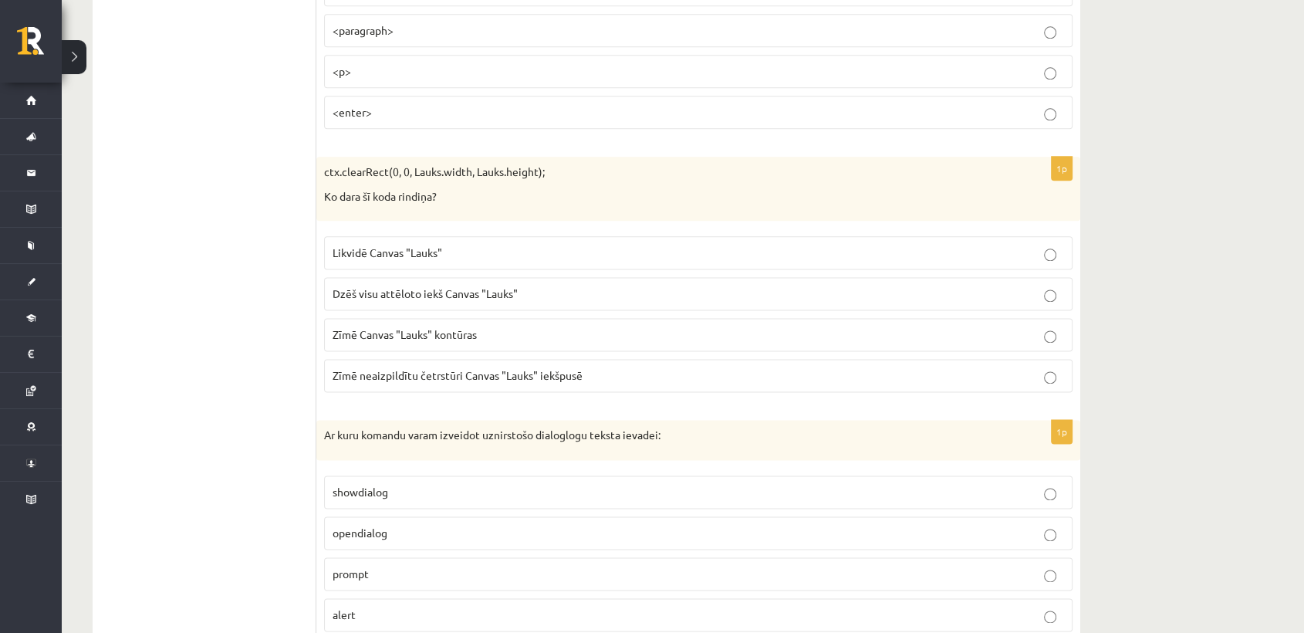
scroll to position [1963, 0]
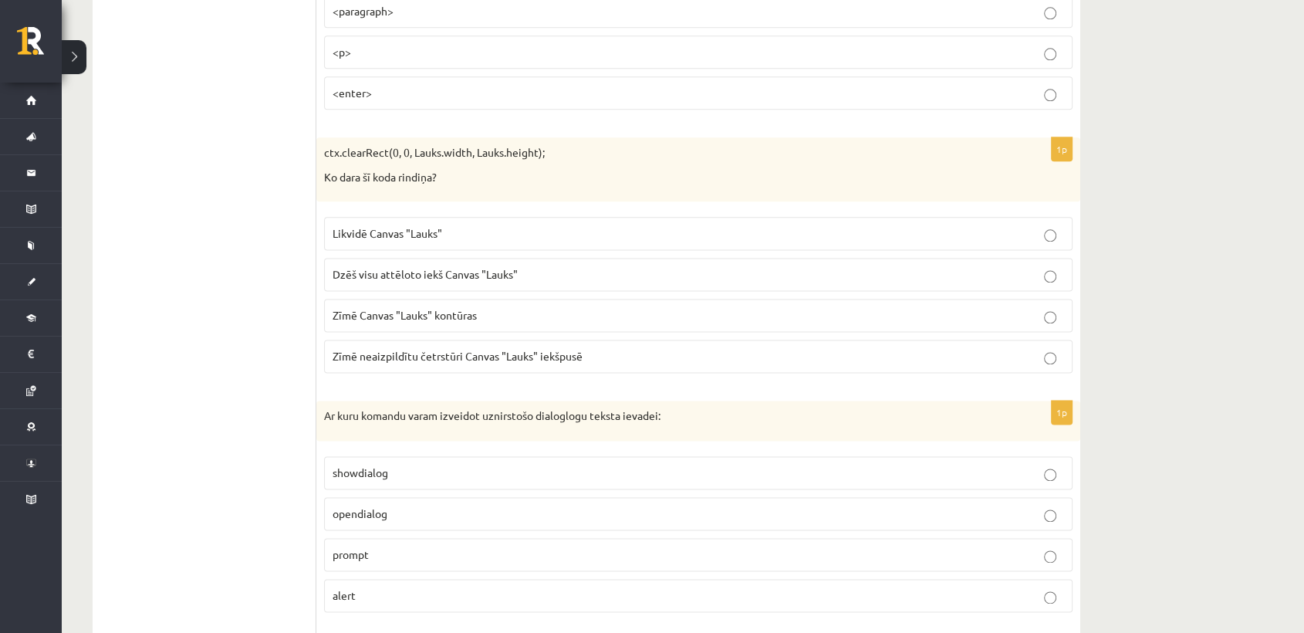
click at [528, 225] on p "Likvidē Canvas "Lauks"" at bounding box center [698, 233] width 731 height 16
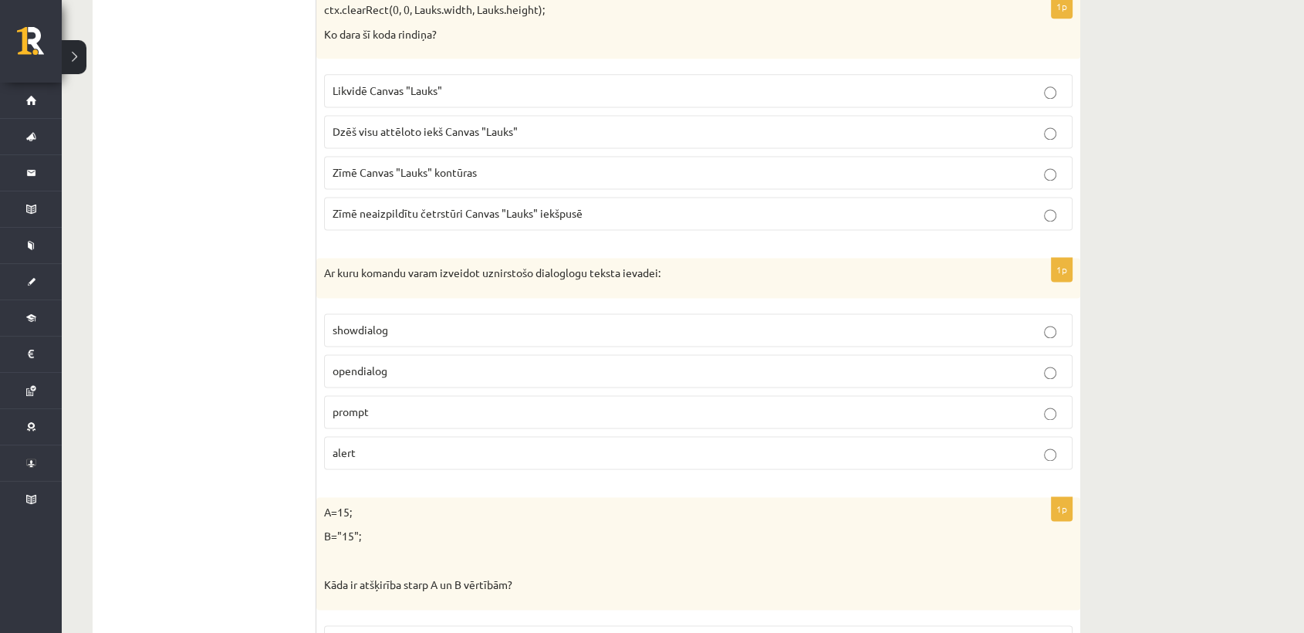
scroll to position [2191, 0]
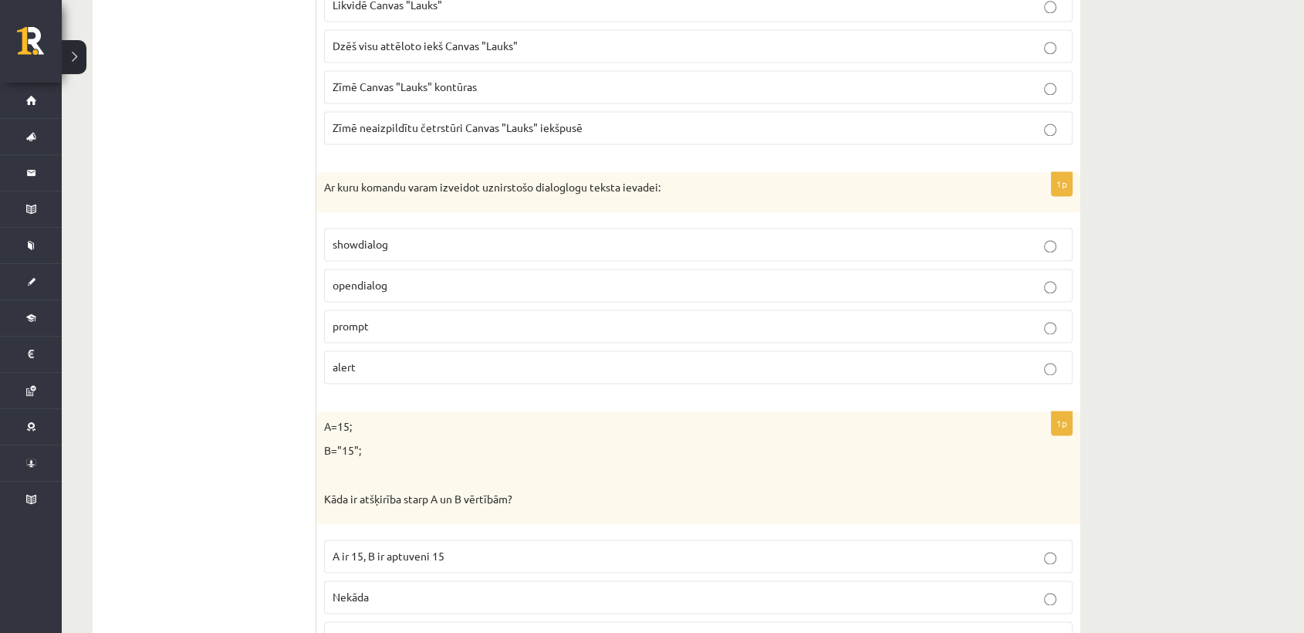
click at [423, 322] on p "prompt" at bounding box center [698, 326] width 731 height 16
click at [490, 277] on p "opendialog" at bounding box center [698, 285] width 731 height 16
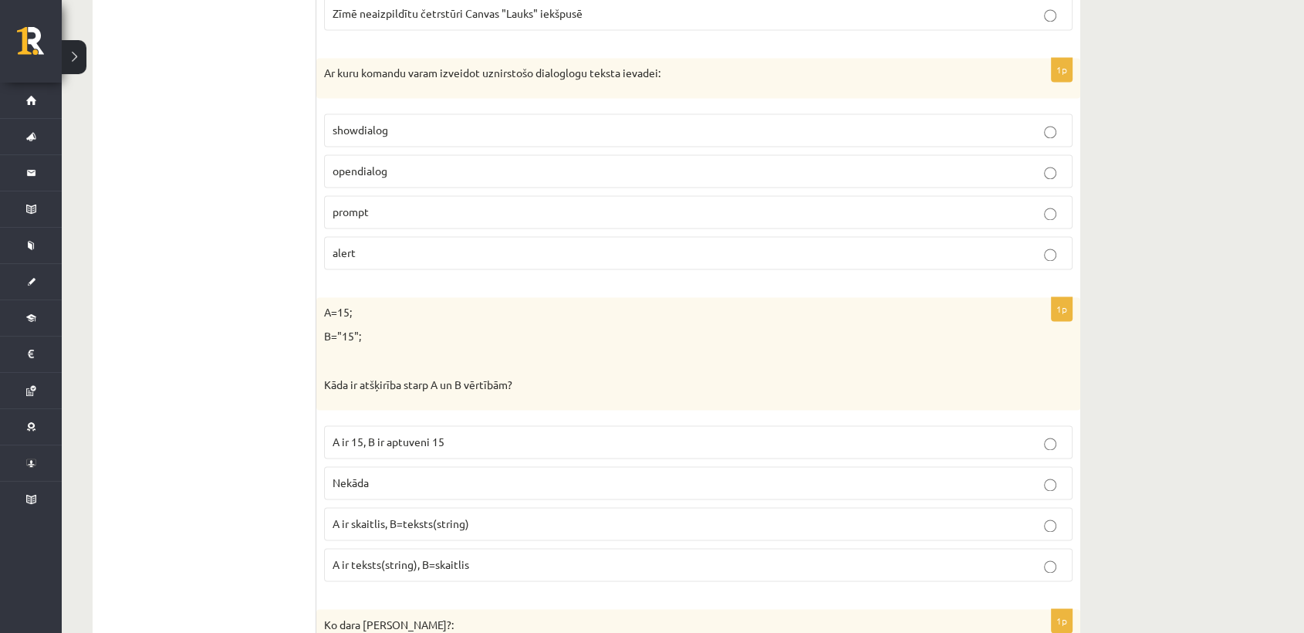
scroll to position [2306, 0]
click at [531, 121] on p "showdialog" at bounding box center [698, 129] width 731 height 16
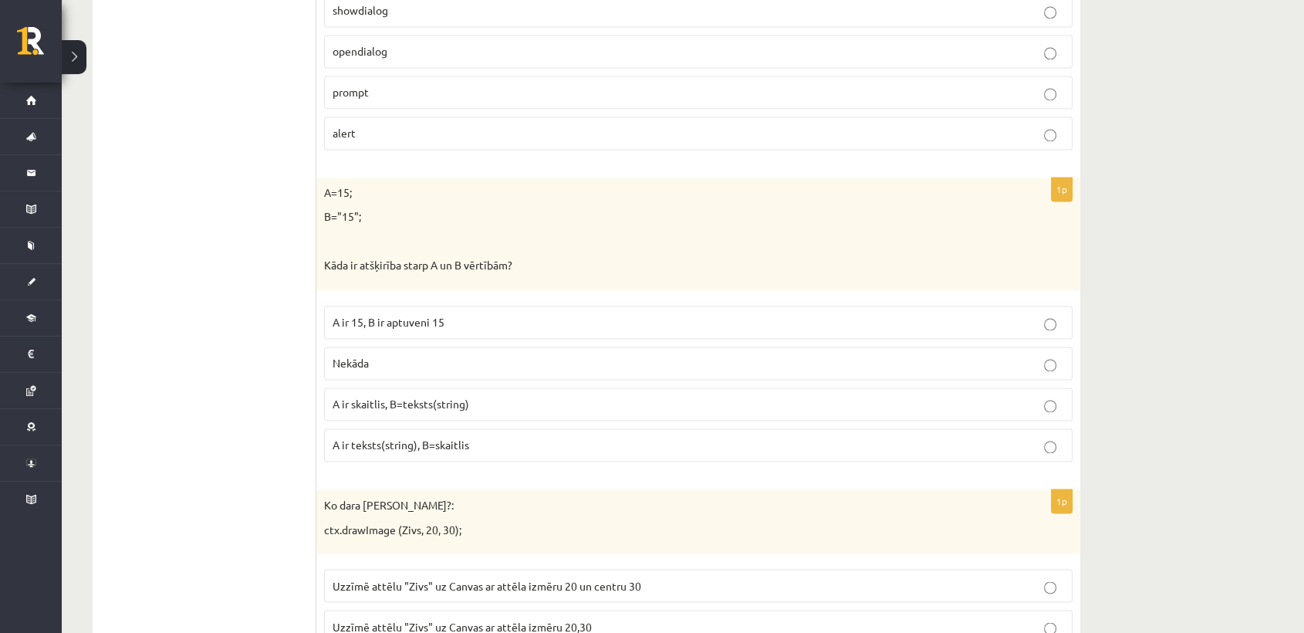
scroll to position [2591, 0]
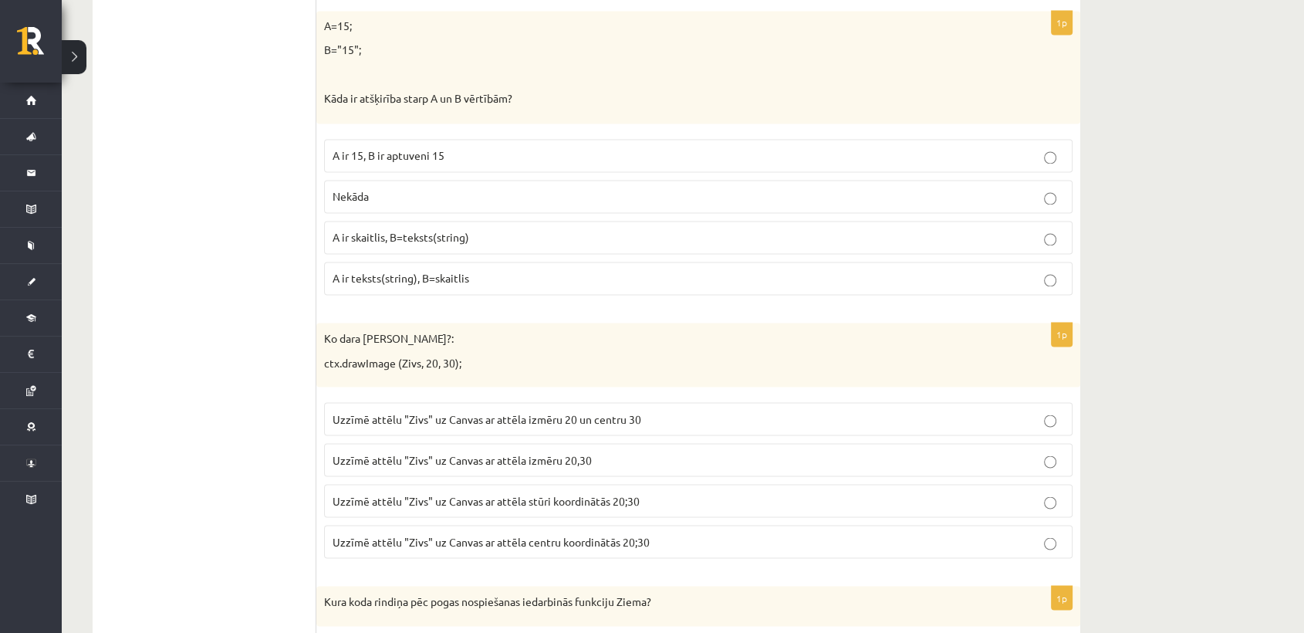
click at [479, 262] on label "A ir teksts(string), B=skaitlis" at bounding box center [698, 278] width 748 height 33
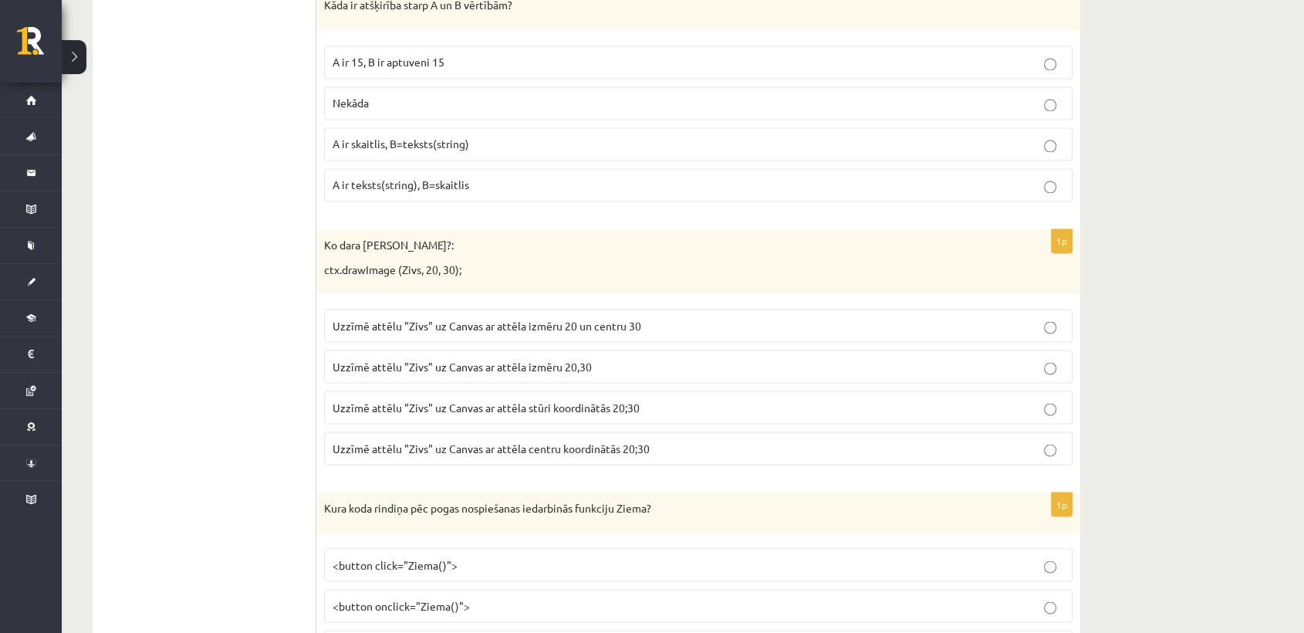
scroll to position [2706, 0]
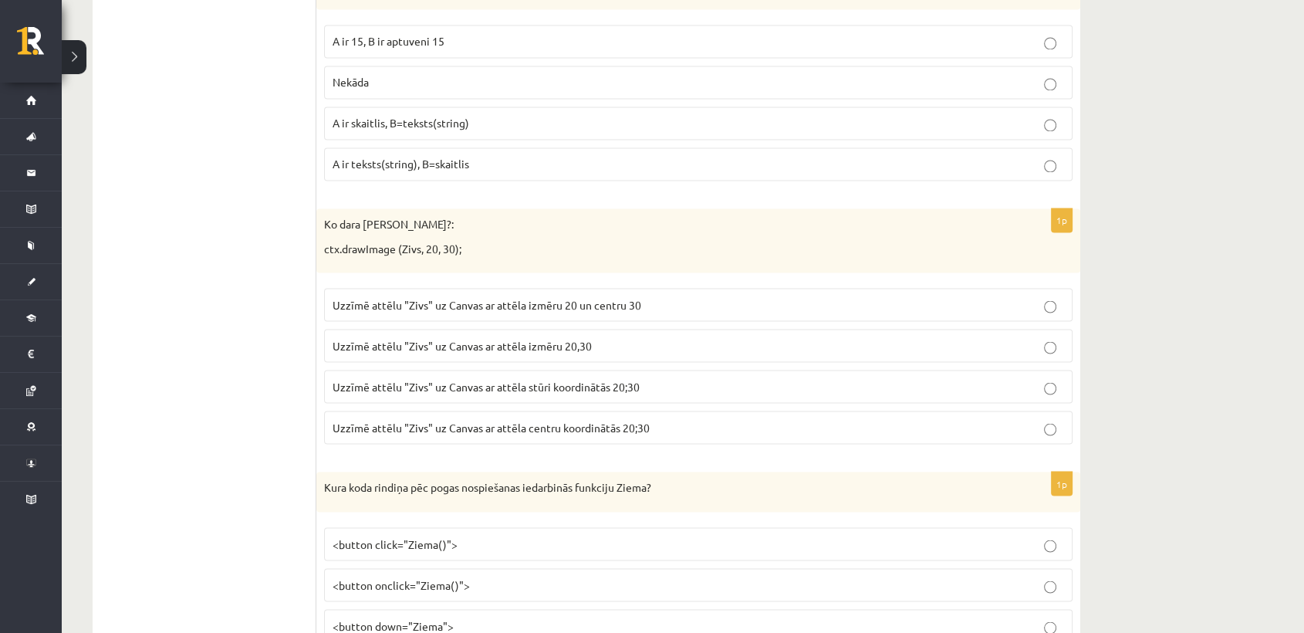
click at [543, 33] on p "A ir 15, B ir aptuveni 15" at bounding box center [698, 41] width 731 height 16
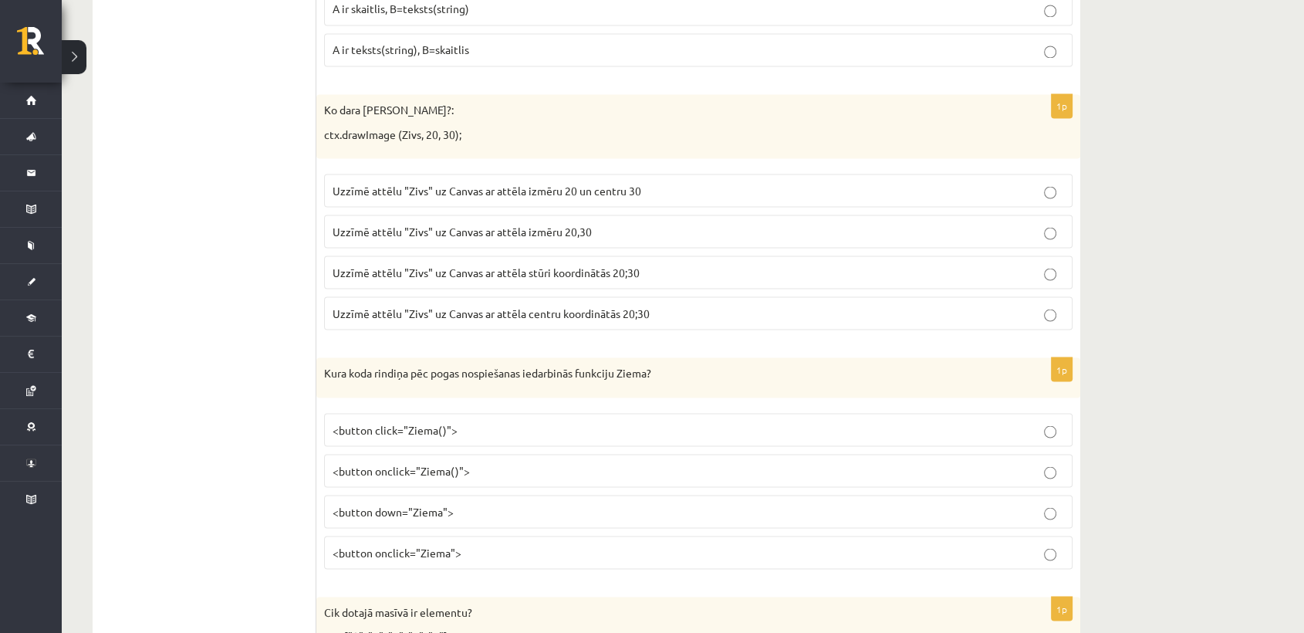
scroll to position [2820, 0]
click at [519, 223] on span "Uzzīmē attēlu "Zivs" uz Canvas ar attēla izmēru 20,30" at bounding box center [462, 230] width 259 height 14
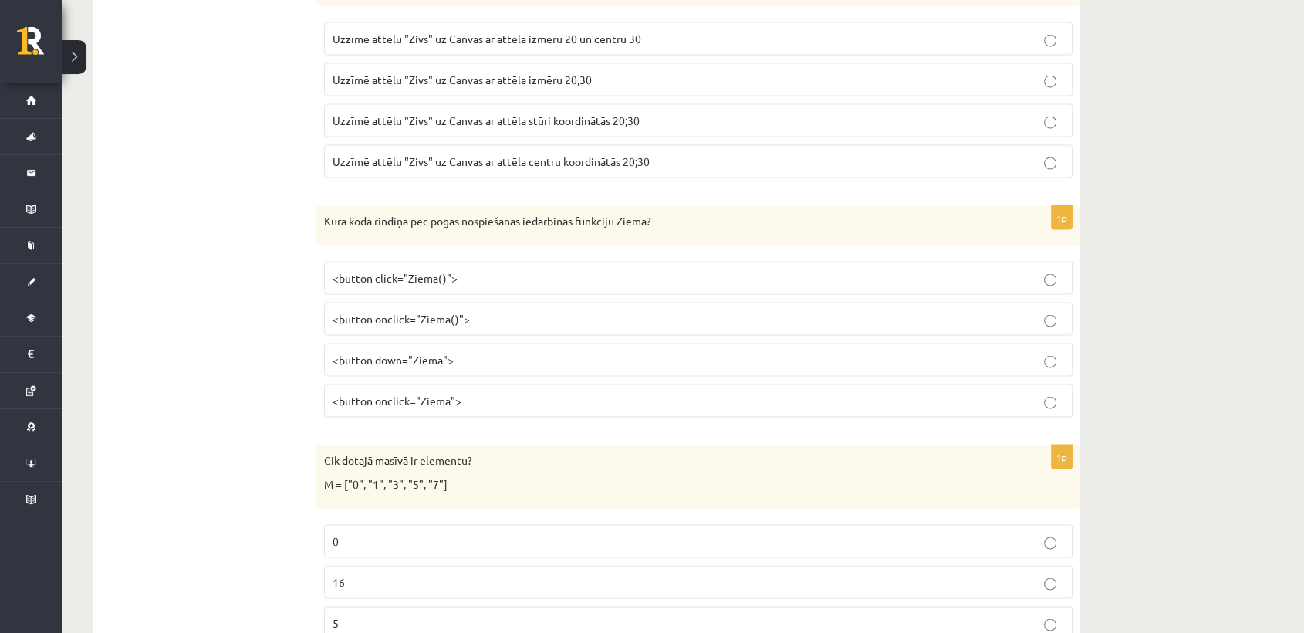
scroll to position [2992, 0]
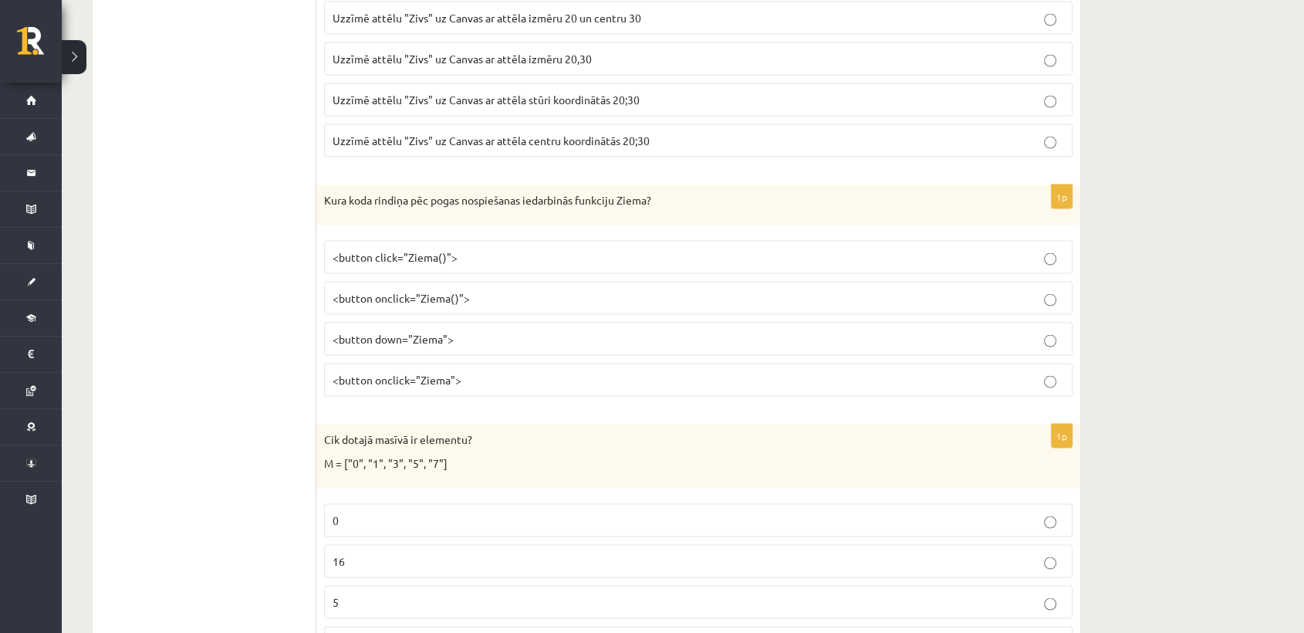
click at [435, 332] on span "<button down="Ziema">" at bounding box center [393, 339] width 121 height 14
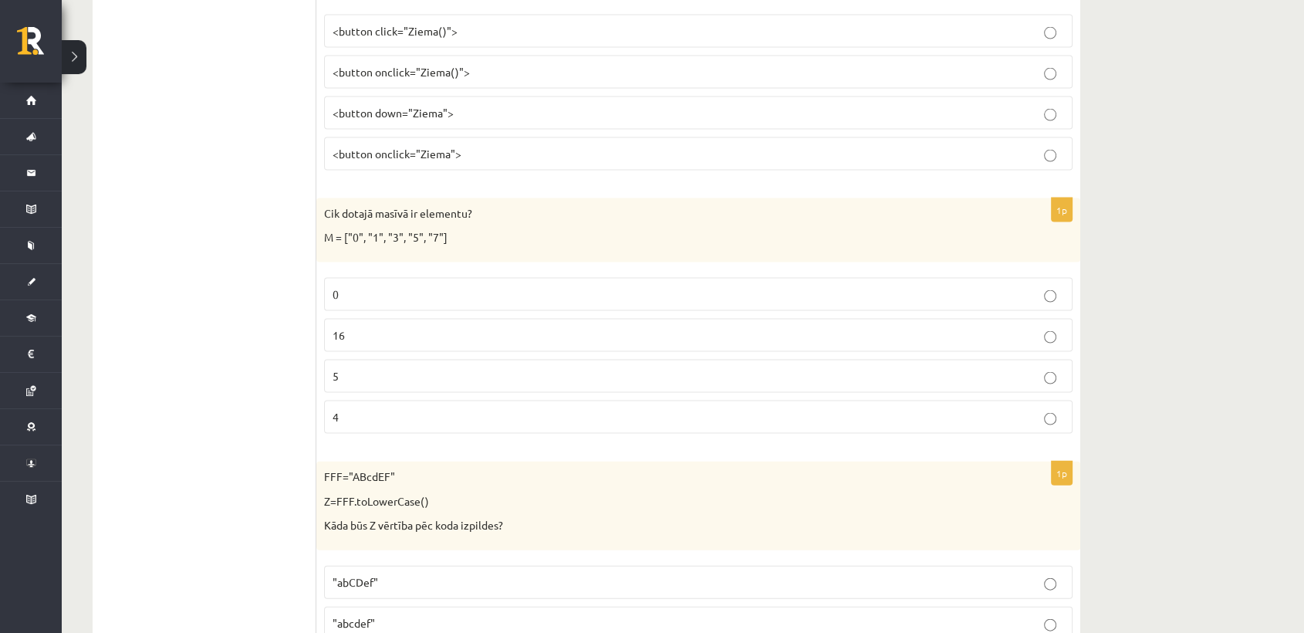
scroll to position [3220, 0]
drag, startPoint x: 447, startPoint y: 310, endPoint x: 459, endPoint y: 305, distance: 12.5
click at [447, 316] on label "16" at bounding box center [698, 332] width 748 height 33
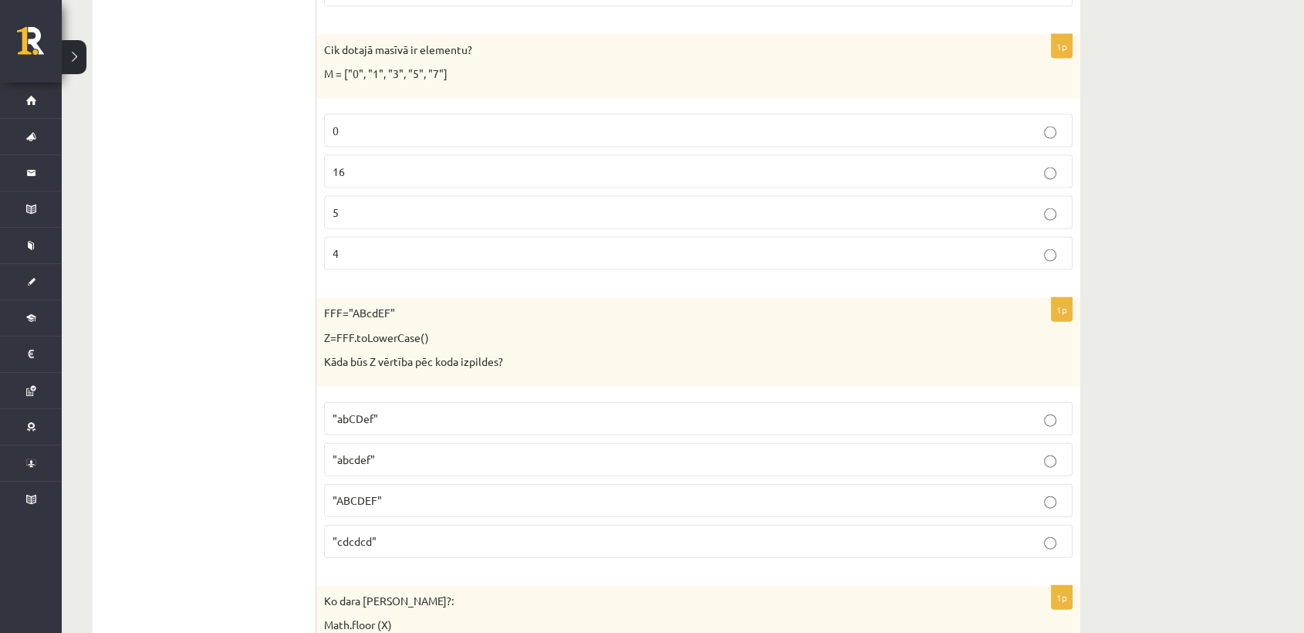
scroll to position [3391, 0]
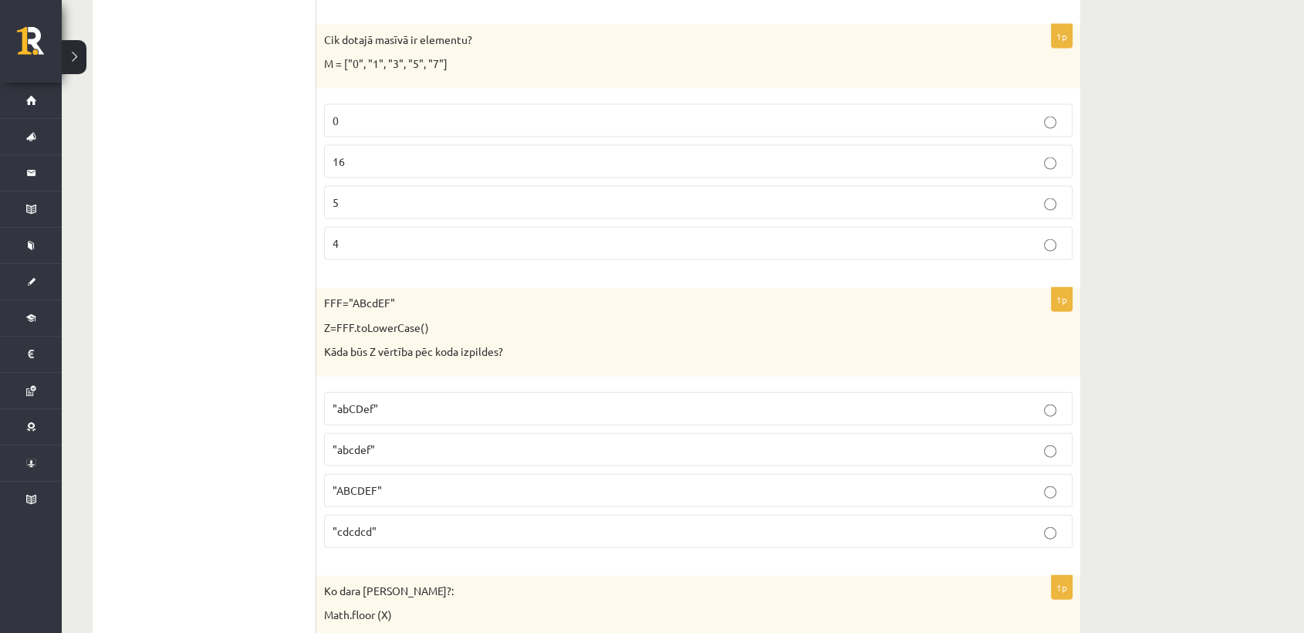
click at [473, 194] on p "5" at bounding box center [698, 202] width 731 height 16
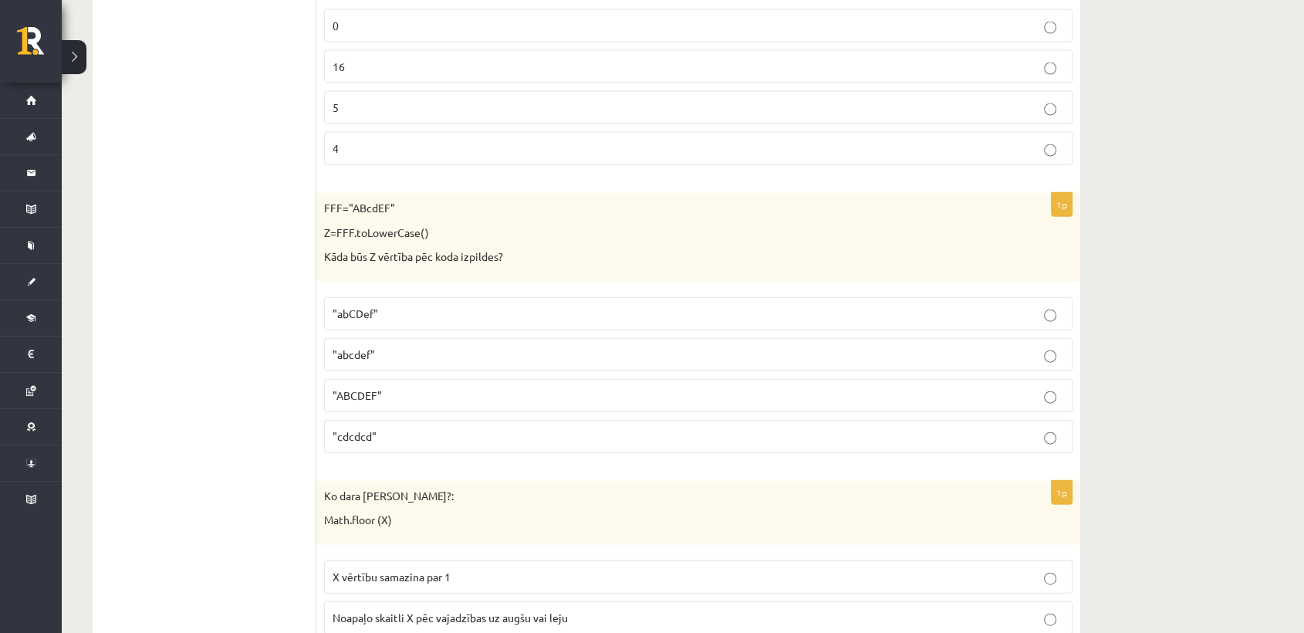
scroll to position [3506, 0]
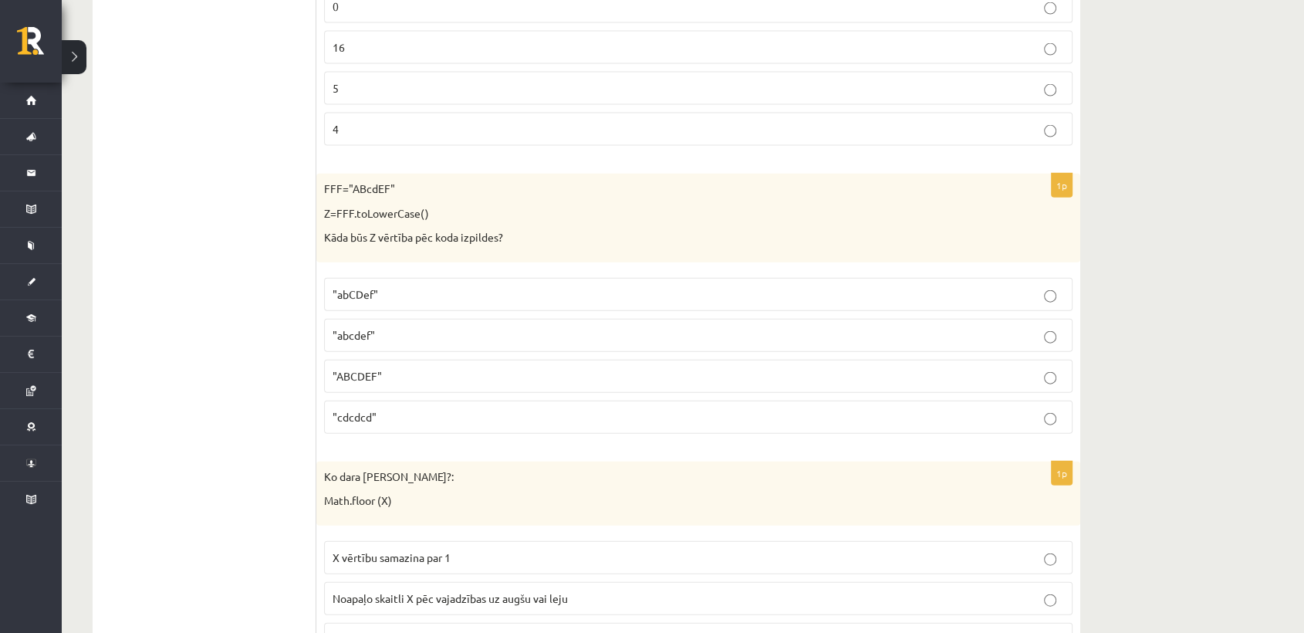
click at [449, 327] on p ""abcdef"" at bounding box center [698, 335] width 731 height 16
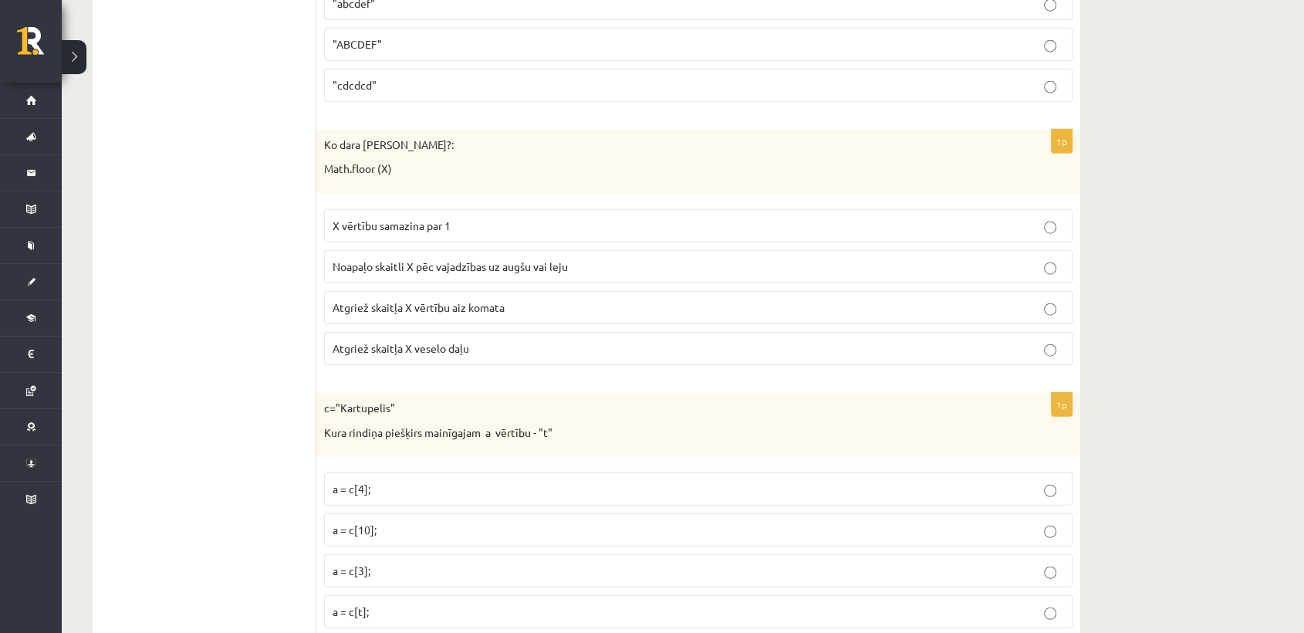
scroll to position [3849, 0]
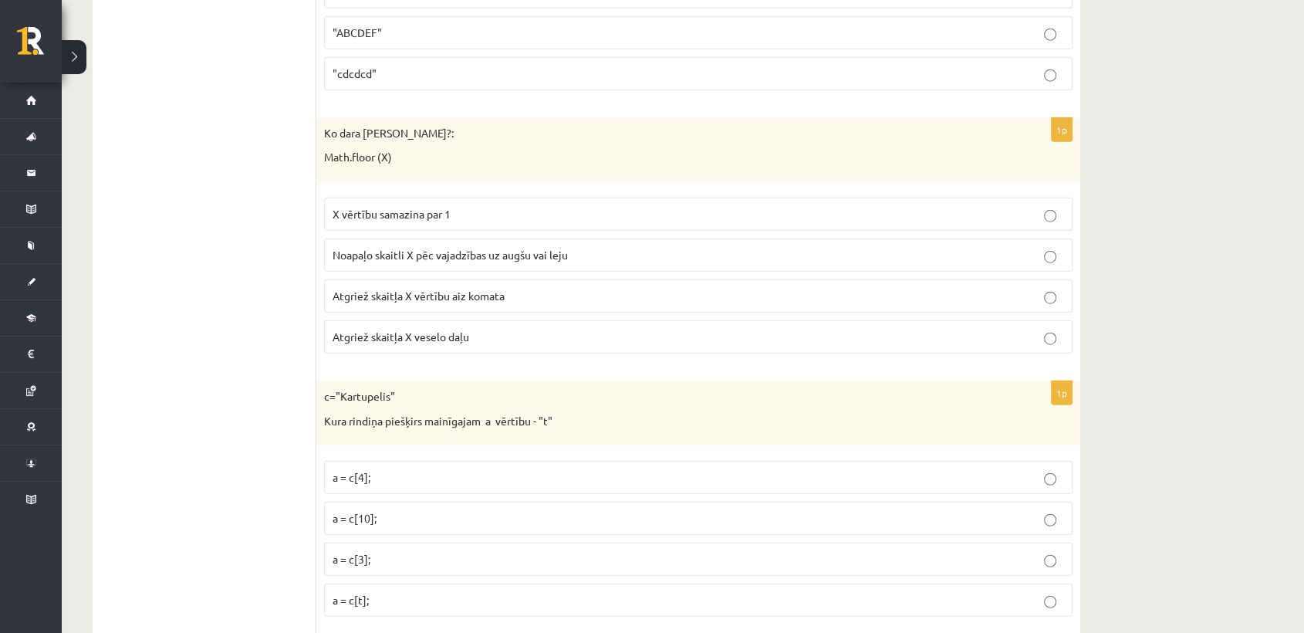
click at [484, 214] on label "X vērtību samazina par 1" at bounding box center [698, 213] width 748 height 33
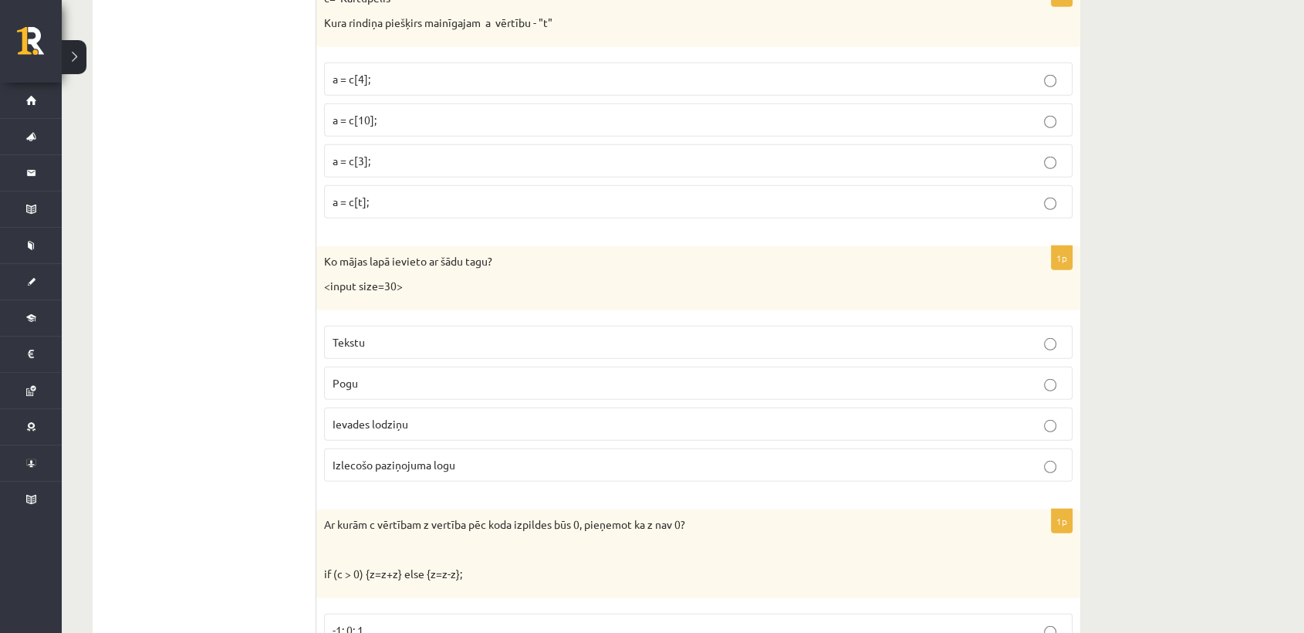
scroll to position [4190, 0]
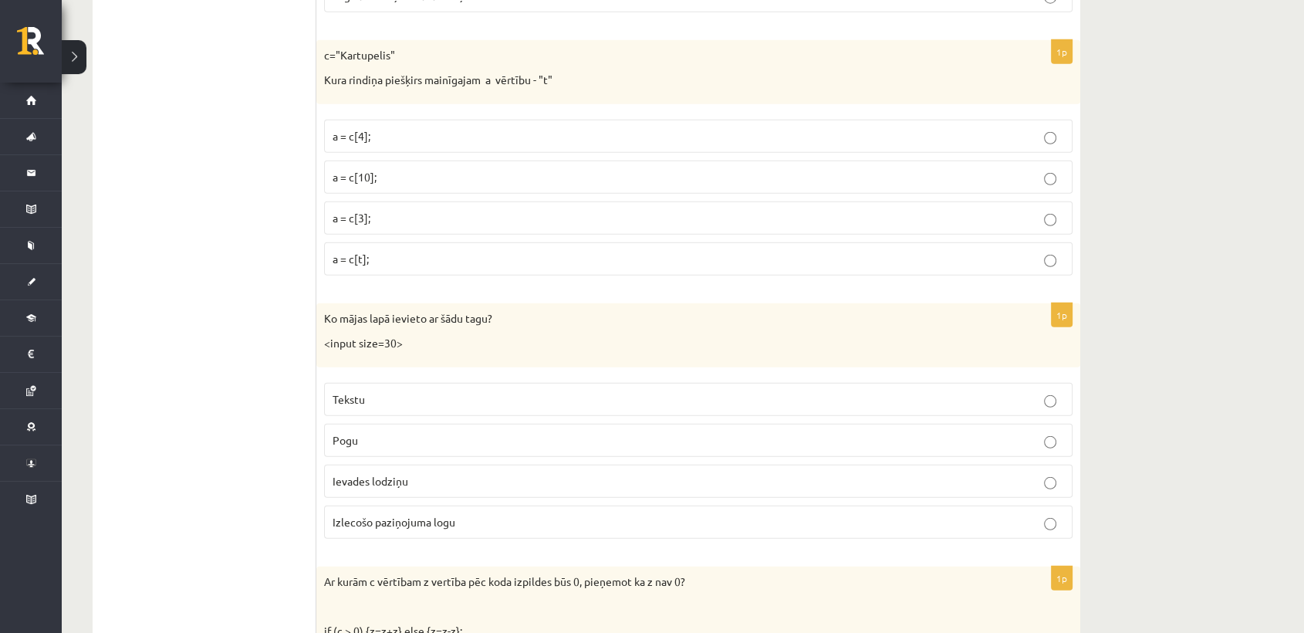
click at [442, 210] on p "a = c[3];" at bounding box center [698, 218] width 731 height 16
click at [404, 479] on label "Ievades lodziņu" at bounding box center [698, 480] width 748 height 33
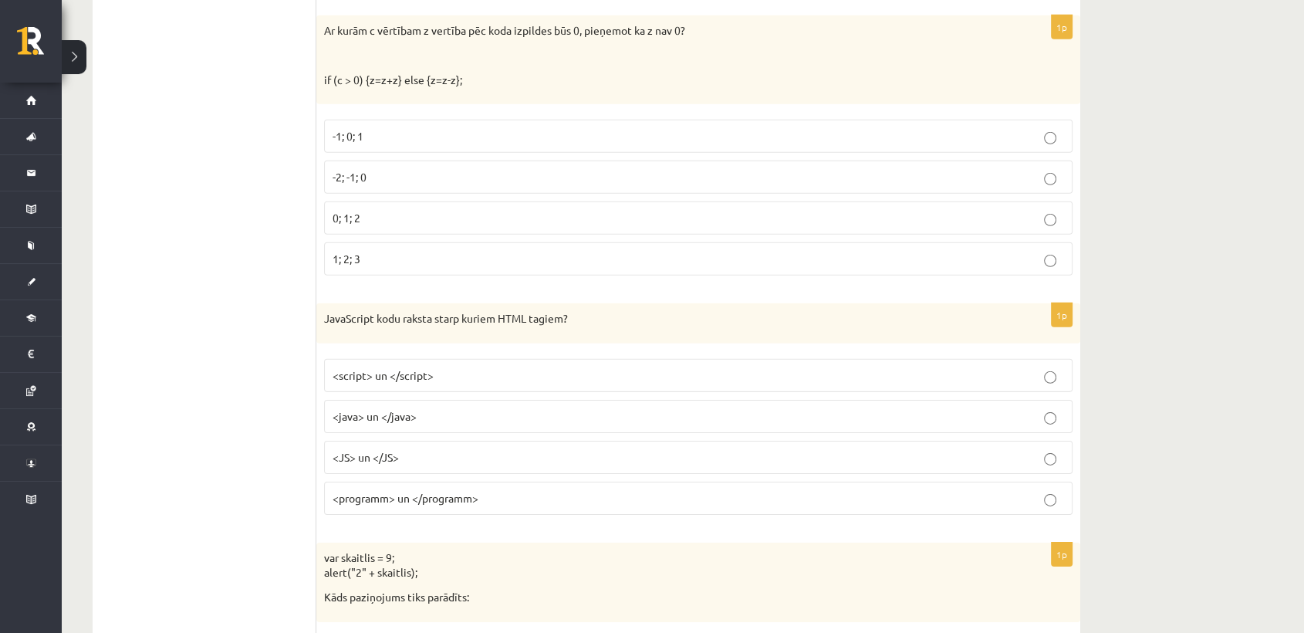
scroll to position [4761, 0]
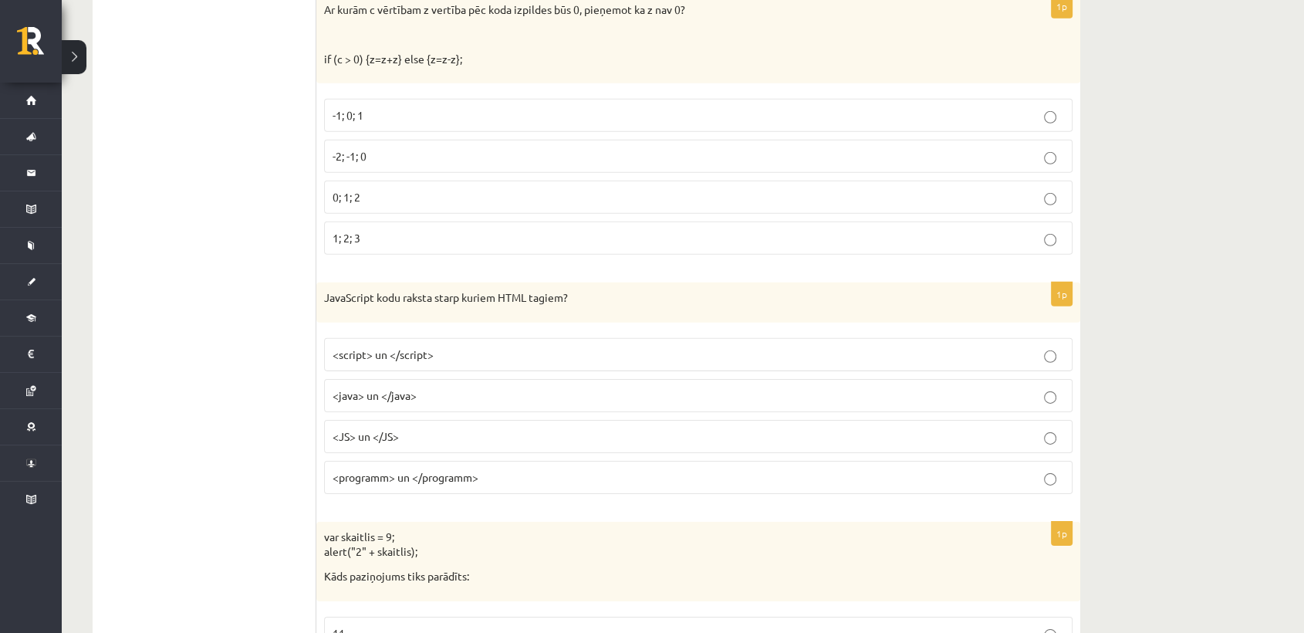
click at [439, 189] on p "0; 1; 2" at bounding box center [698, 197] width 731 height 16
click at [415, 347] on span "<script> un </script>" at bounding box center [383, 354] width 101 height 14
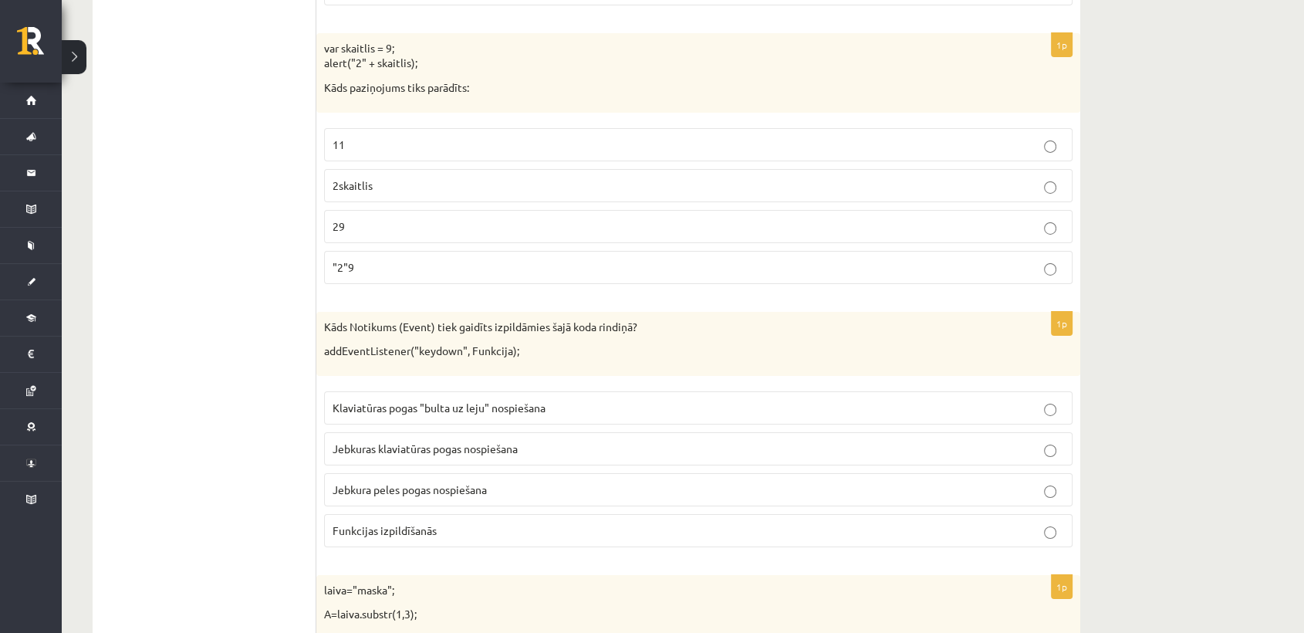
scroll to position [5276, 0]
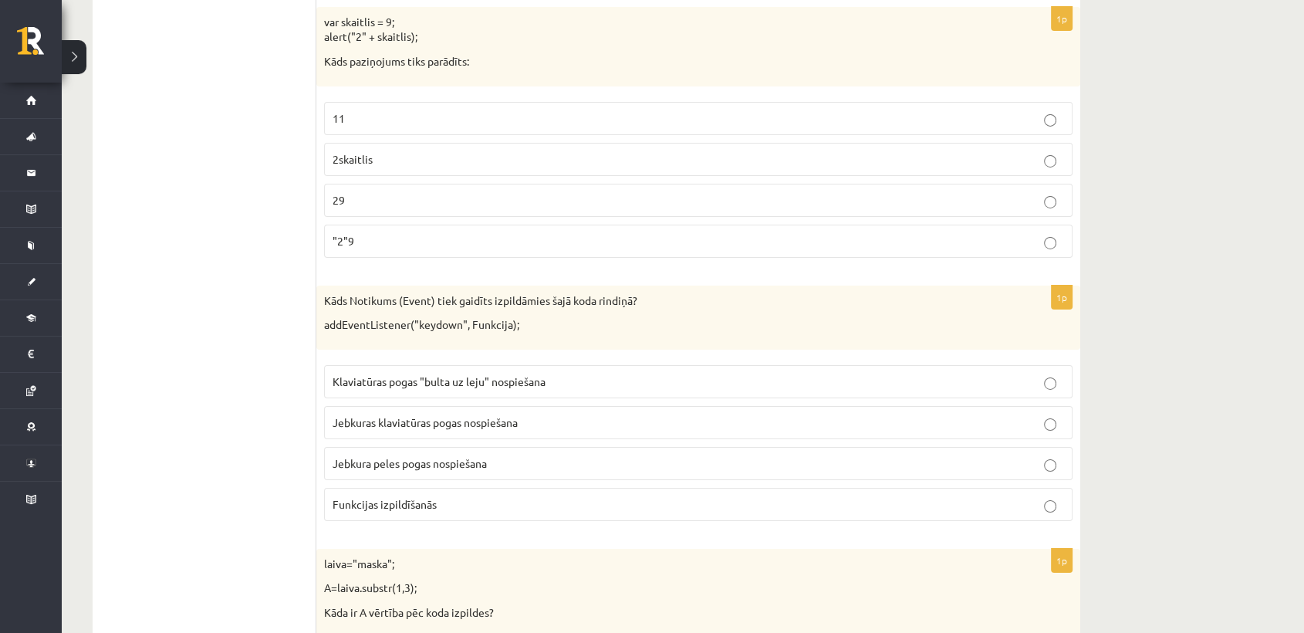
click at [549, 192] on p "29" at bounding box center [698, 200] width 731 height 16
click at [449, 415] on span "Jebkuras klaviatūras pogas nospiešana" at bounding box center [425, 422] width 185 height 14
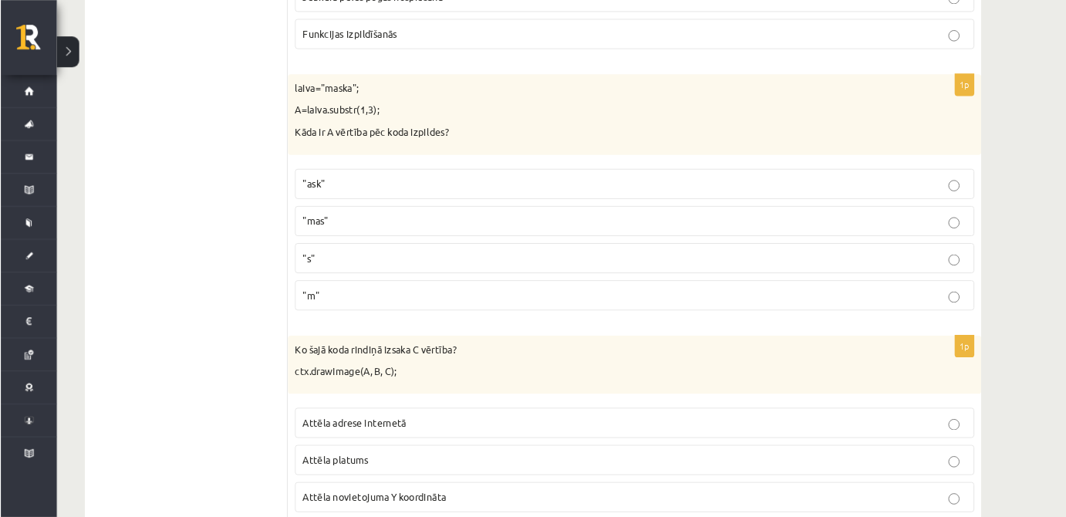
scroll to position [5744, 0]
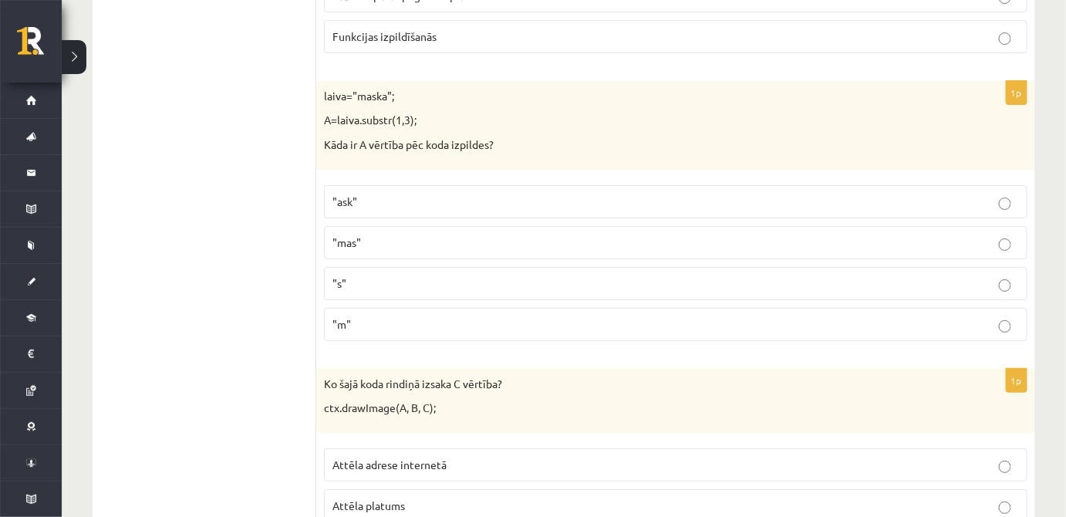
click at [590, 194] on p ""ask"" at bounding box center [676, 202] width 687 height 16
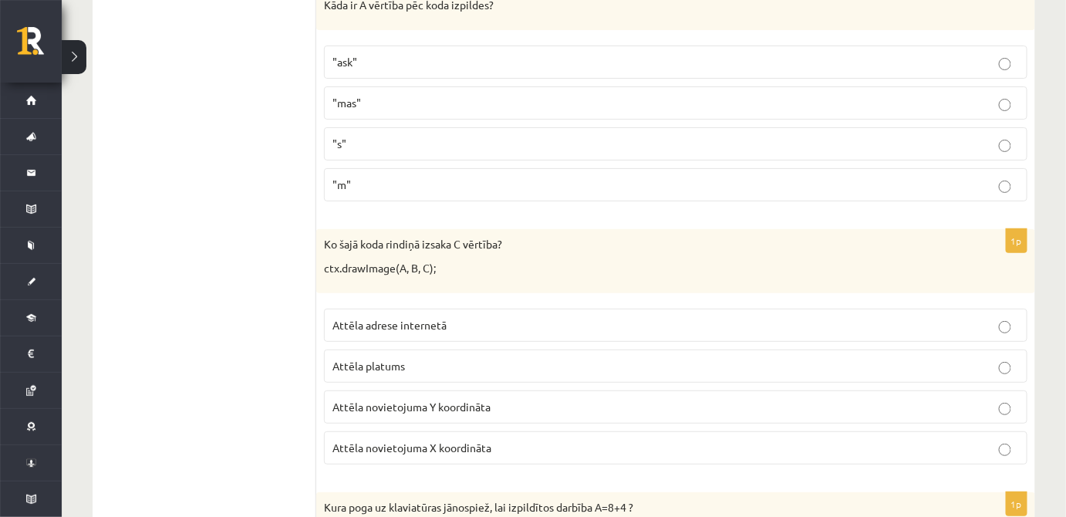
click at [502, 399] on p "Attēla novietojuma Y koordināta" at bounding box center [676, 407] width 687 height 16
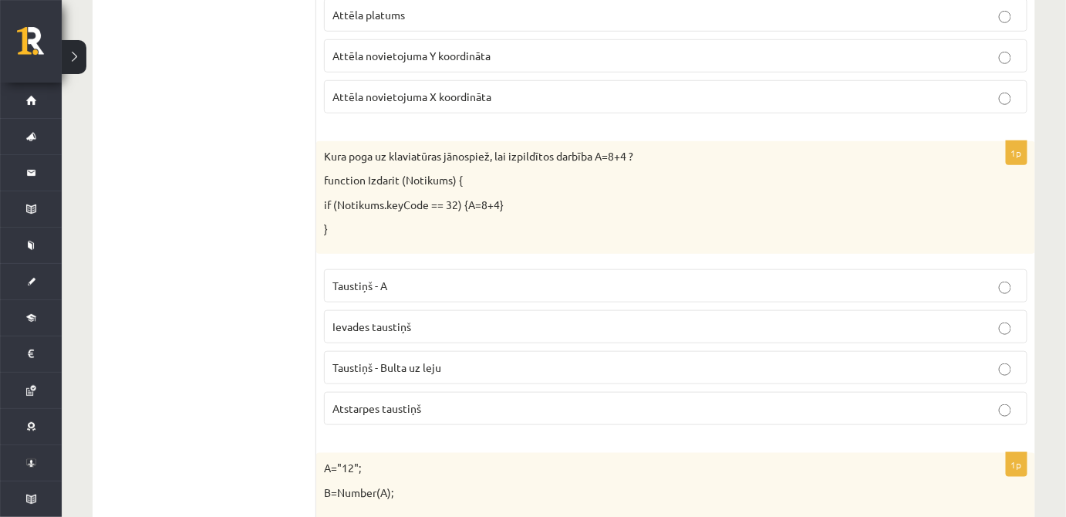
scroll to position [6258, 0]
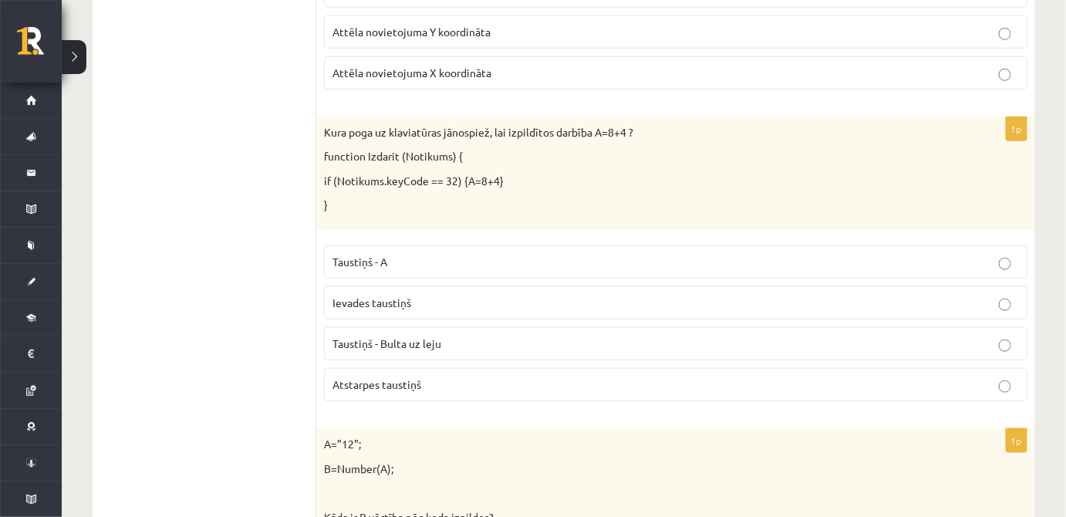
click at [432, 368] on label "Atstarpes taustiņš" at bounding box center [676, 384] width 704 height 33
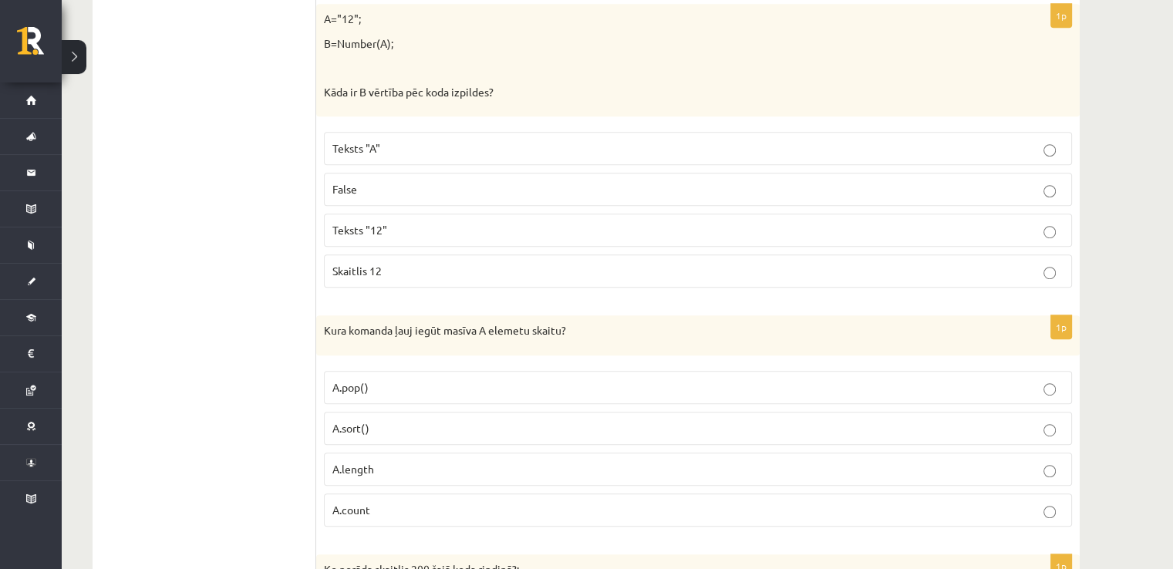
scroll to position [6631, 0]
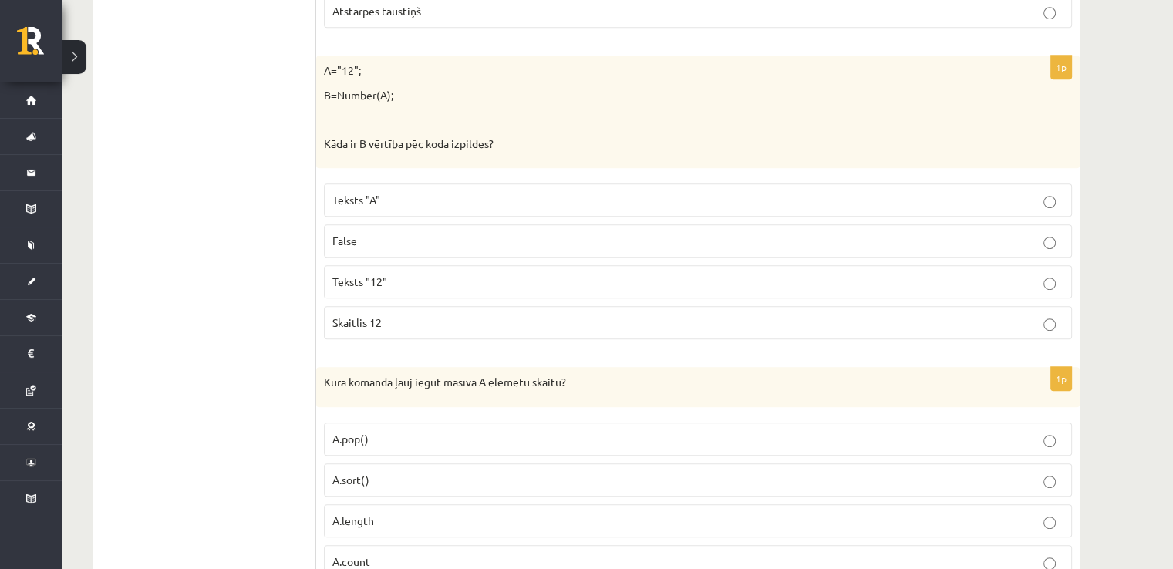
click at [454, 315] on p "Skaitlis 12" at bounding box center [698, 323] width 731 height 16
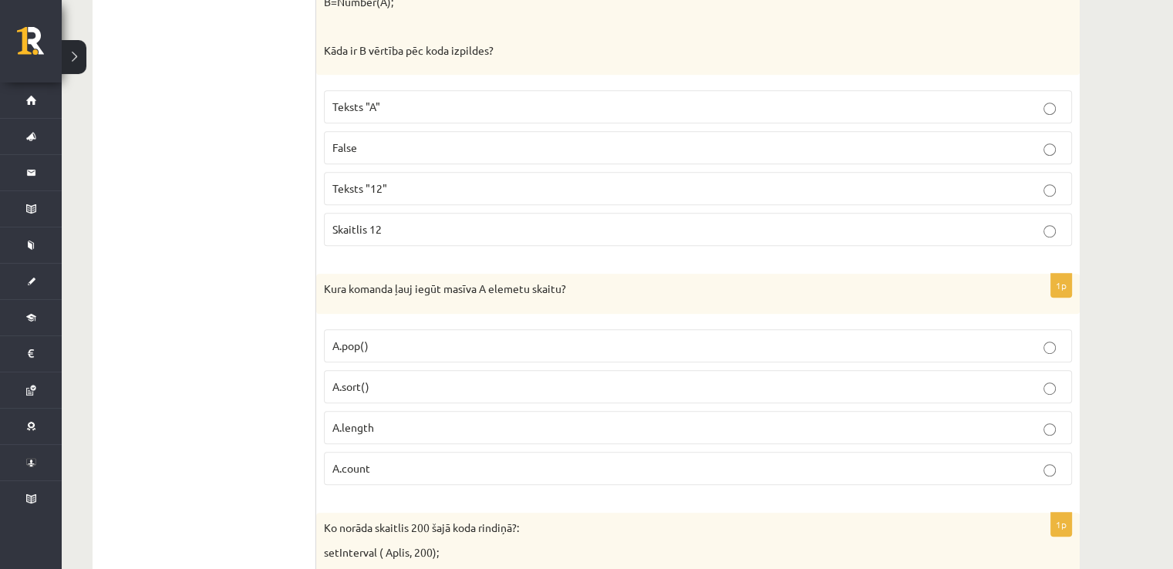
scroll to position [6734, 0]
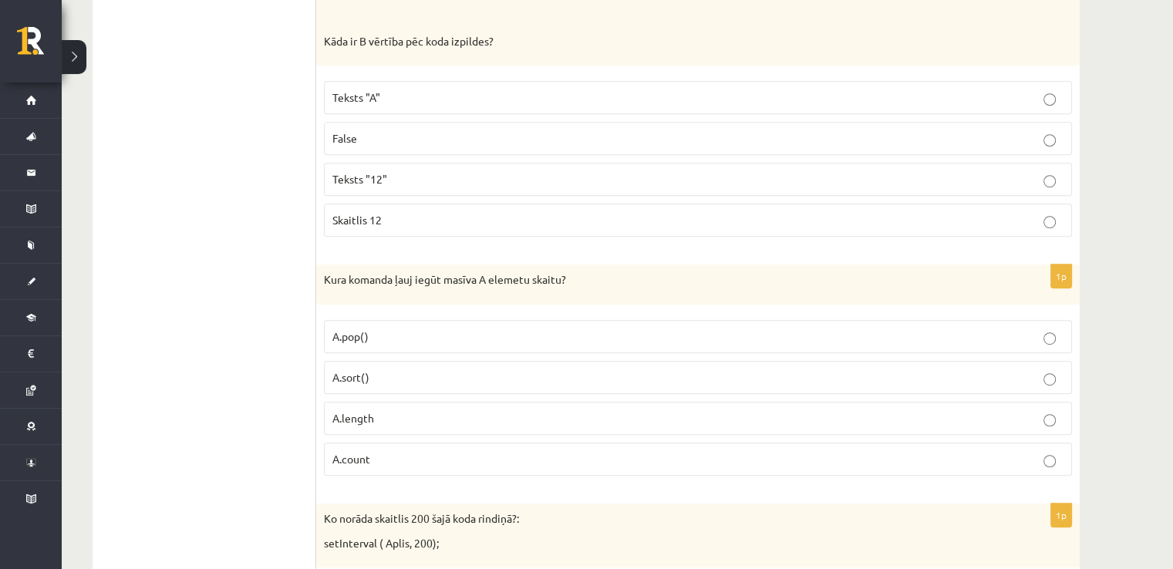
click at [438, 402] on label "A.length" at bounding box center [698, 418] width 748 height 33
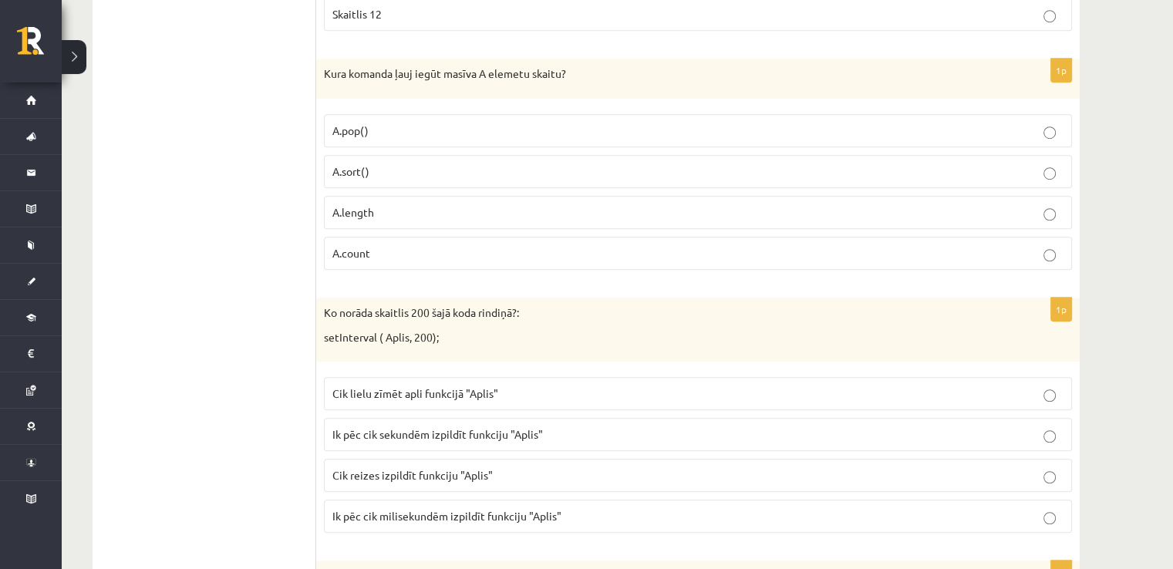
scroll to position [6992, 0]
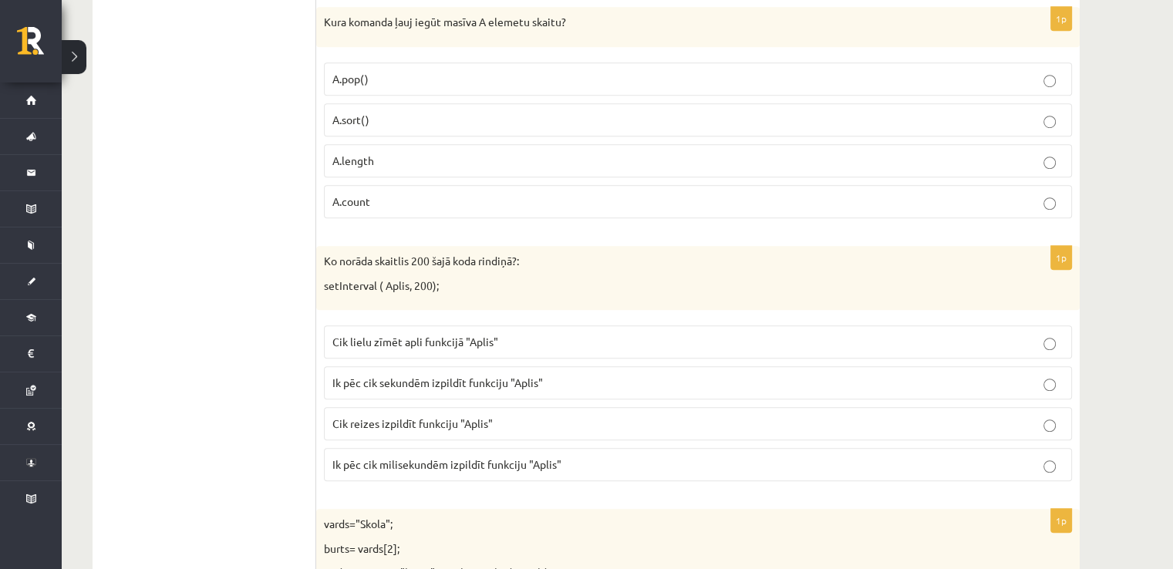
click at [471, 335] on span "Cik lielu zīmēt apli funkcijā "Aplis"" at bounding box center [416, 342] width 166 height 14
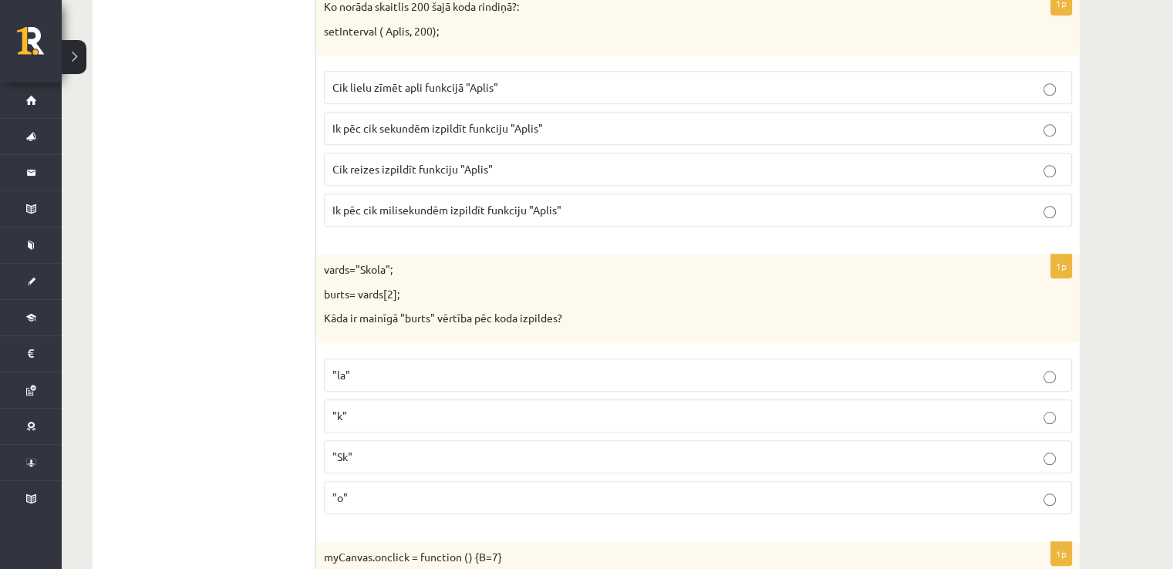
scroll to position [7249, 0]
click at [435, 365] on p ""la"" at bounding box center [698, 373] width 731 height 16
click at [419, 488] on p ""o"" at bounding box center [698, 496] width 731 height 16
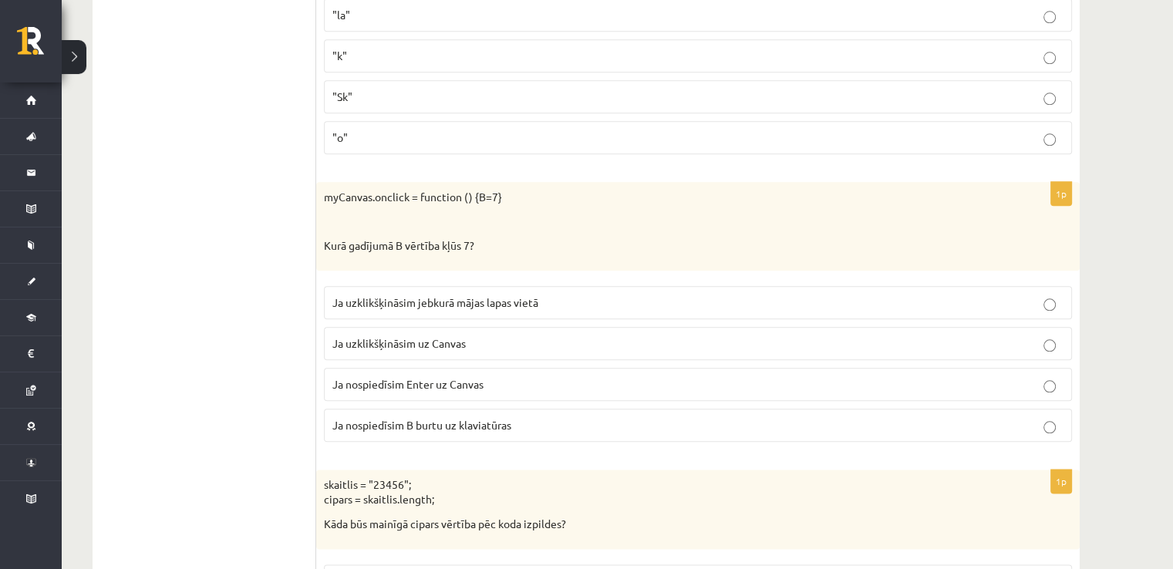
scroll to position [7609, 0]
click at [423, 375] on span "Ja nospiedīsim Enter uz Canvas" at bounding box center [408, 382] width 151 height 14
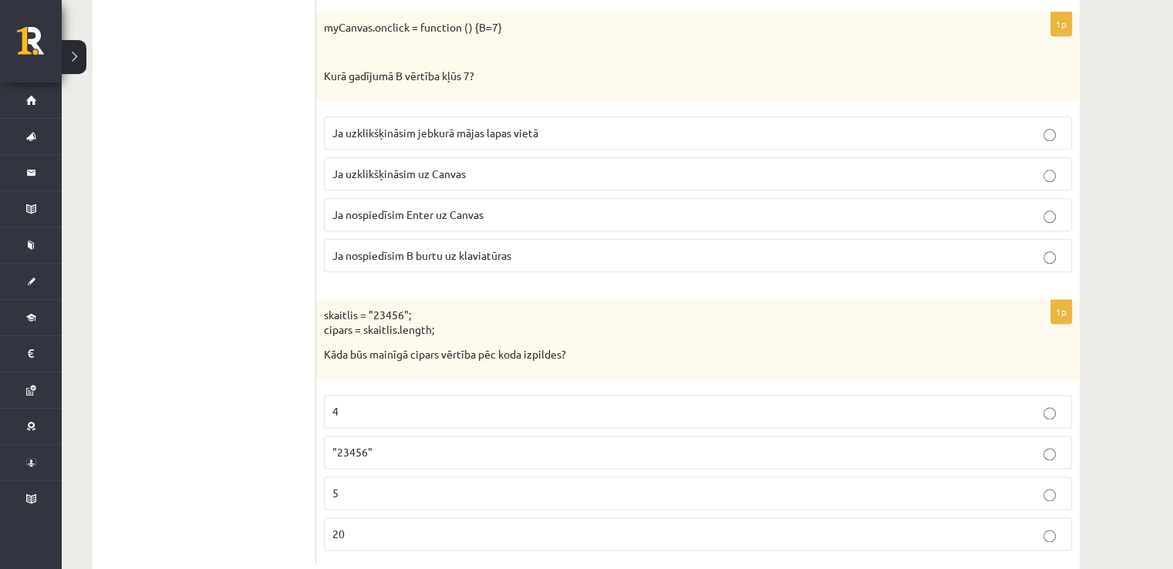
scroll to position [7779, 0]
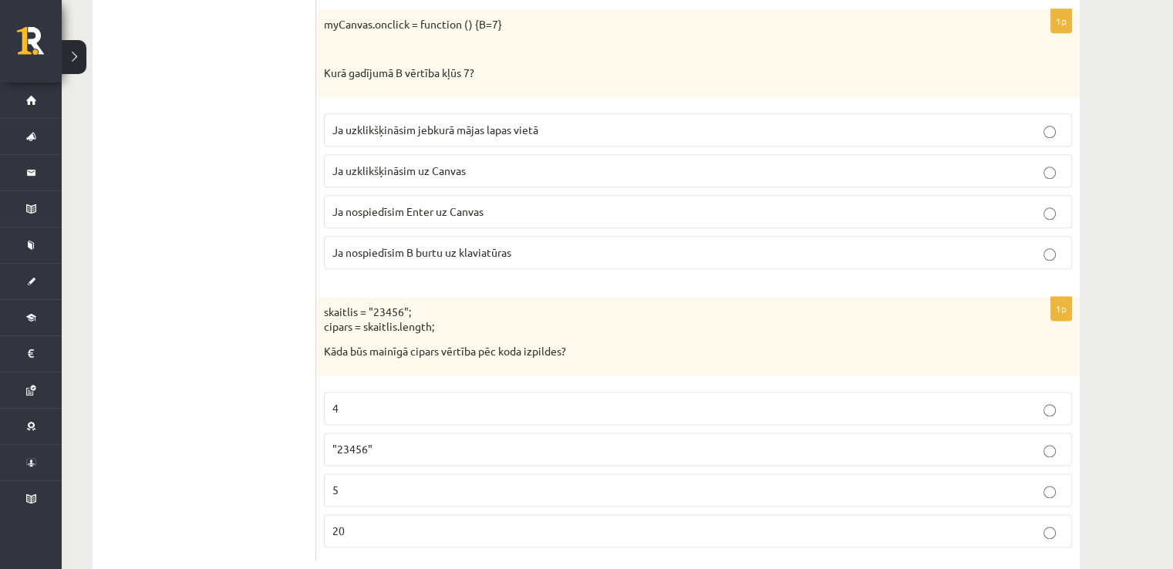
click at [379, 441] on p ""23456"" at bounding box center [698, 449] width 731 height 16
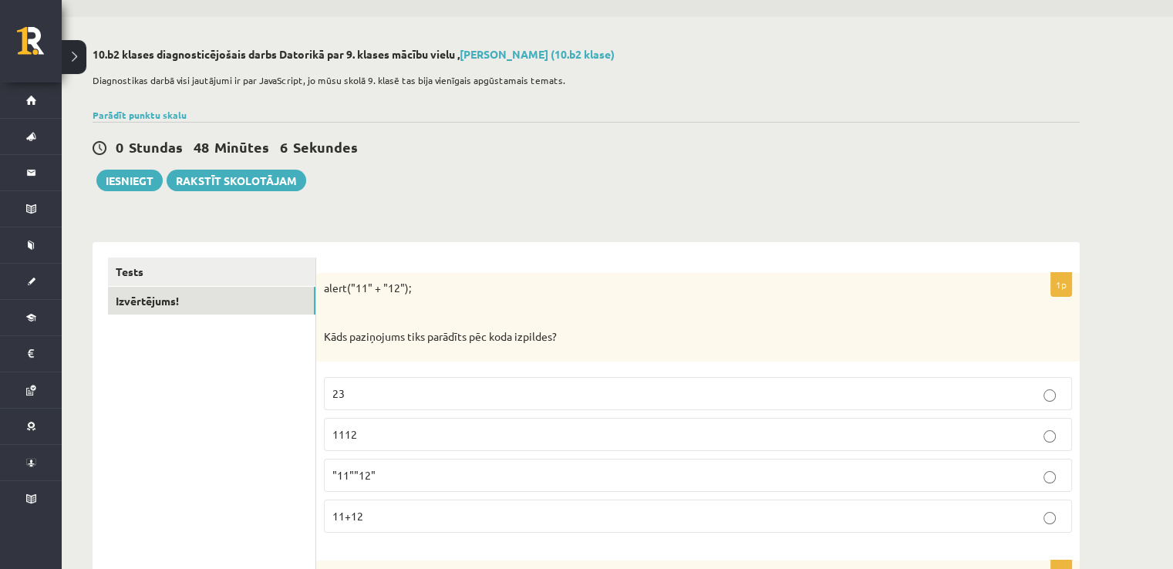
scroll to position [219, 0]
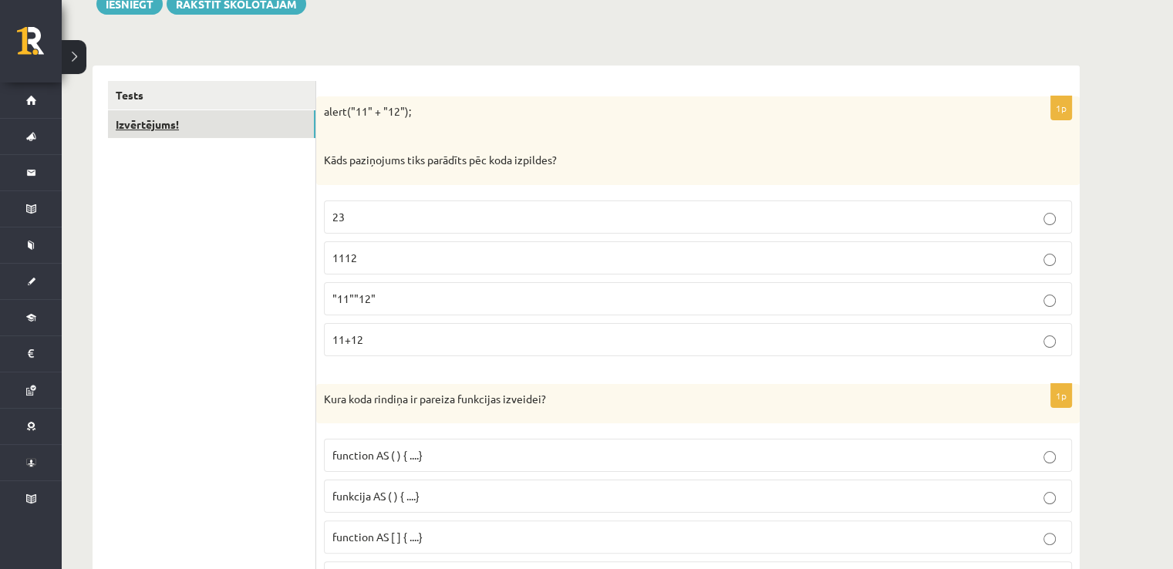
click at [233, 127] on link "Izvērtējums!" at bounding box center [212, 124] width 208 height 29
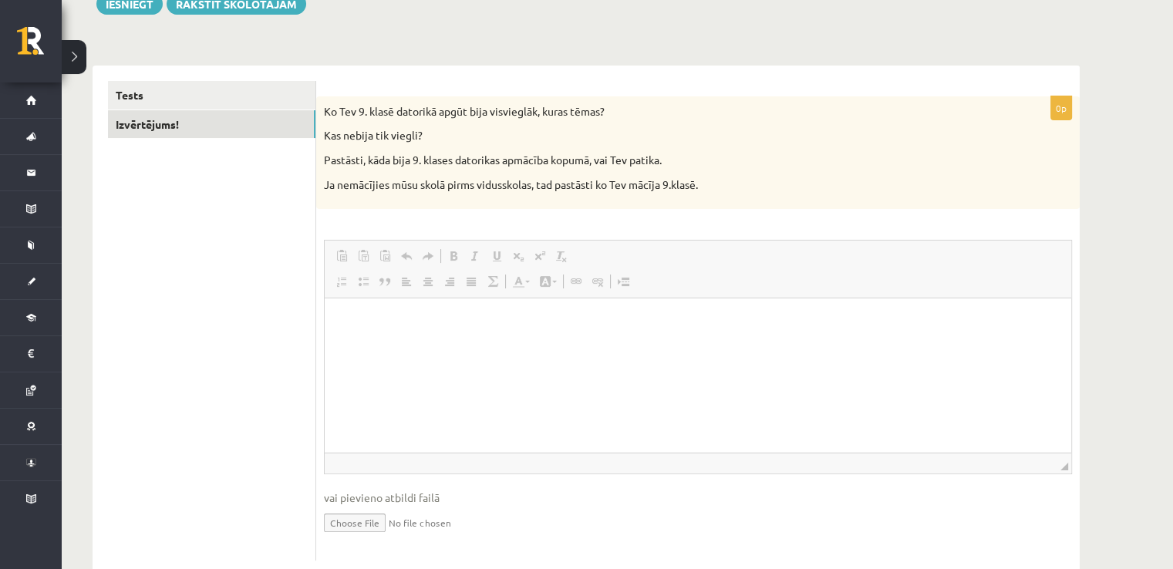
scroll to position [0, 0]
click at [556, 317] on p "Rich Text Editor, wiswyg-editor-user-answer-47363806177300" at bounding box center [698, 322] width 716 height 16
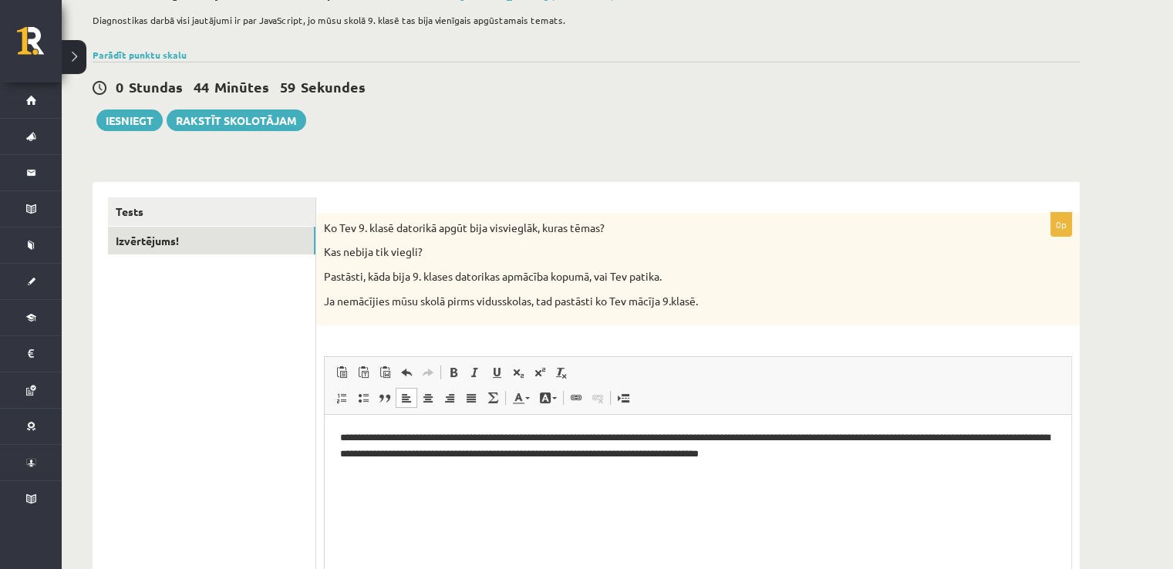
scroll to position [52, 0]
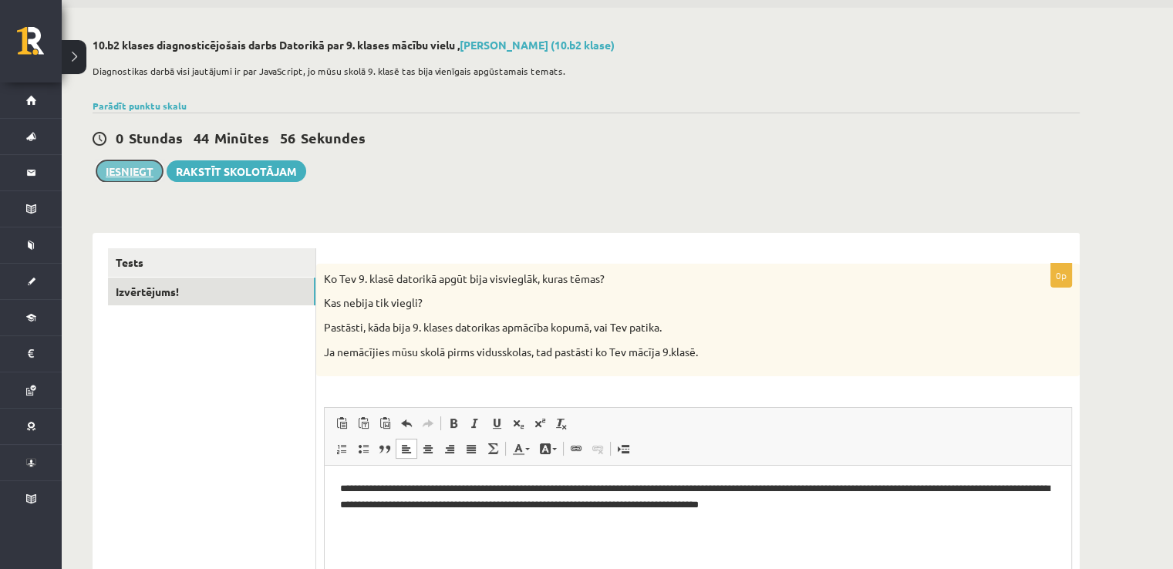
click at [140, 165] on button "Iesniegt" at bounding box center [129, 171] width 66 height 22
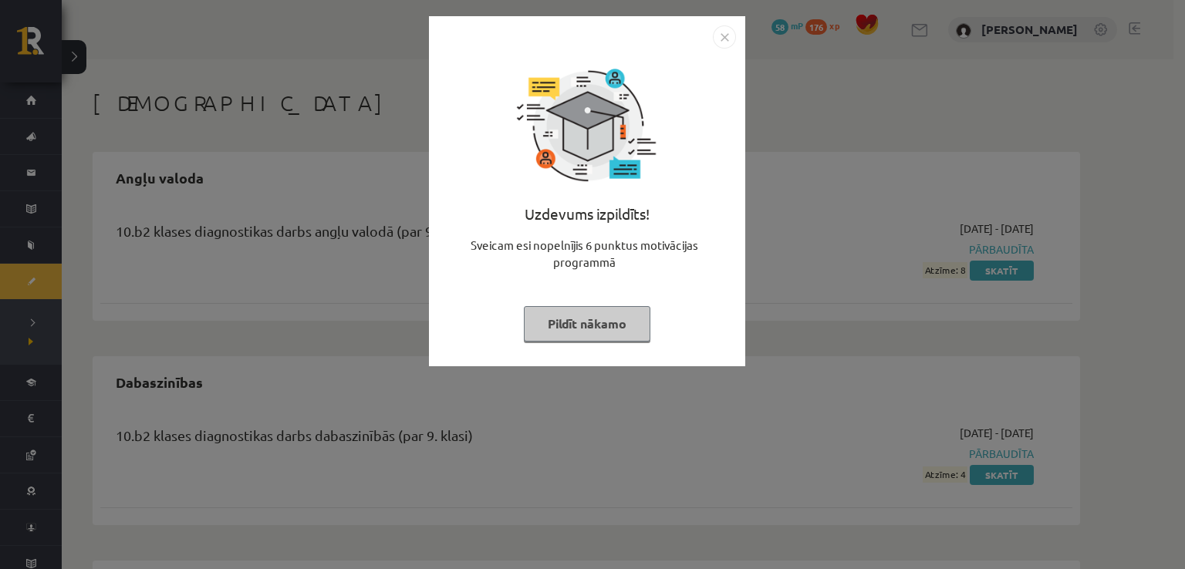
click at [571, 322] on button "Pildīt nākamo" at bounding box center [587, 323] width 127 height 35
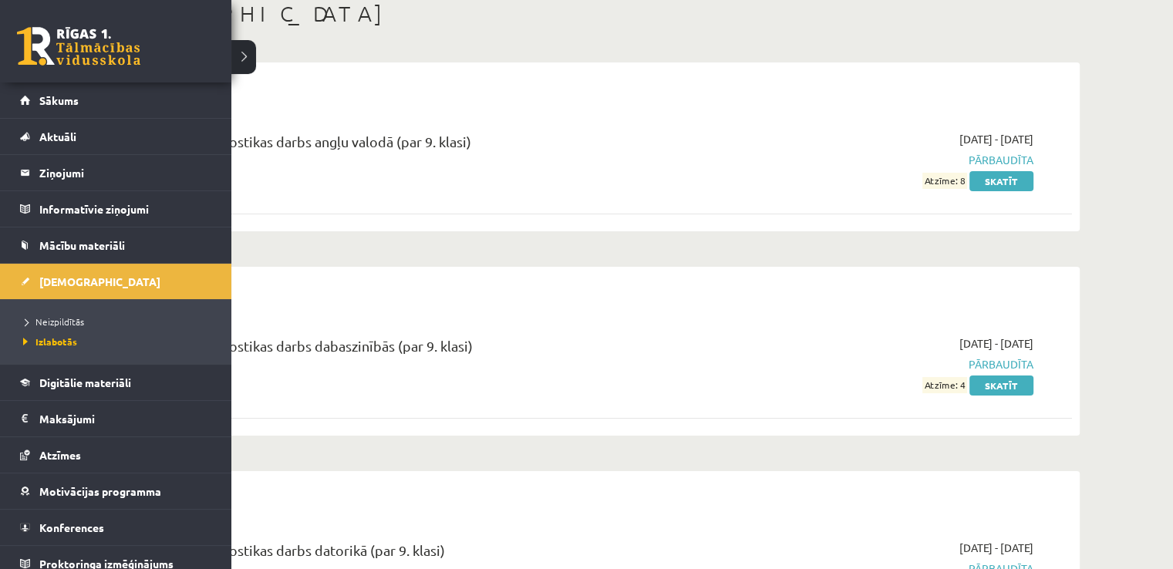
scroll to position [87, 0]
click at [24, 58] on link at bounding box center [78, 46] width 123 height 39
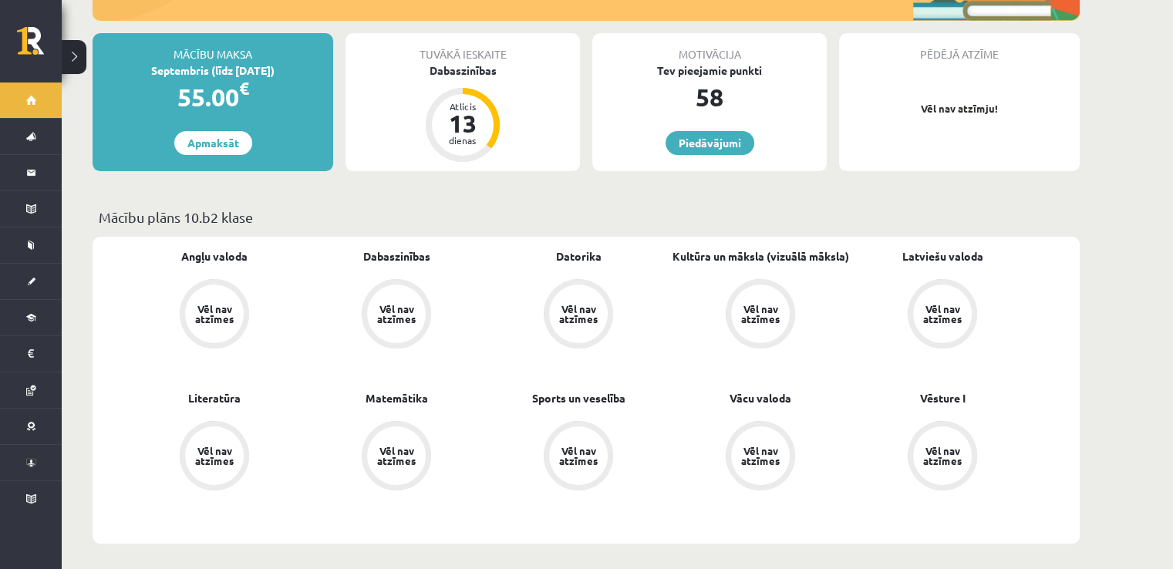
scroll to position [103, 0]
